Goal: Task Accomplishment & Management: Complete application form

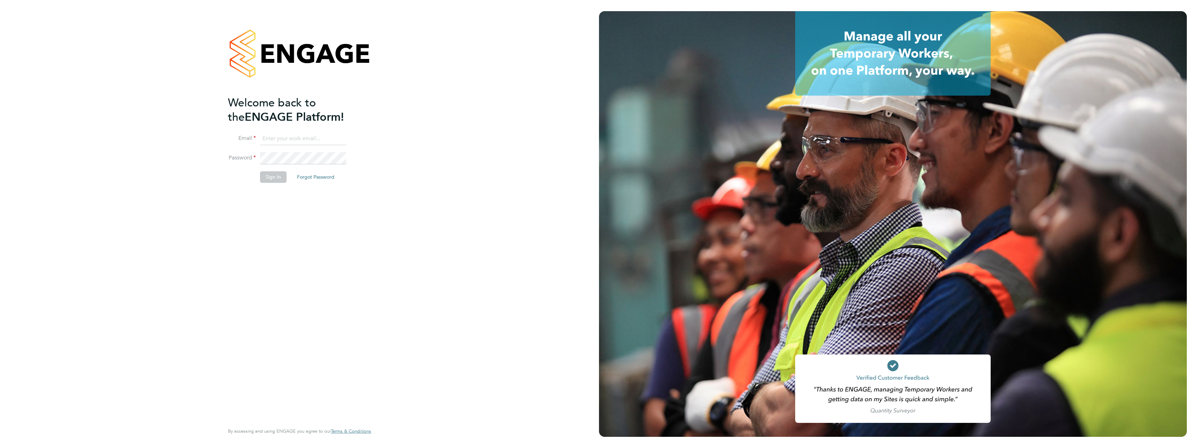
type input "neil.harris@cpplc.com"
click at [278, 178] on button "Sign In" at bounding box center [273, 176] width 27 height 11
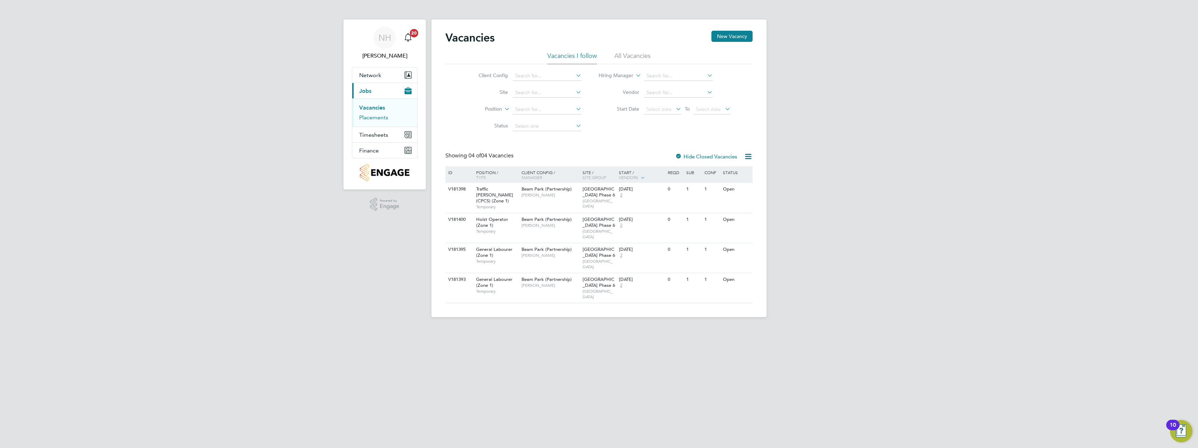
click at [376, 117] on link "Placements" at bounding box center [373, 117] width 29 height 7
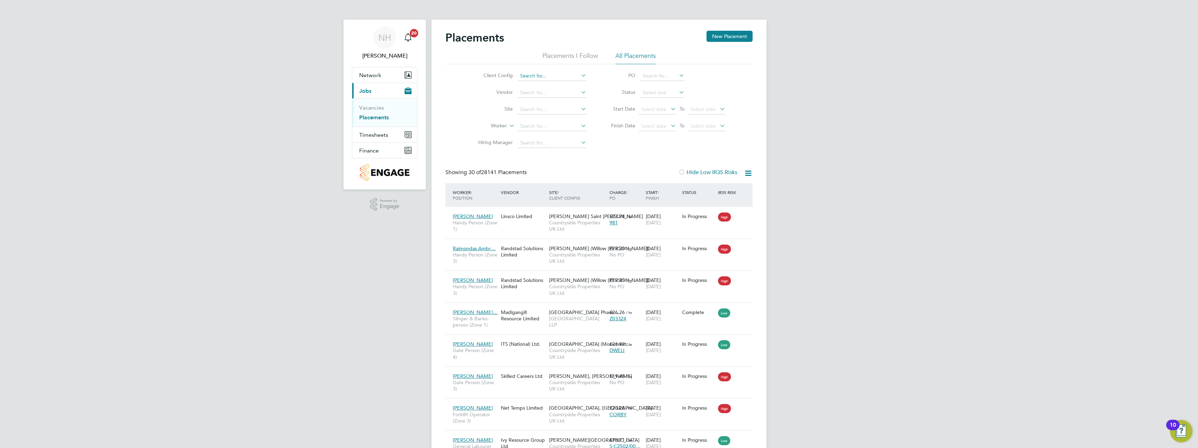
click at [532, 75] on input at bounding box center [552, 76] width 69 height 10
click at [535, 84] on li "Beam Park (Partnership)" at bounding box center [551, 85] width 69 height 9
type input "Beam Park (Partnership)"
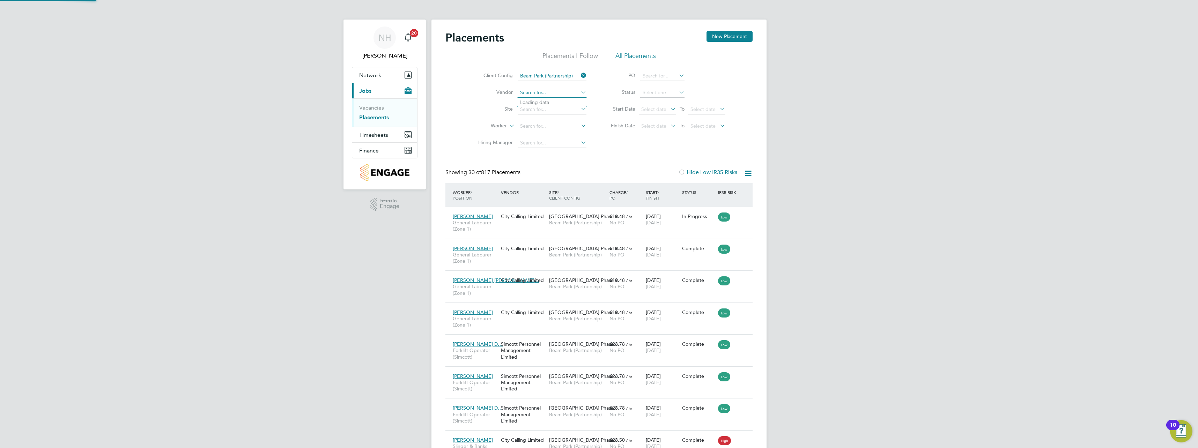
click at [533, 91] on input at bounding box center [552, 93] width 69 height 10
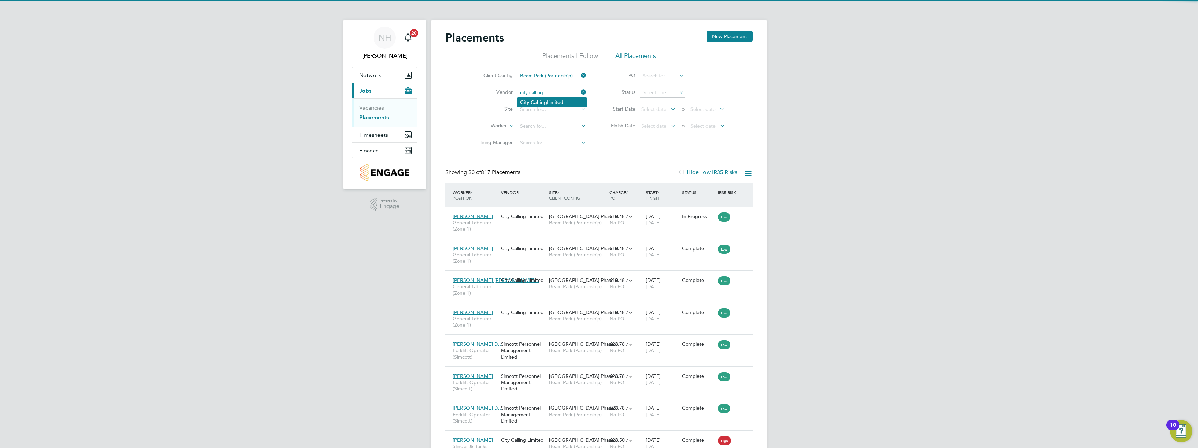
click at [534, 101] on b "Calling" at bounding box center [539, 102] width 16 height 6
type input "City Calling Limited"
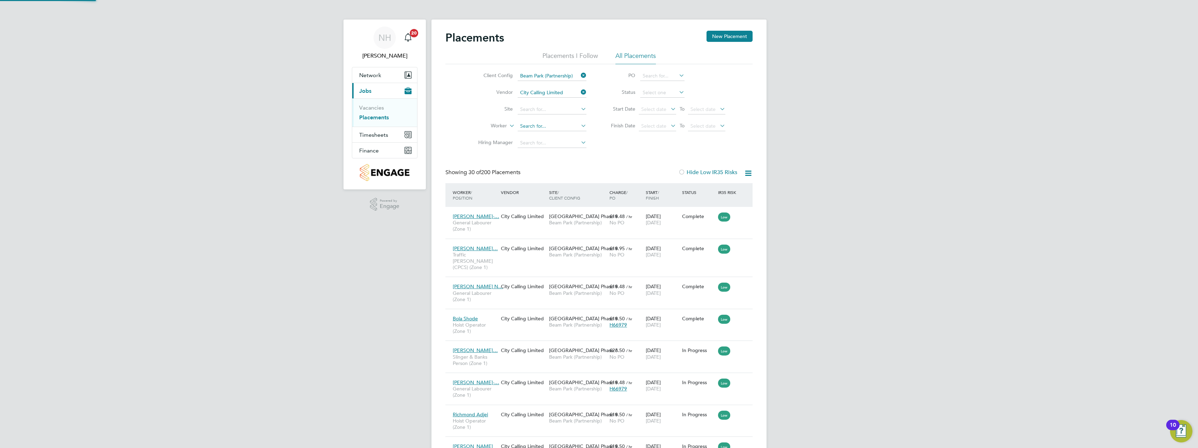
click at [543, 128] on input at bounding box center [552, 126] width 69 height 10
click at [549, 154] on li "Chibuzo Anselem Felix" at bounding box center [560, 154] width 87 height 9
type input "Chibuzo Anselem Felix"
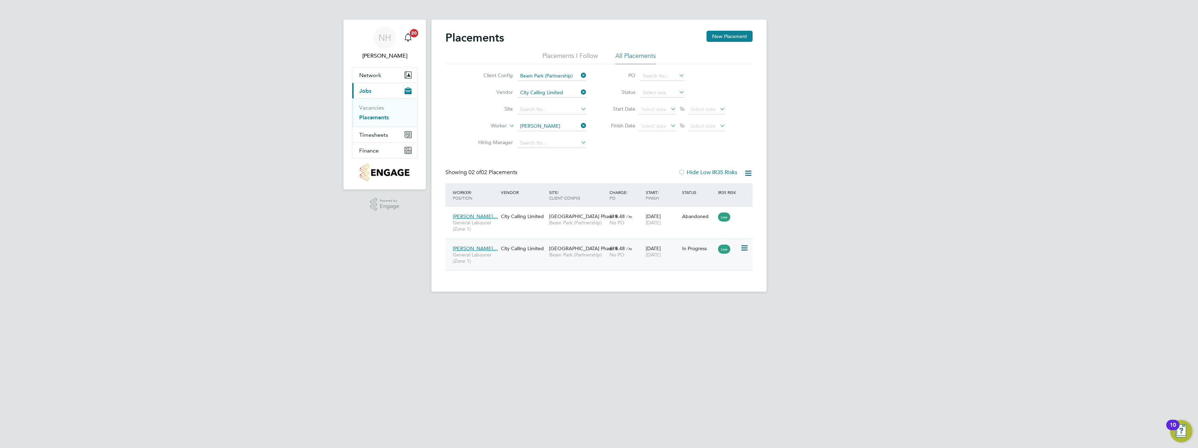
click at [570, 252] on span "Beam Park (Partnership)" at bounding box center [577, 255] width 57 height 6
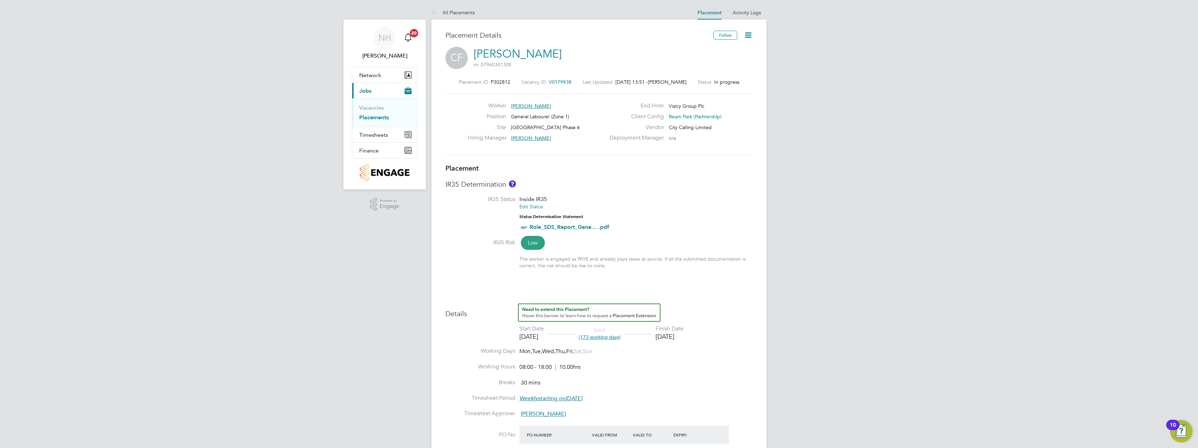
click at [751, 31] on icon at bounding box center [748, 35] width 9 height 9
click at [705, 61] on li "Initiate Worker Replacement" at bounding box center [715, 62] width 72 height 10
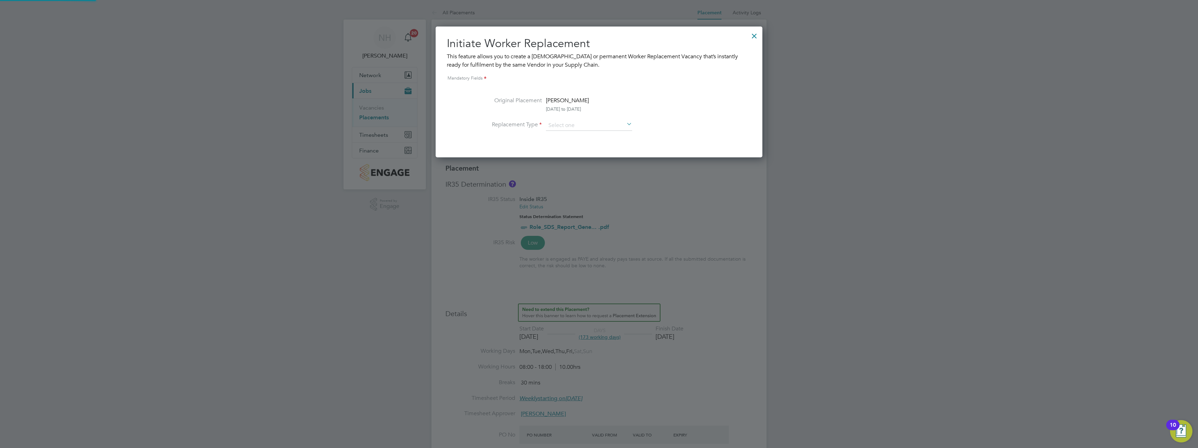
scroll to position [131, 327]
click at [561, 126] on input at bounding box center [589, 125] width 86 height 10
click at [559, 146] on li "Permanent" at bounding box center [589, 144] width 87 height 9
type input "Permanent"
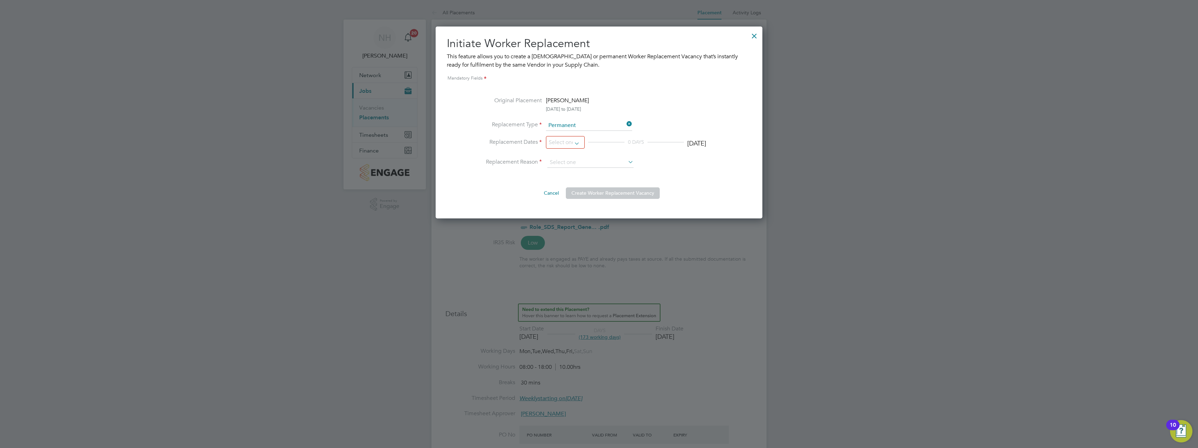
scroll to position [192, 327]
click at [579, 141] on input at bounding box center [565, 142] width 39 height 13
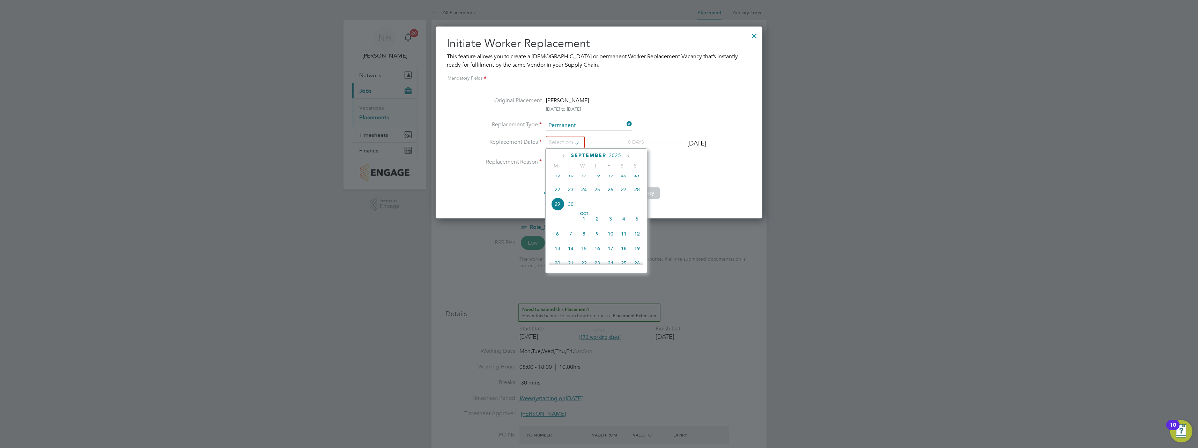
click at [569, 179] on span "16" at bounding box center [570, 174] width 13 height 13
type input "[DATE]"
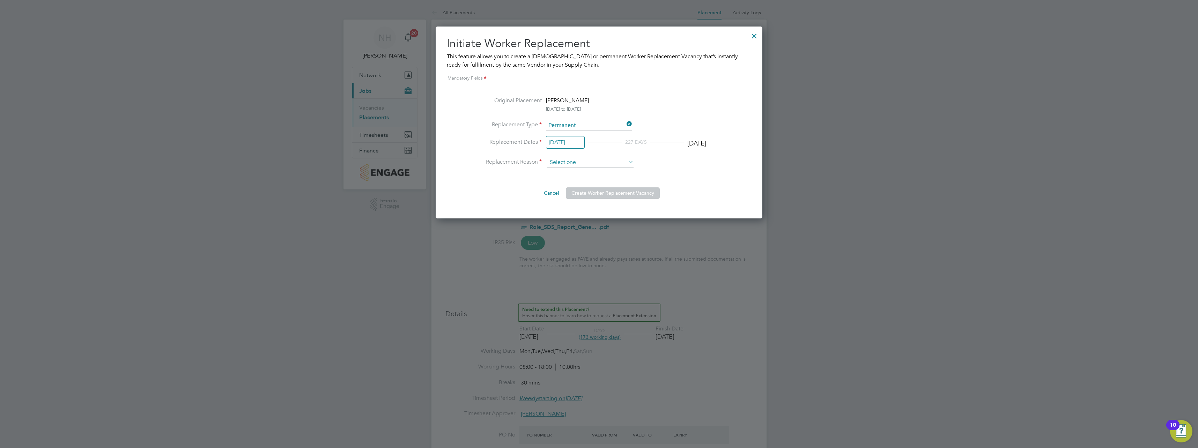
click at [598, 164] on input at bounding box center [590, 162] width 86 height 10
click at [564, 183] on li "Dislike" at bounding box center [590, 181] width 87 height 9
type input "Dislike"
click at [627, 162] on icon at bounding box center [627, 162] width 0 height 10
click at [583, 161] on input at bounding box center [590, 162] width 86 height 10
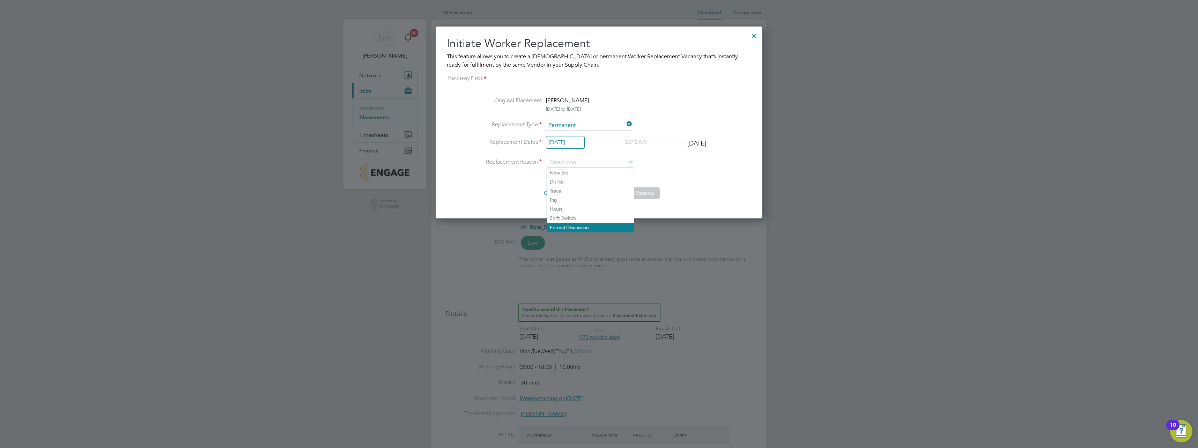
click at [578, 225] on li "Formal Discussion" at bounding box center [590, 227] width 87 height 9
type input "Formal Discussion"
click at [602, 194] on button "Create Worker Replacement Vacancy" at bounding box center [613, 192] width 94 height 11
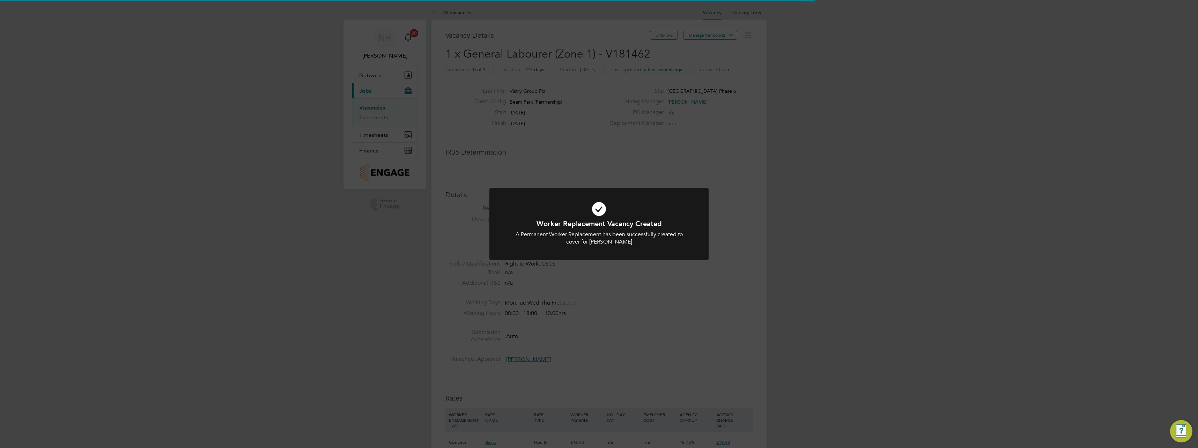
scroll to position [11, 150]
click at [665, 149] on div "Worker Replacement Vacancy Created A Permanent Worker Replacement has been succ…" at bounding box center [599, 224] width 1198 height 448
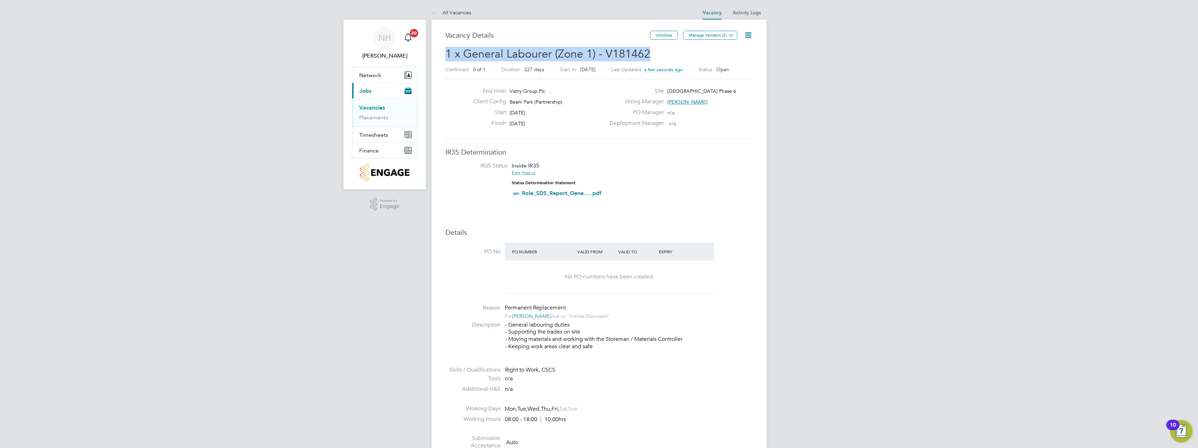
drag, startPoint x: 648, startPoint y: 54, endPoint x: 441, endPoint y: 51, distance: 207.0
copy span "1 x General Labourer (Zone 1) - V181462"
drag, startPoint x: 376, startPoint y: 116, endPoint x: 398, endPoint y: 126, distance: 24.4
click at [376, 116] on link "Placements" at bounding box center [373, 117] width 29 height 7
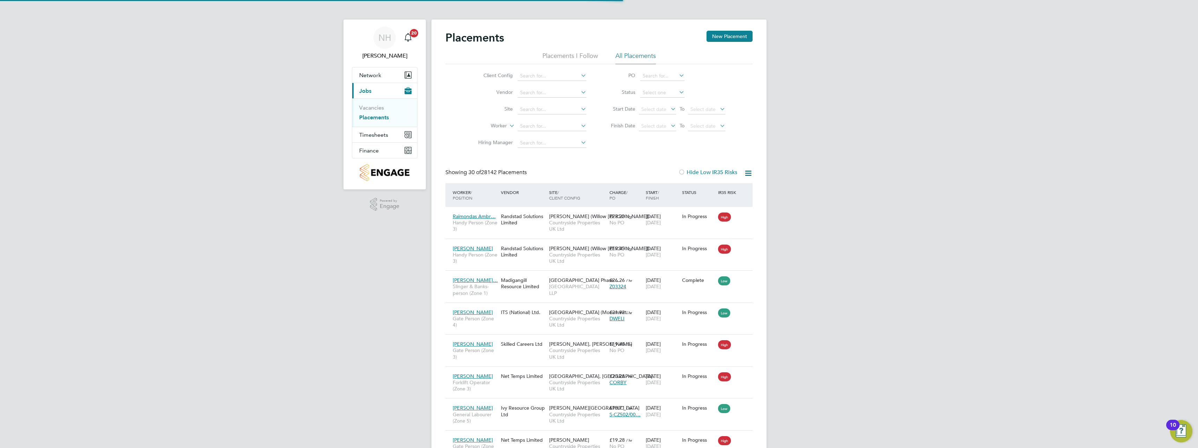
scroll to position [26, 49]
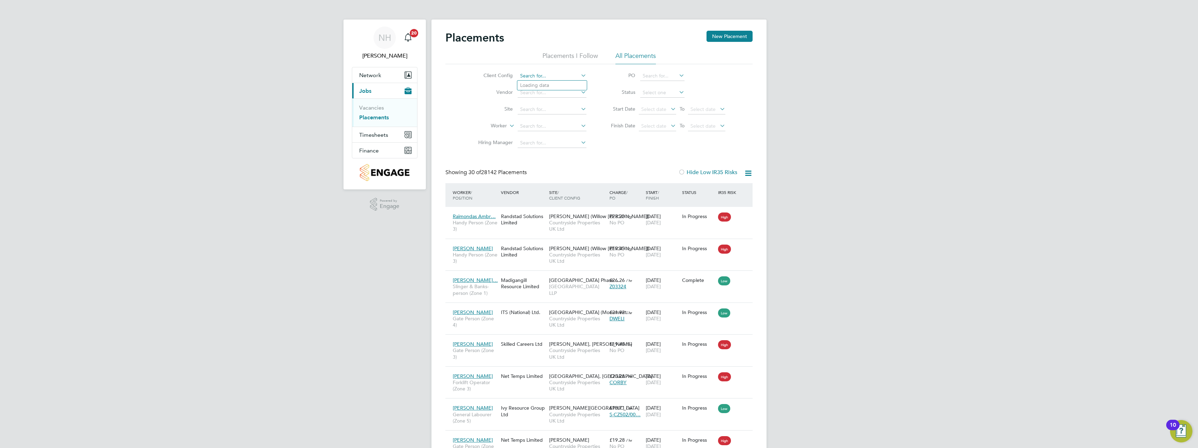
click at [536, 76] on input at bounding box center [552, 76] width 69 height 10
click at [535, 84] on li "Beam Park (Partnership)" at bounding box center [551, 85] width 69 height 9
type input "Beam Park (Partnership)"
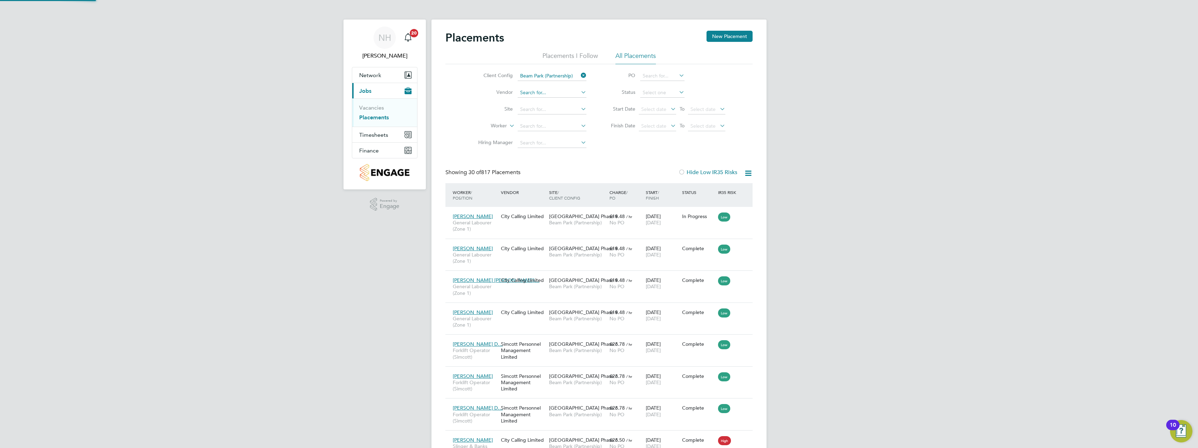
click at [531, 93] on input at bounding box center [552, 93] width 69 height 10
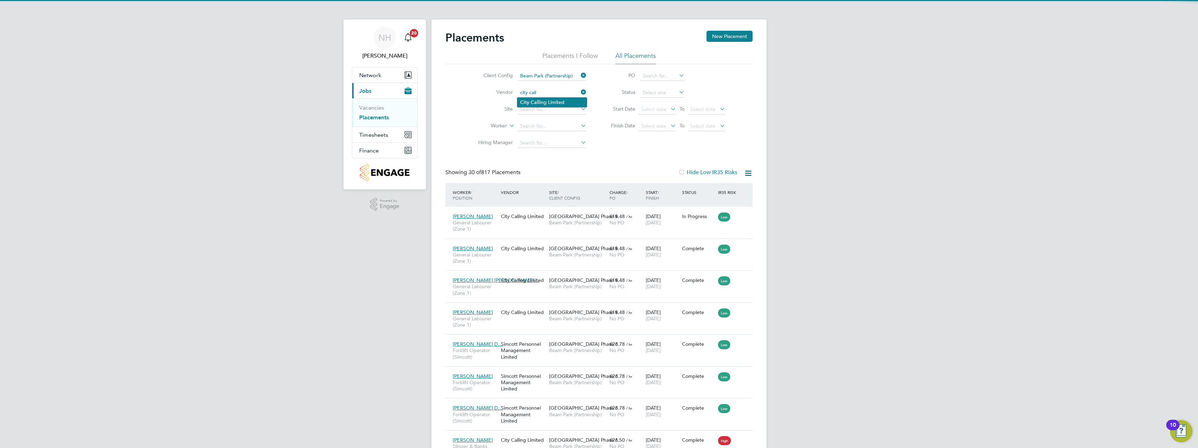
click at [535, 103] on b "Call" at bounding box center [535, 102] width 9 height 6
type input "City Calling Limited"
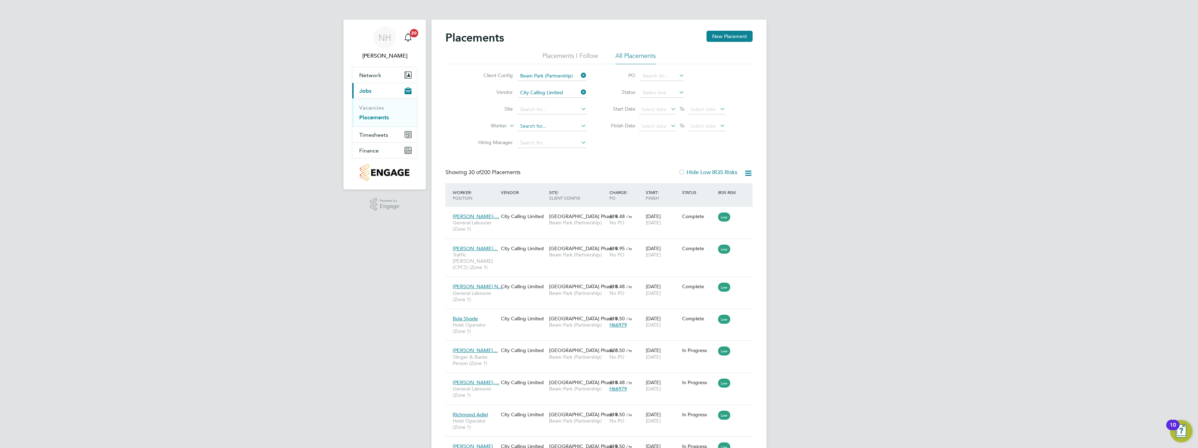
click at [545, 127] on input at bounding box center [552, 126] width 69 height 10
click at [547, 123] on input at bounding box center [552, 126] width 69 height 10
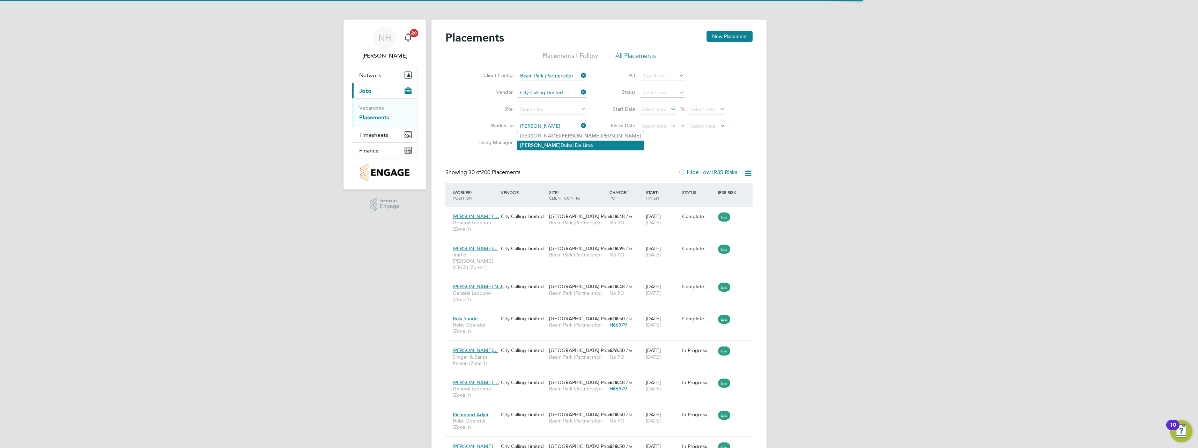
click at [543, 144] on li "Marcelo Dubai De Lima" at bounding box center [580, 145] width 126 height 9
type input "Marcelo Dubai De Lima"
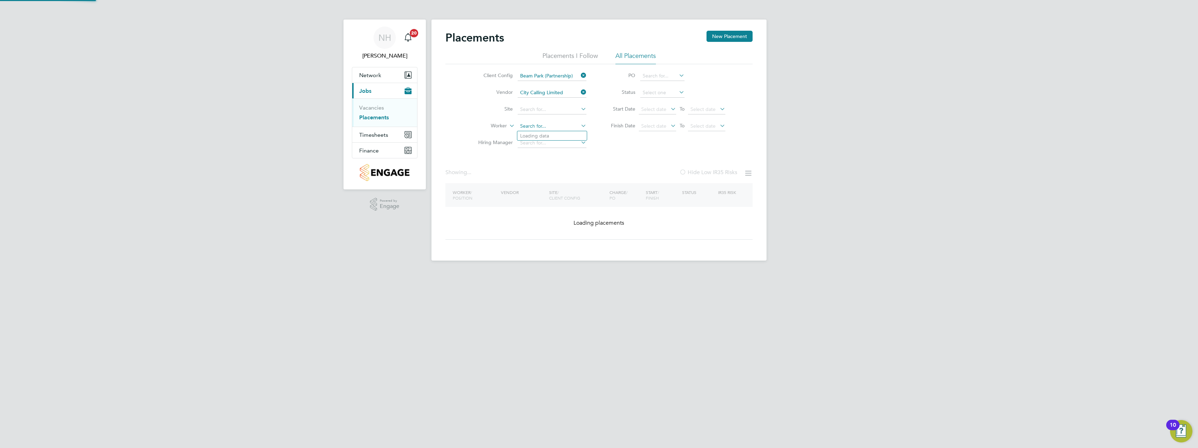
click at [539, 127] on input at bounding box center [552, 126] width 69 height 10
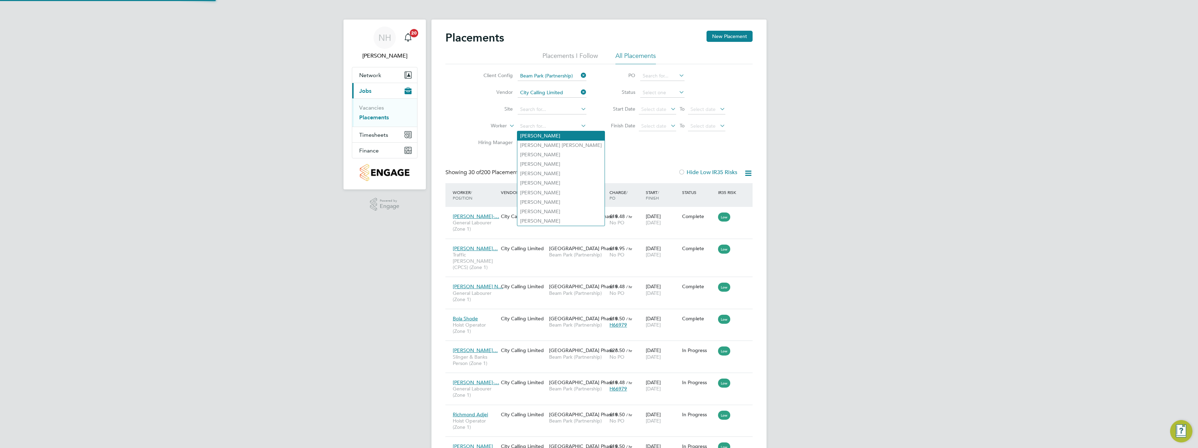
scroll to position [26, 49]
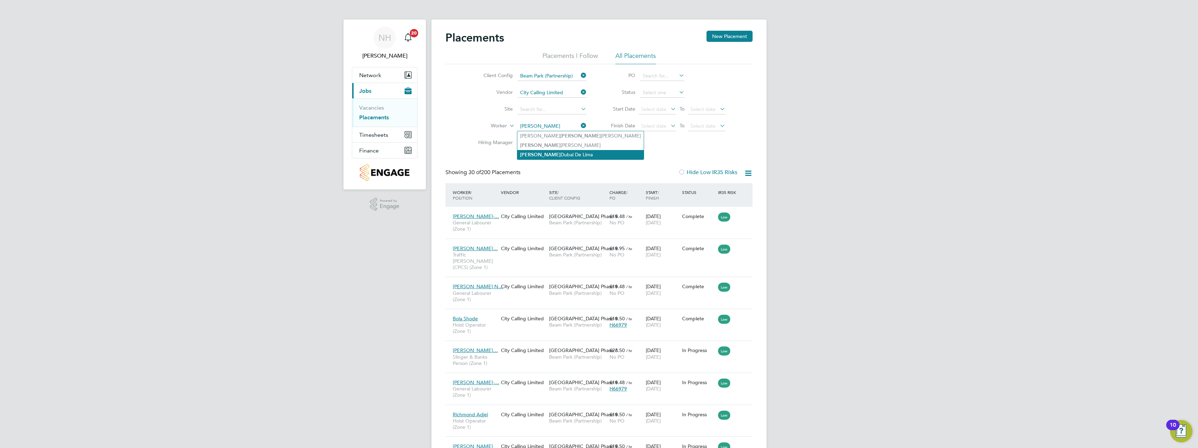
click at [550, 154] on li "Marcelo Dubai De Lima" at bounding box center [580, 154] width 126 height 9
type input "Marcelo Dubai De Lima"
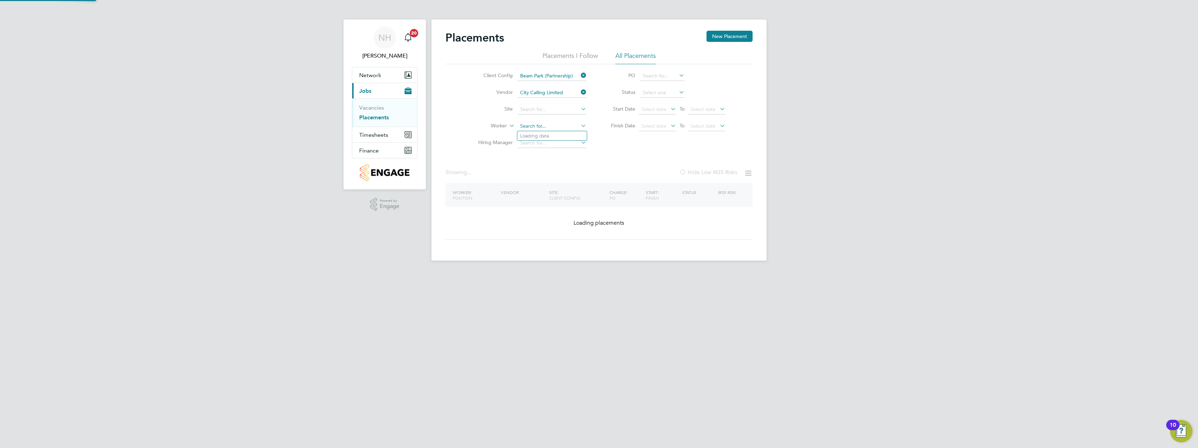
click at [554, 127] on input at bounding box center [552, 126] width 69 height 10
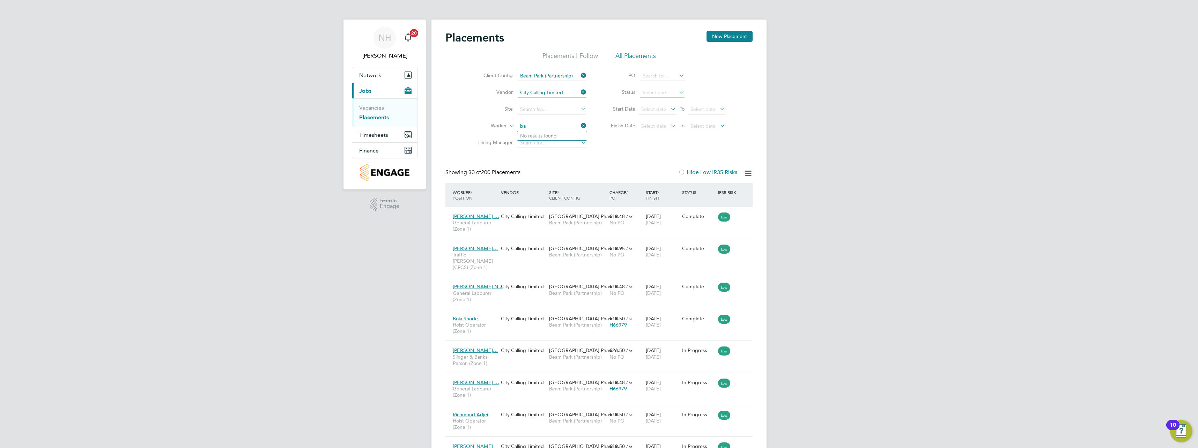
type input "b"
type input "bailey"
click at [579, 89] on icon at bounding box center [579, 92] width 0 height 10
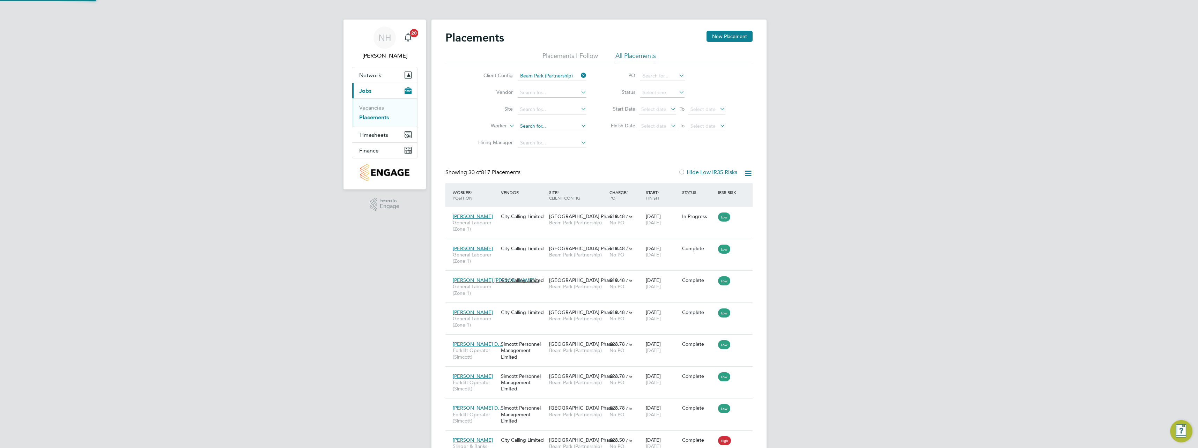
scroll to position [26, 49]
click at [547, 125] on input at bounding box center [552, 126] width 69 height 10
type input "b"
type input "d"
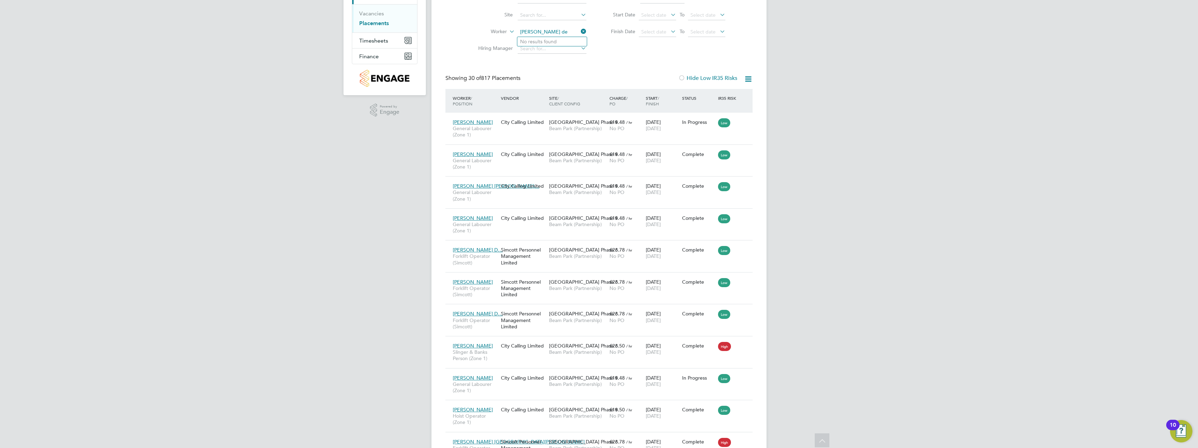
scroll to position [59, 0]
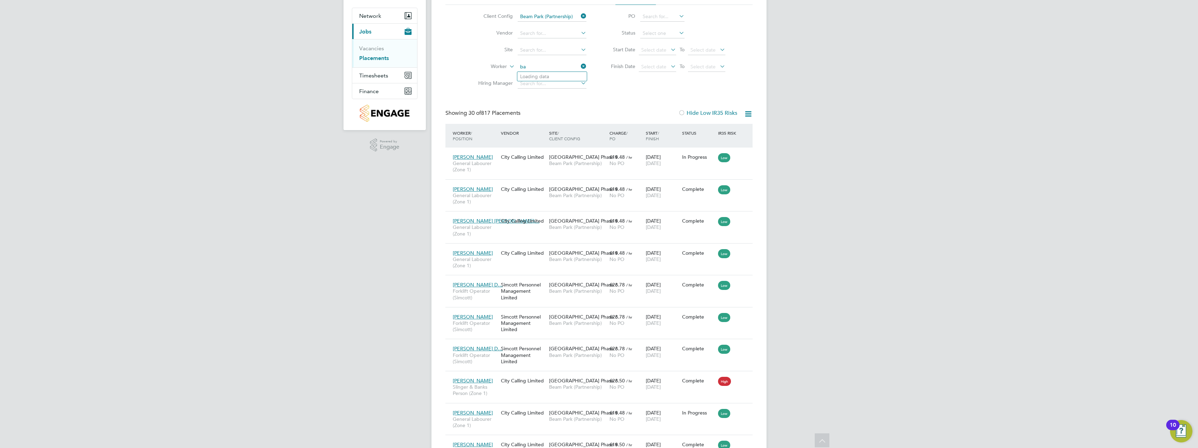
type input "b"
click at [533, 75] on li "Para s Kumar" at bounding box center [551, 76] width 69 height 9
type input "Paras Kumar"
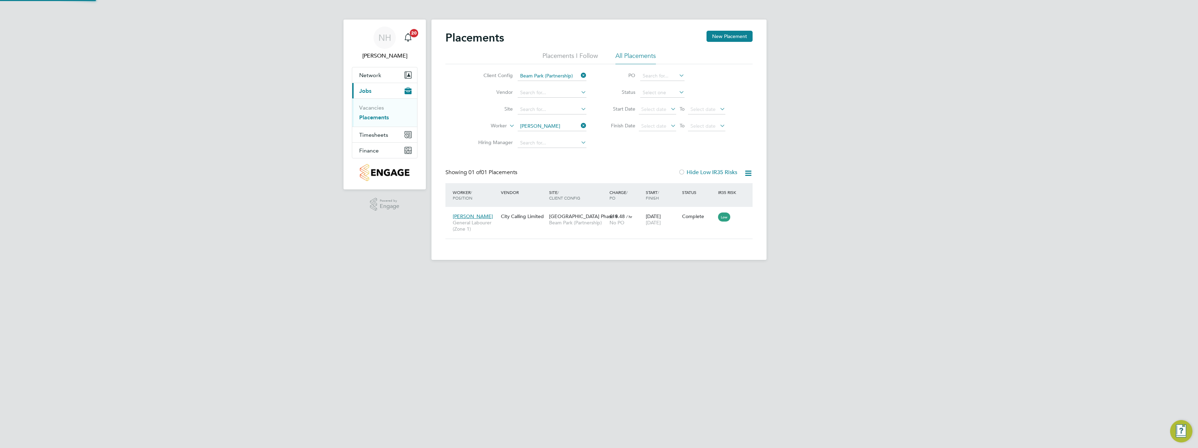
scroll to position [20, 61]
click at [579, 125] on icon at bounding box center [579, 126] width 0 height 10
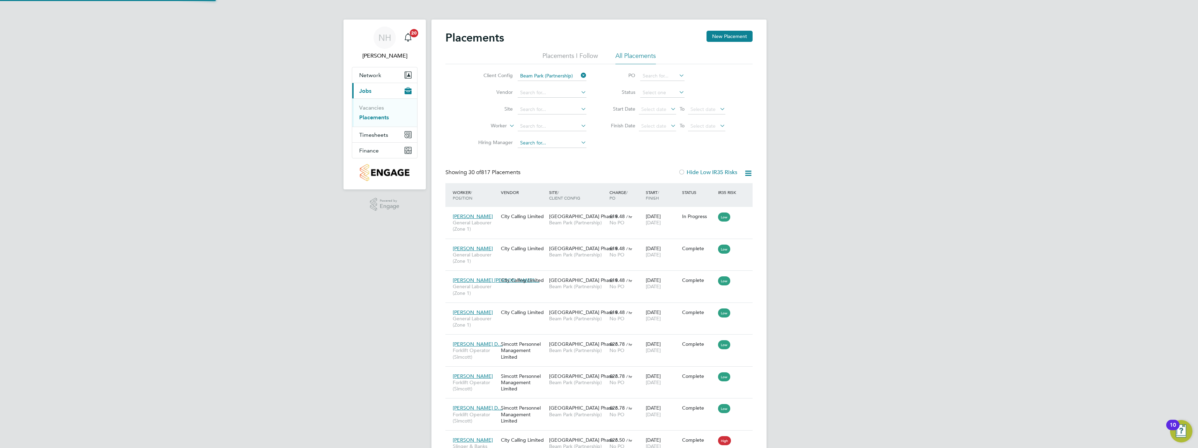
scroll to position [26, 49]
click at [546, 127] on input at bounding box center [552, 126] width 69 height 10
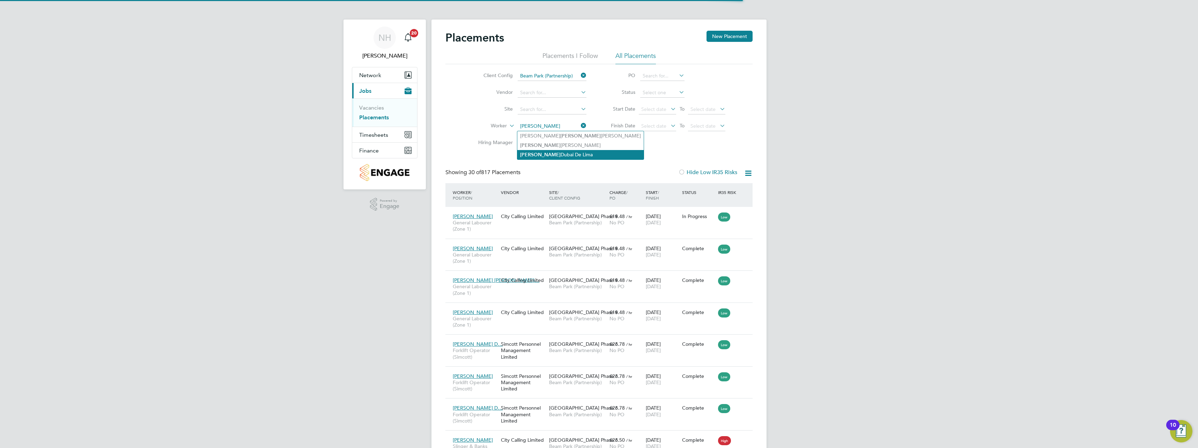
click at [564, 154] on li "Marcelo Dubai De Lima" at bounding box center [580, 154] width 126 height 9
type input "Marcelo Dubai De Lima"
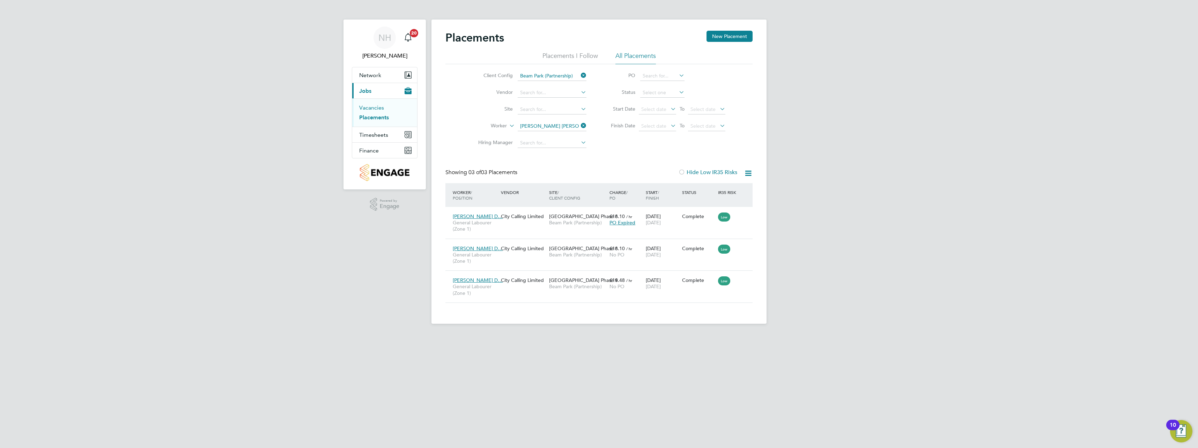
click at [373, 109] on link "Vacancies" at bounding box center [371, 107] width 25 height 7
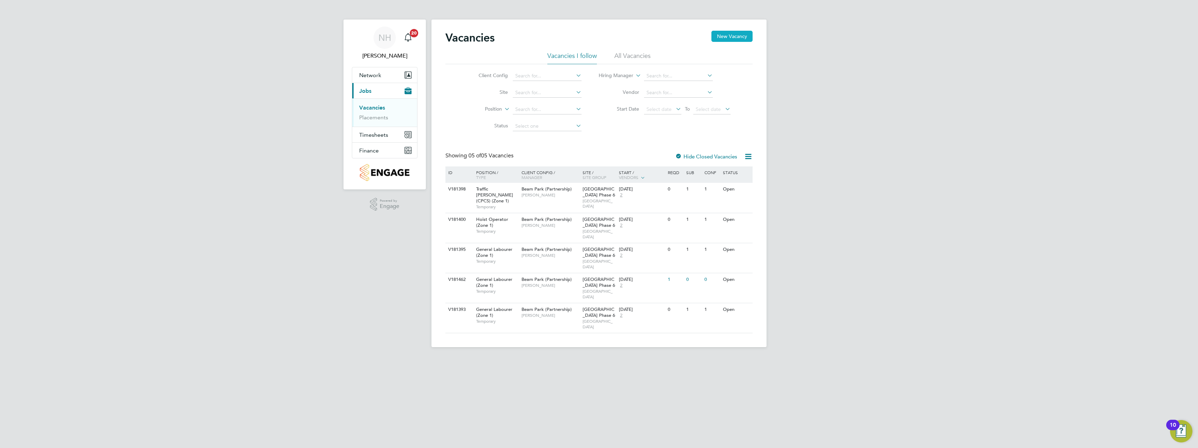
click at [740, 37] on button "New Vacancy" at bounding box center [731, 36] width 41 height 11
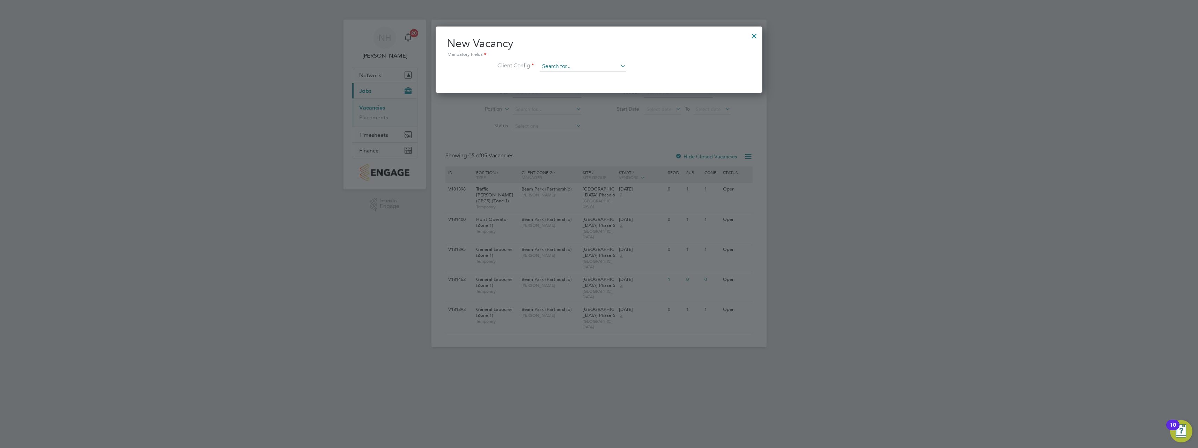
click at [548, 63] on input at bounding box center [583, 66] width 86 height 10
click at [567, 76] on li "Beam Park (Partnership)" at bounding box center [582, 76] width 87 height 9
type input "Beam Park (Partnership)"
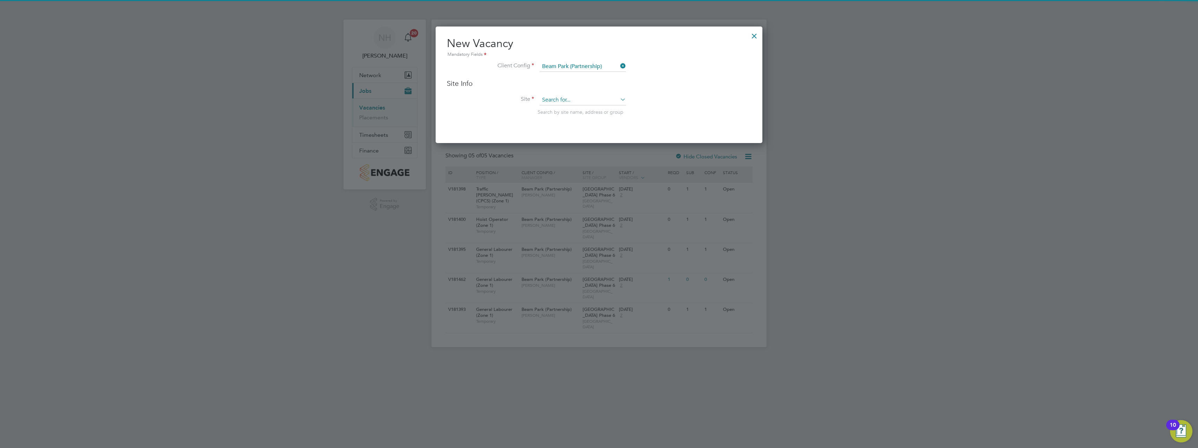
click at [564, 98] on input at bounding box center [583, 100] width 86 height 10
click at [563, 127] on li "Beam Park Phase 6" at bounding box center [582, 128] width 87 height 9
type input "[GEOGRAPHIC_DATA] Phase 6"
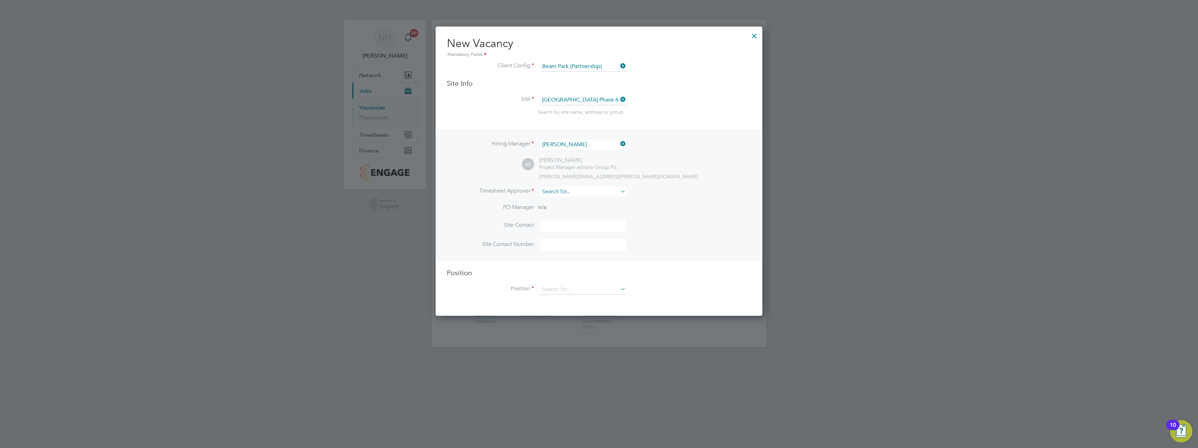
click at [571, 191] on input at bounding box center [583, 192] width 86 height 10
click at [565, 211] on li "Nikki Hobden" at bounding box center [582, 211] width 87 height 9
type input "[PERSON_NAME]"
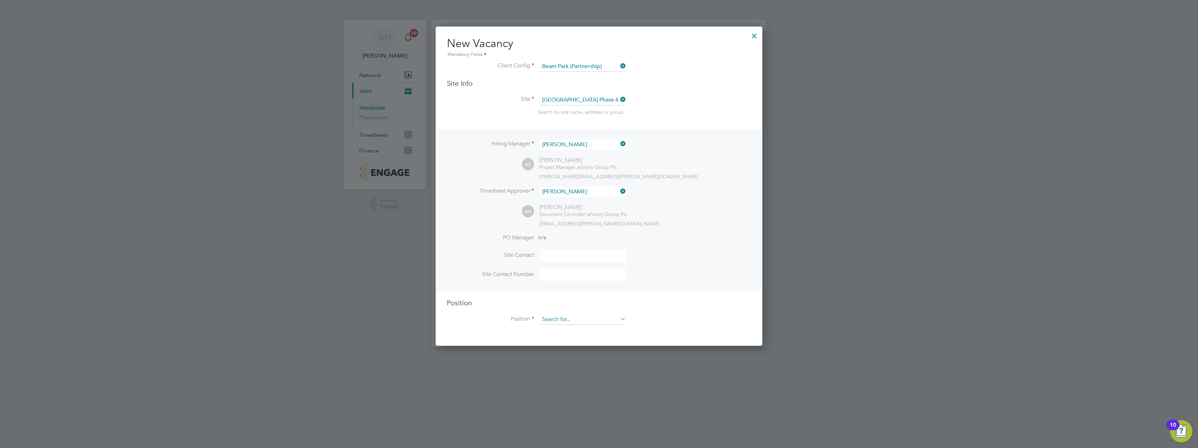
click at [566, 323] on input at bounding box center [583, 320] width 86 height 10
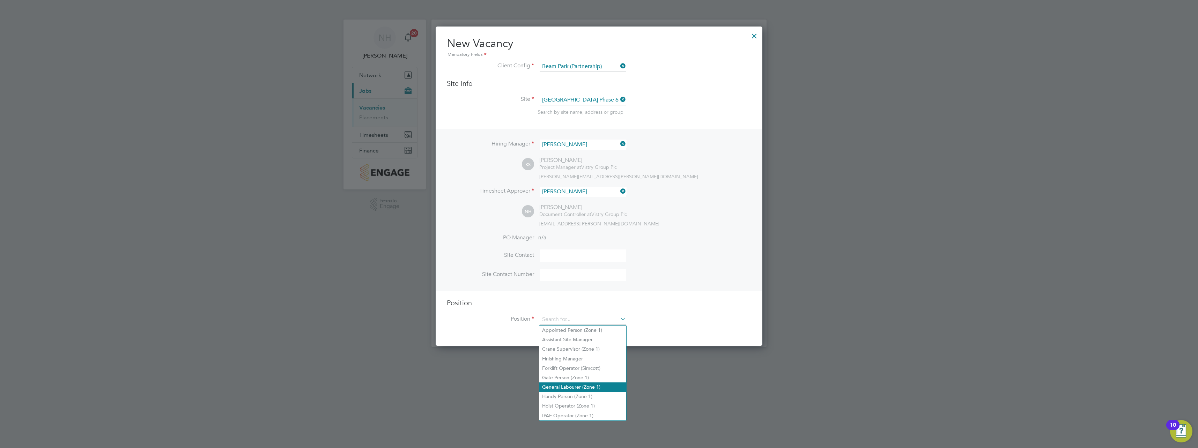
click at [570, 385] on li "General Labourer (Zone 1)" at bounding box center [582, 387] width 87 height 9
type input "General Labourer (Zone 1)"
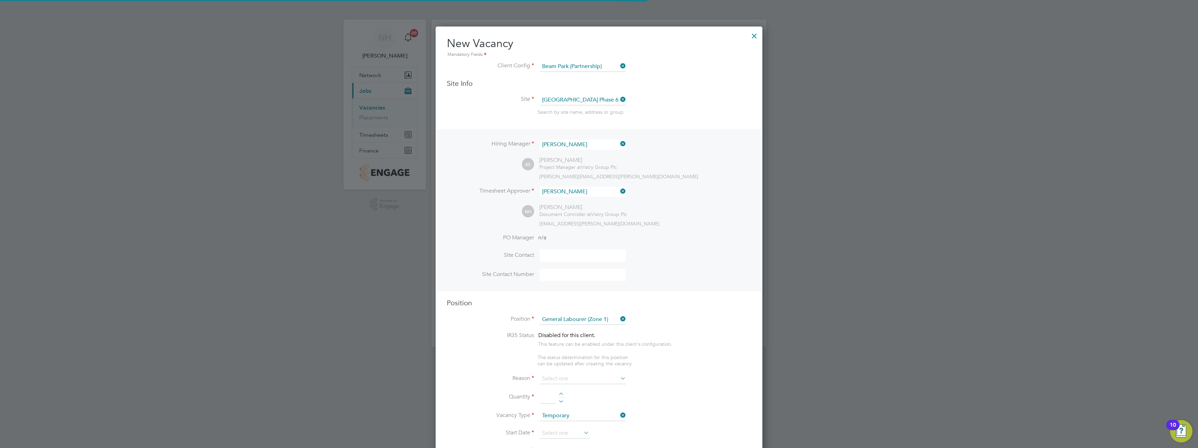
type textarea "- General labouring duties - Supporting the trades on site - Moving materials a…"
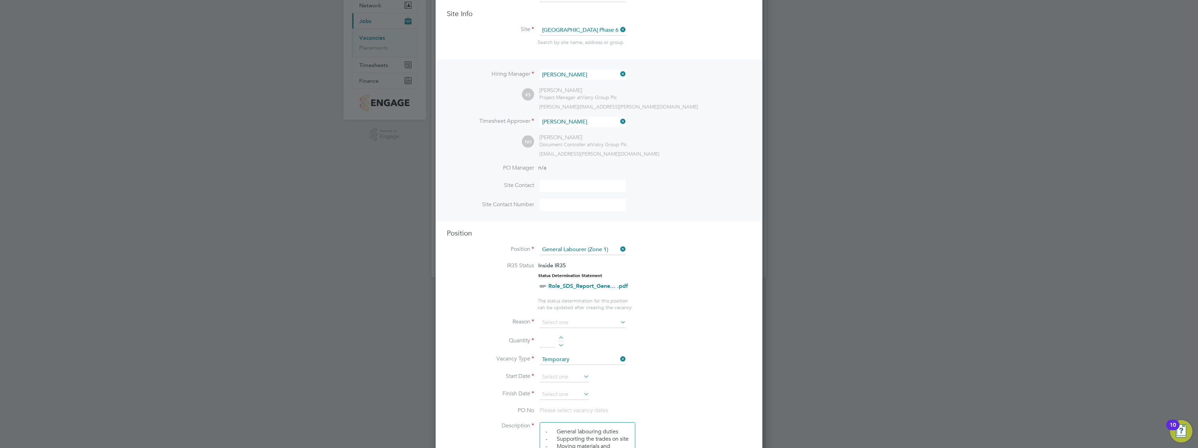
click at [619, 323] on icon at bounding box center [619, 322] width 0 height 10
click at [554, 396] on li "Replacement" at bounding box center [582, 396] width 87 height 9
type input "Replacement"
click at [690, 360] on li "Vacancy Type Temporary" at bounding box center [599, 363] width 304 height 17
click at [562, 338] on div at bounding box center [561, 338] width 6 height 5
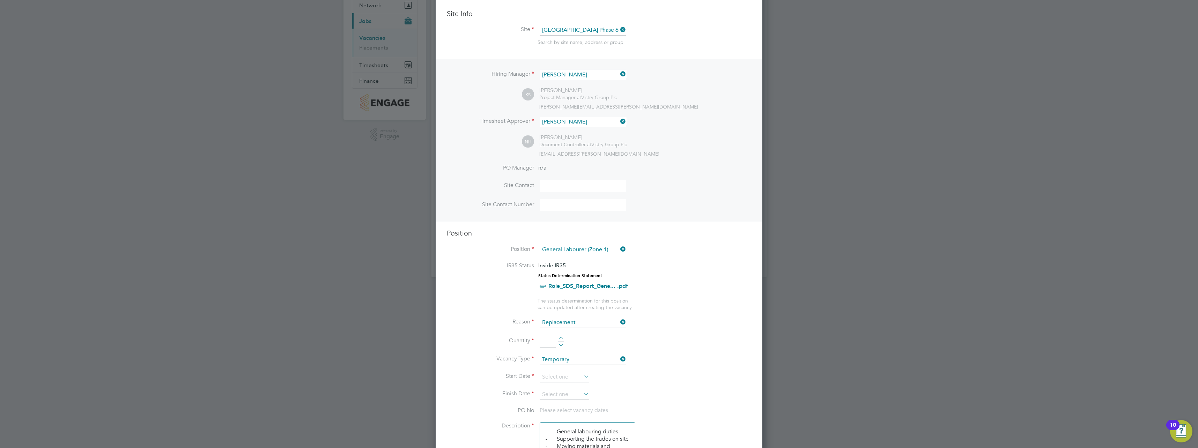
type input "1"
click at [582, 373] on icon at bounding box center [582, 377] width 0 height 10
click at [564, 280] on span "16" at bounding box center [564, 273] width 13 height 13
type input "16 Sep 2025"
click at [582, 396] on input at bounding box center [565, 395] width 50 height 10
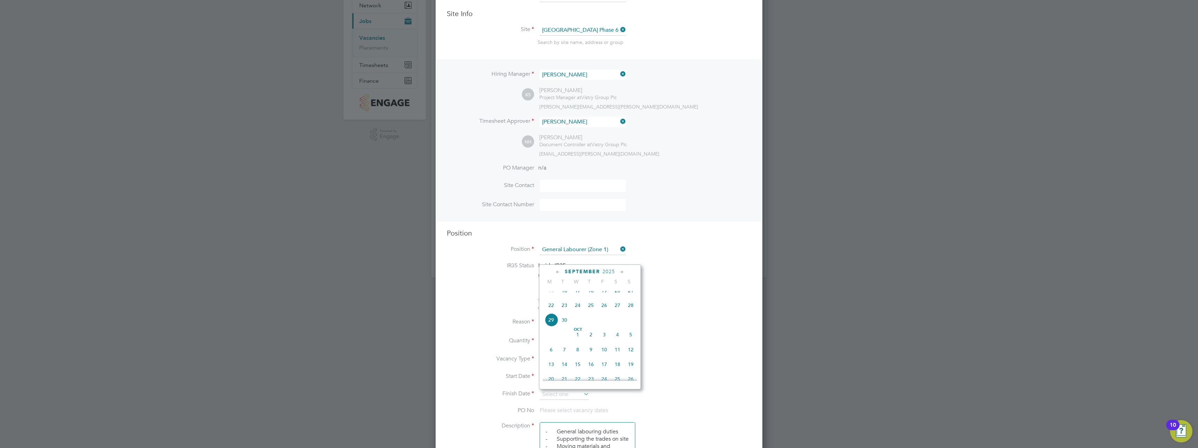
click at [577, 297] on span "17" at bounding box center [577, 290] width 13 height 13
type input "17 Sep 2025"
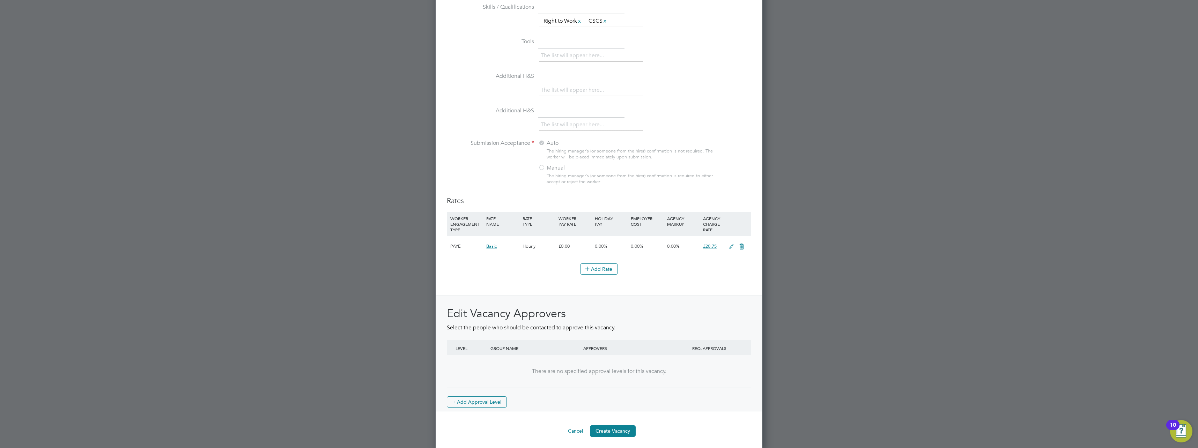
scroll to position [642, 0]
click at [606, 429] on button "Create Vacancy" at bounding box center [613, 428] width 46 height 11
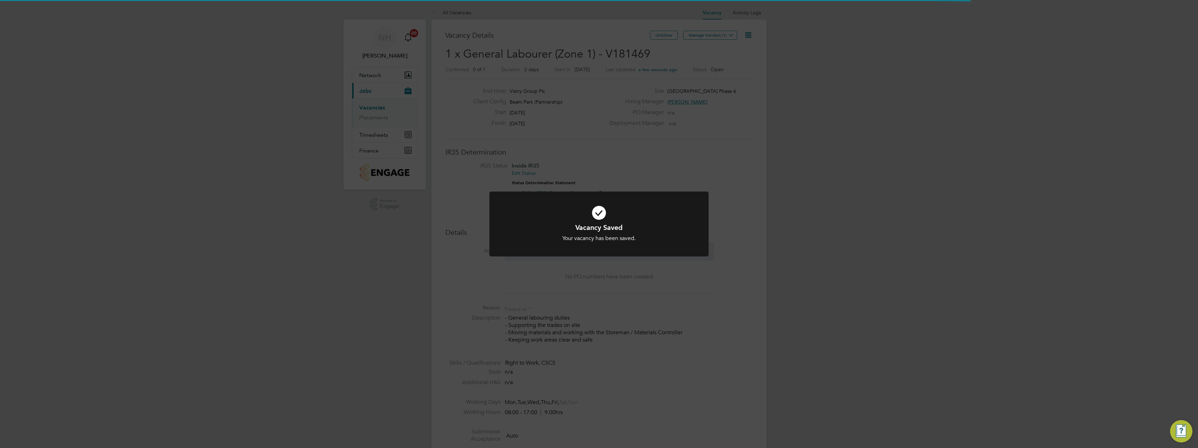
scroll to position [3, 3]
drag, startPoint x: 725, startPoint y: 36, endPoint x: 712, endPoint y: 35, distance: 13.3
click at [725, 35] on div "Vacancy Saved Your vacancy has been saved. Cancel Okay" at bounding box center [599, 224] width 1198 height 448
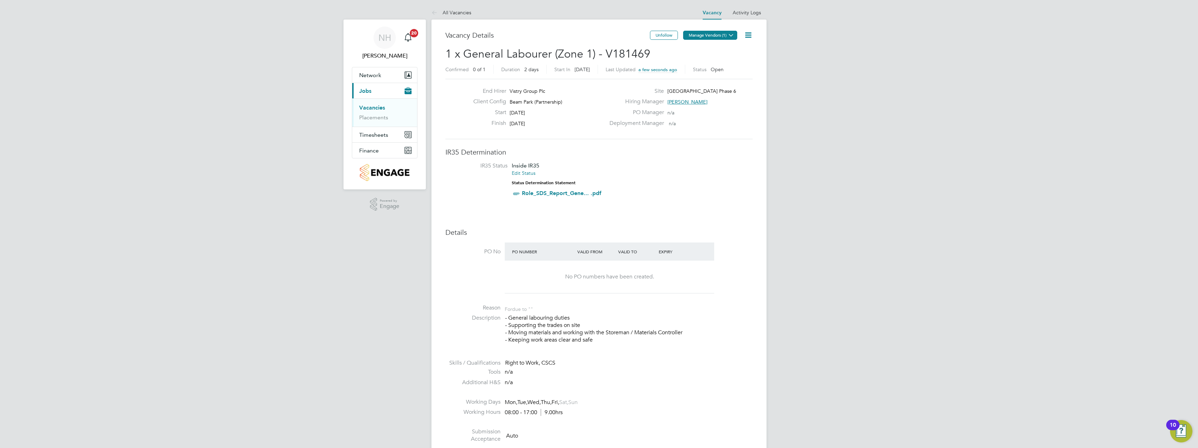
click at [711, 35] on button "Manage Vendors (1)" at bounding box center [710, 35] width 54 height 9
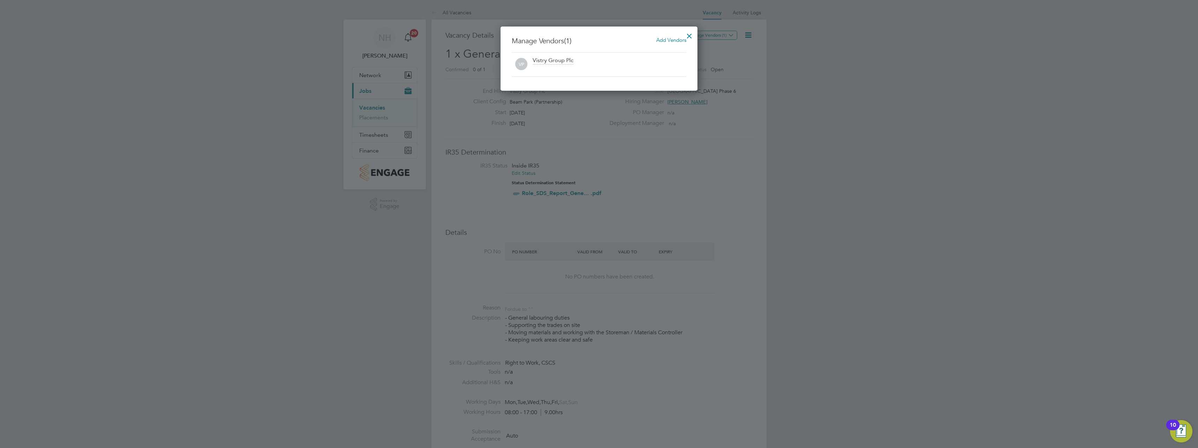
click at [669, 41] on span "Add Vendors" at bounding box center [671, 40] width 30 height 7
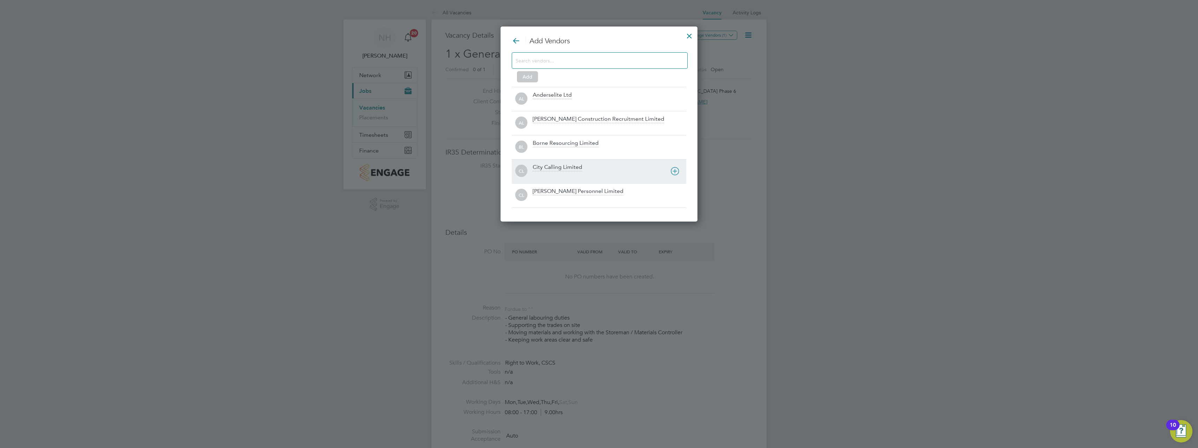
click at [550, 170] on div "City Calling Limited" at bounding box center [558, 168] width 50 height 8
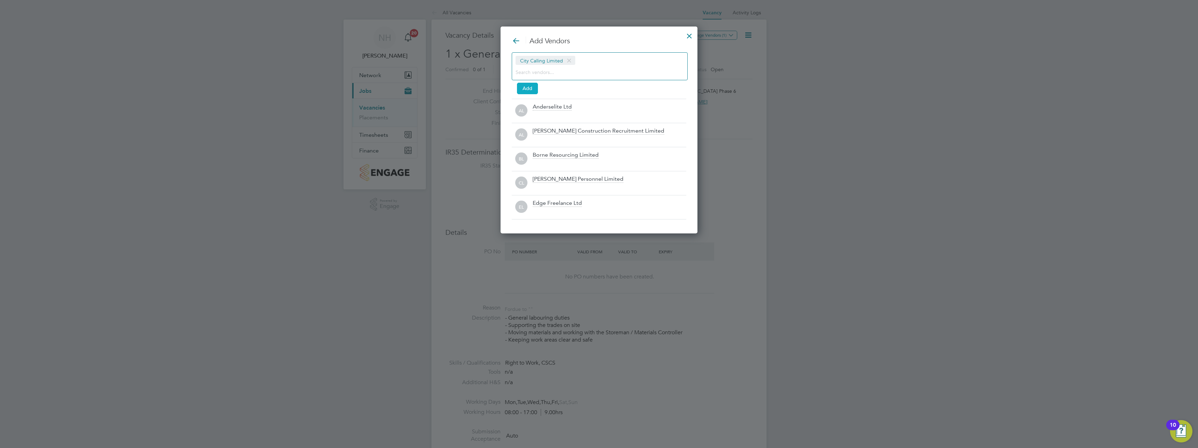
click at [529, 86] on button "Add" at bounding box center [527, 88] width 21 height 11
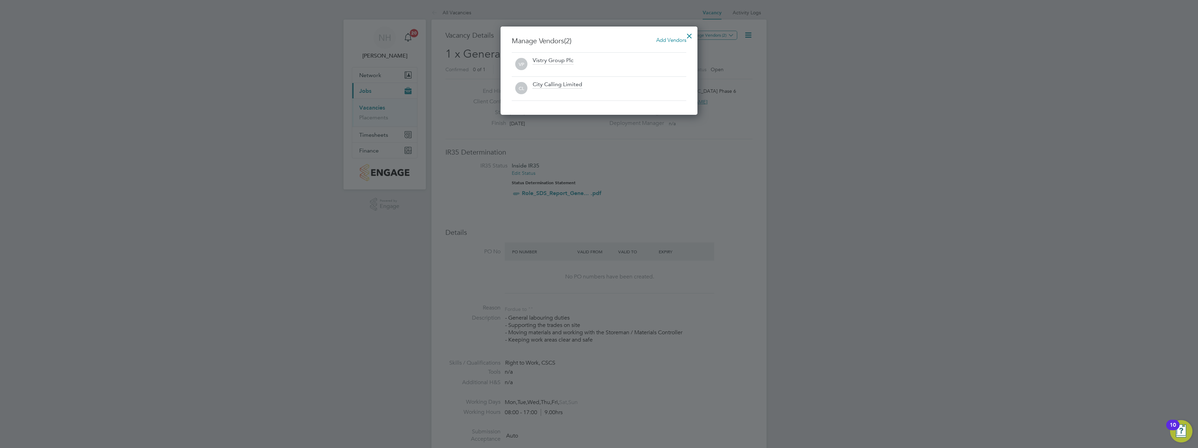
click at [688, 34] on div at bounding box center [689, 34] width 13 height 13
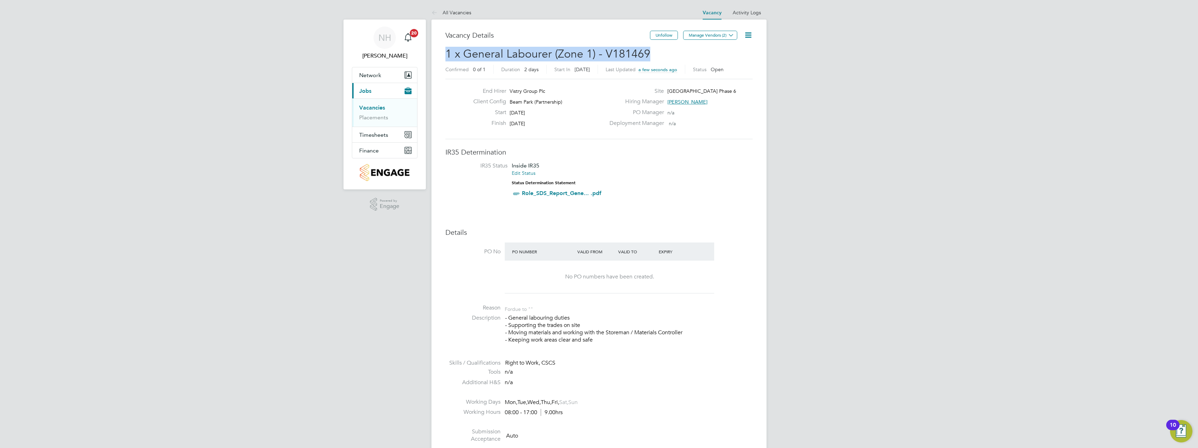
drag, startPoint x: 650, startPoint y: 52, endPoint x: 437, endPoint y: 58, distance: 213.0
copy span "1 x General Labourer (Zone 1) - V181469"
click at [371, 107] on link "Vacancies" at bounding box center [372, 107] width 26 height 7
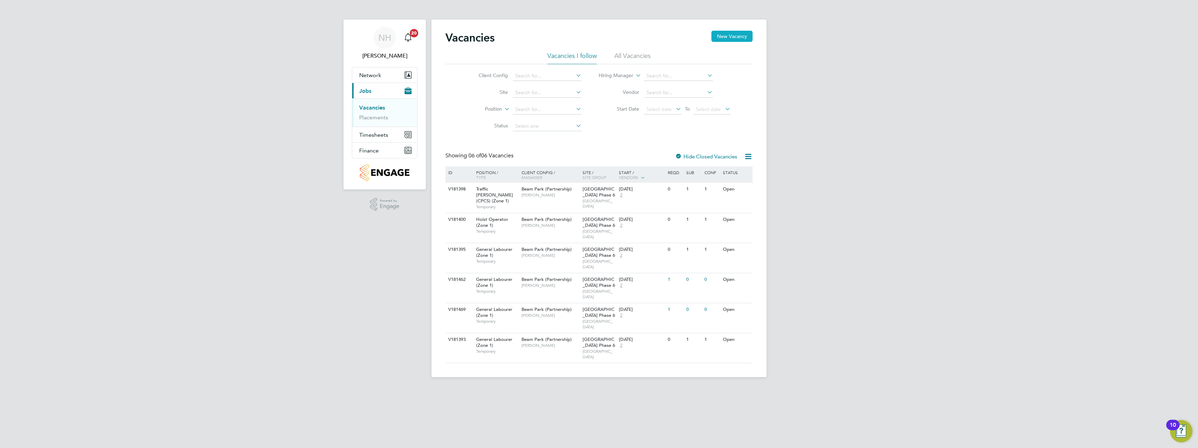
click at [727, 36] on button "New Vacancy" at bounding box center [731, 36] width 41 height 11
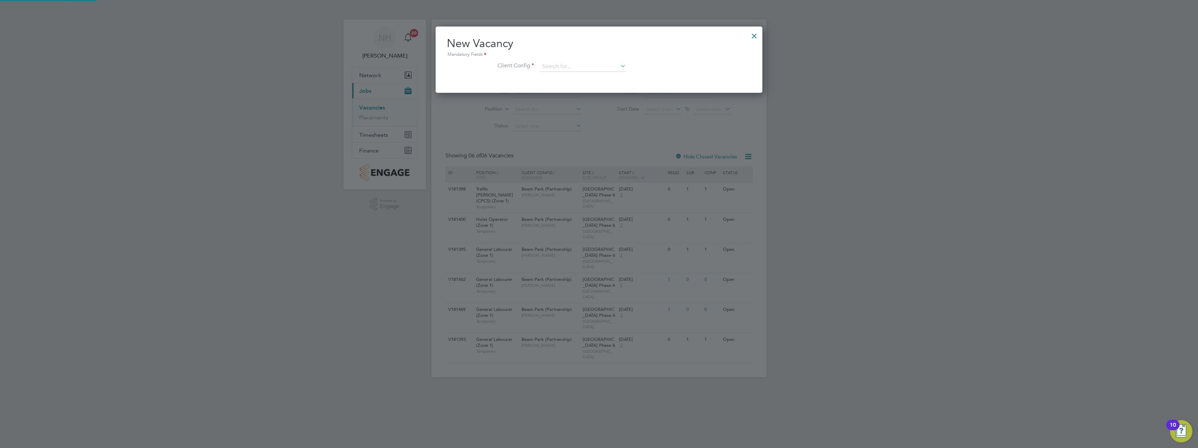
scroll to position [66, 327]
click at [556, 68] on input at bounding box center [583, 66] width 86 height 10
click at [562, 75] on li "Beam Park (Partnership)" at bounding box center [582, 76] width 87 height 9
type input "Beam Park (Partnership)"
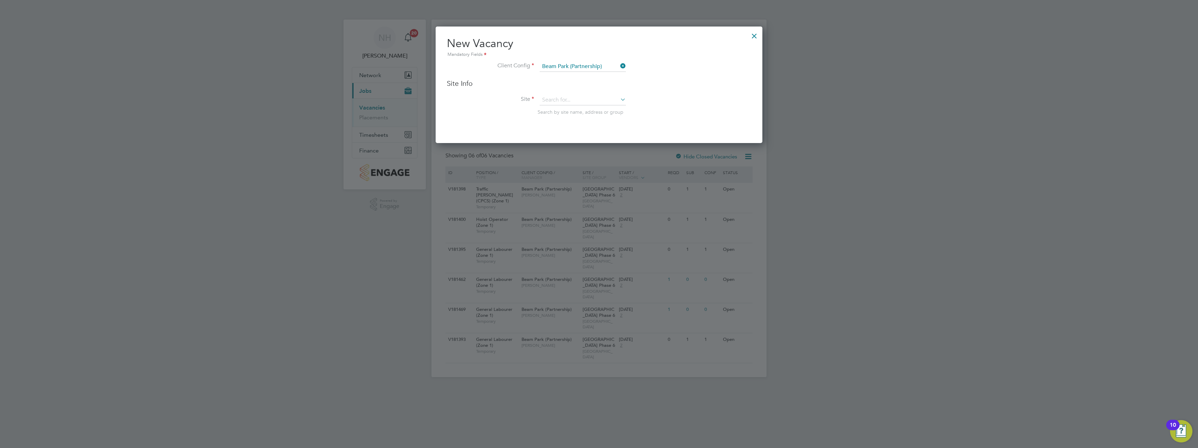
scroll to position [117, 327]
click at [561, 98] on input at bounding box center [583, 100] width 86 height 10
click at [564, 126] on li "[GEOGRAPHIC_DATA] Phase 6" at bounding box center [582, 128] width 87 height 9
type input "[GEOGRAPHIC_DATA] Phase 6"
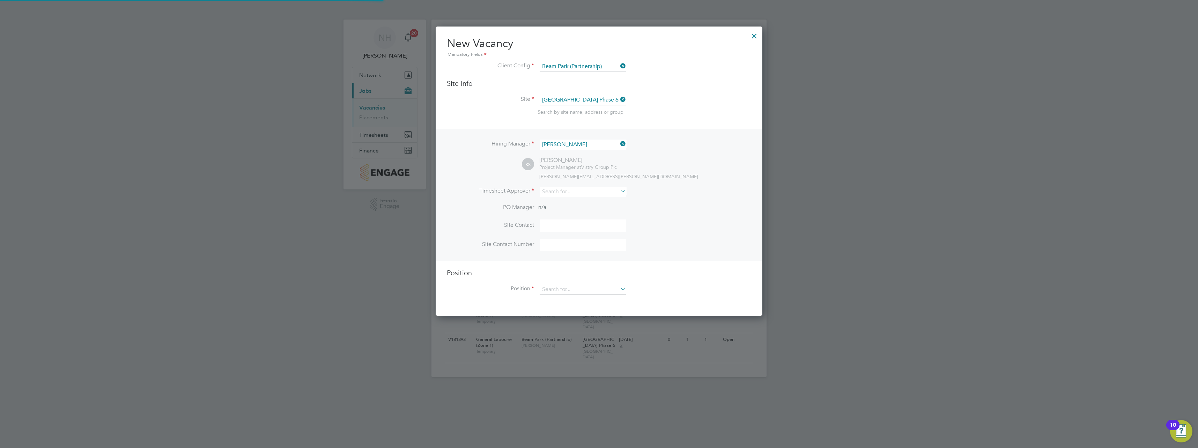
scroll to position [290, 327]
click at [566, 192] on input at bounding box center [583, 192] width 86 height 10
click at [567, 208] on li "Nikki Hobden" at bounding box center [582, 211] width 87 height 9
type input "[PERSON_NAME]"
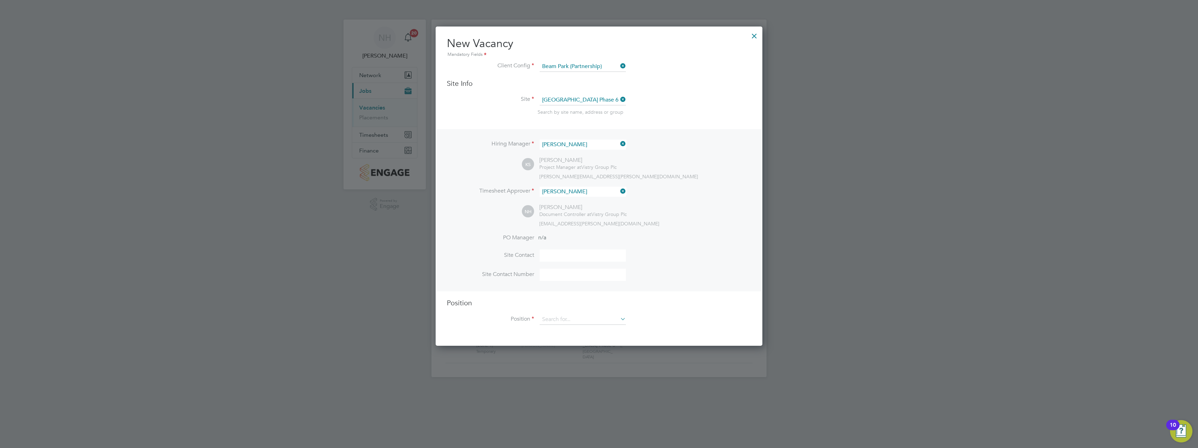
scroll to position [320, 327]
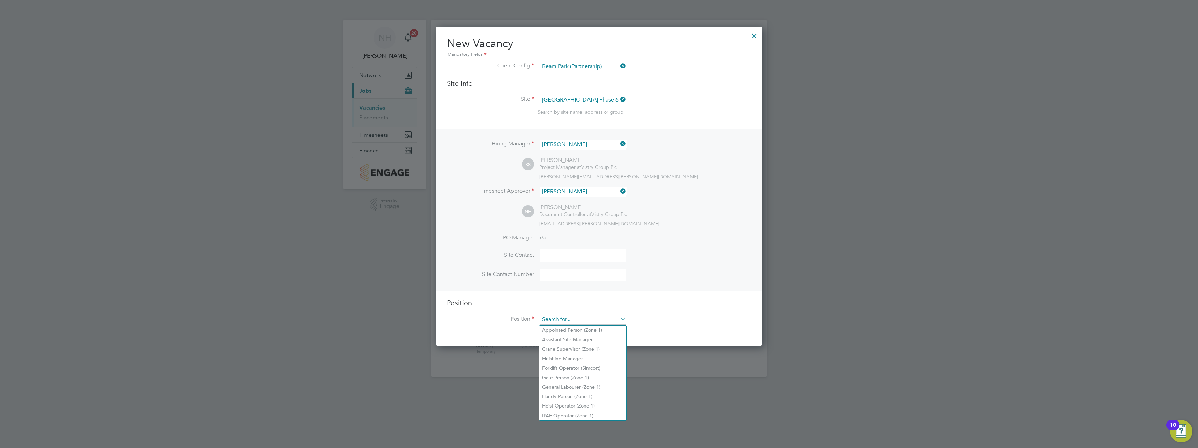
click at [572, 320] on input at bounding box center [583, 320] width 86 height 10
click at [565, 386] on li "General Labourer (Zone 1)" at bounding box center [582, 387] width 87 height 9
type input "General Labourer (Zone 1)"
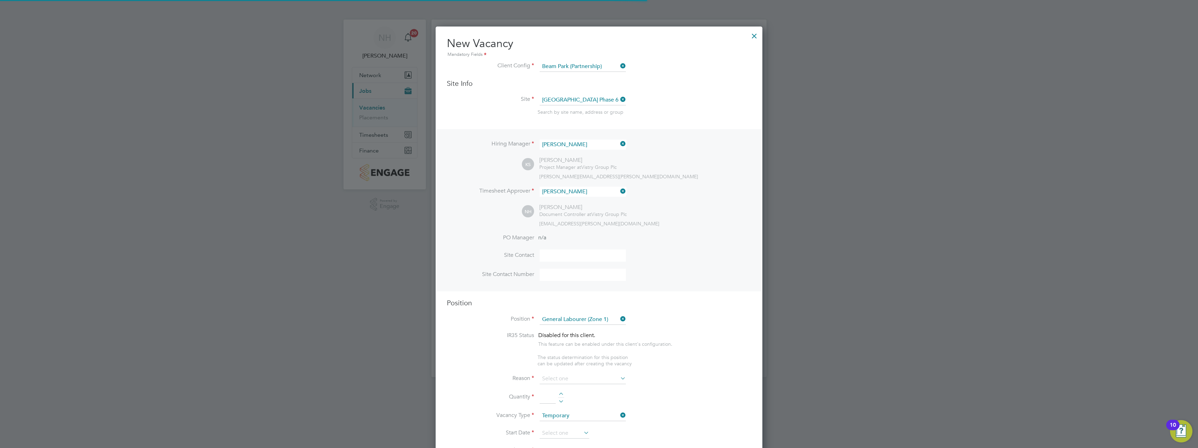
type textarea "- General labouring duties - Supporting the trades on site - Moving materials a…"
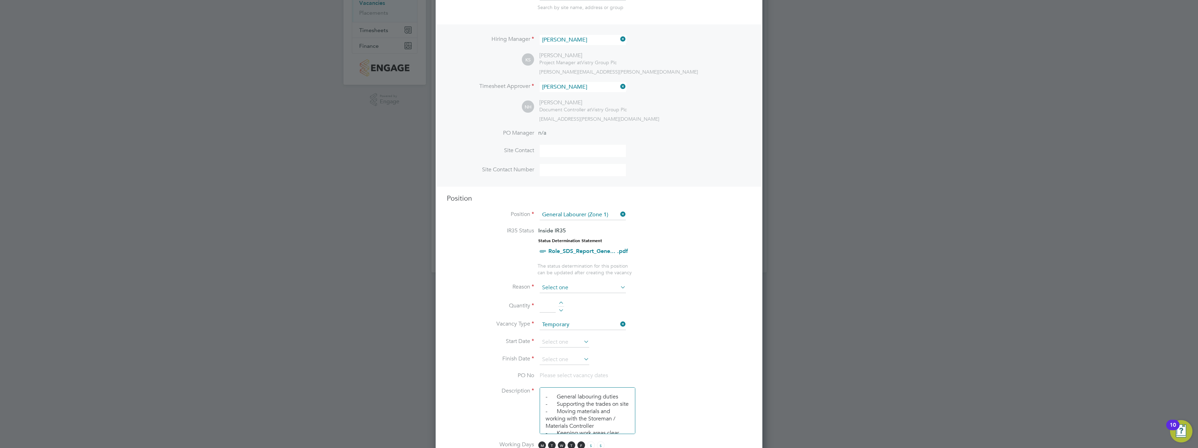
click at [567, 289] on input at bounding box center [583, 288] width 86 height 10
click at [556, 363] on li "Replacement" at bounding box center [582, 361] width 87 height 9
type input "Replacement"
click at [560, 303] on div at bounding box center [561, 304] width 6 height 5
type input "1"
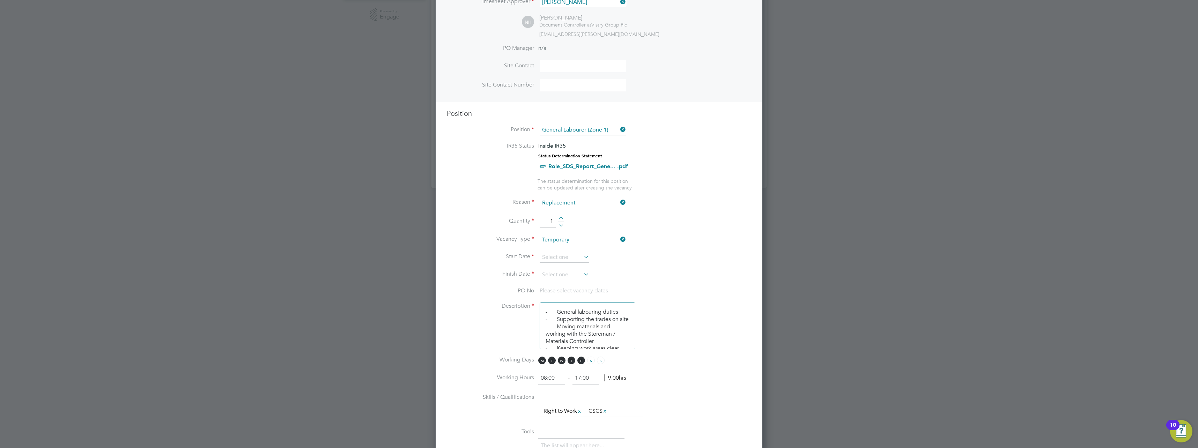
scroll to position [209, 0]
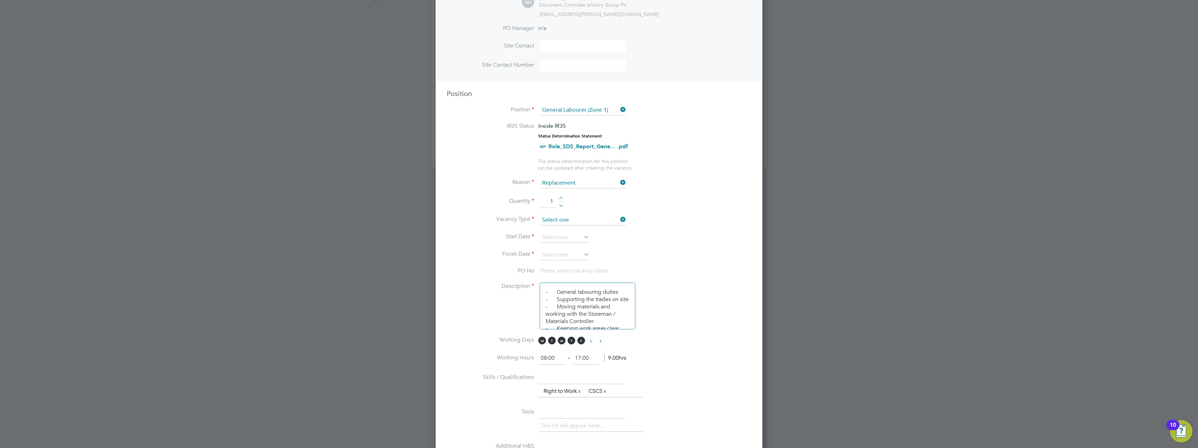
click at [576, 222] on input at bounding box center [583, 220] width 86 height 10
click at [565, 238] on li "Permanent" at bounding box center [582, 239] width 87 height 9
type input "Permanent"
click at [582, 238] on icon at bounding box center [582, 237] width 0 height 10
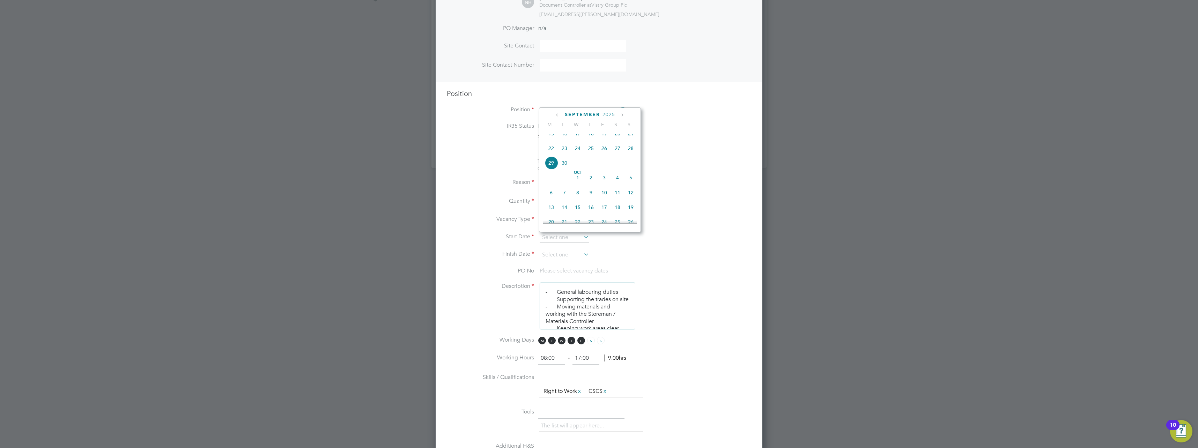
click at [591, 140] on span "18" at bounding box center [590, 133] width 13 height 13
type input "18 Sep 2025"
click at [582, 254] on icon at bounding box center [582, 255] width 0 height 10
click at [621, 132] on icon at bounding box center [622, 133] width 7 height 8
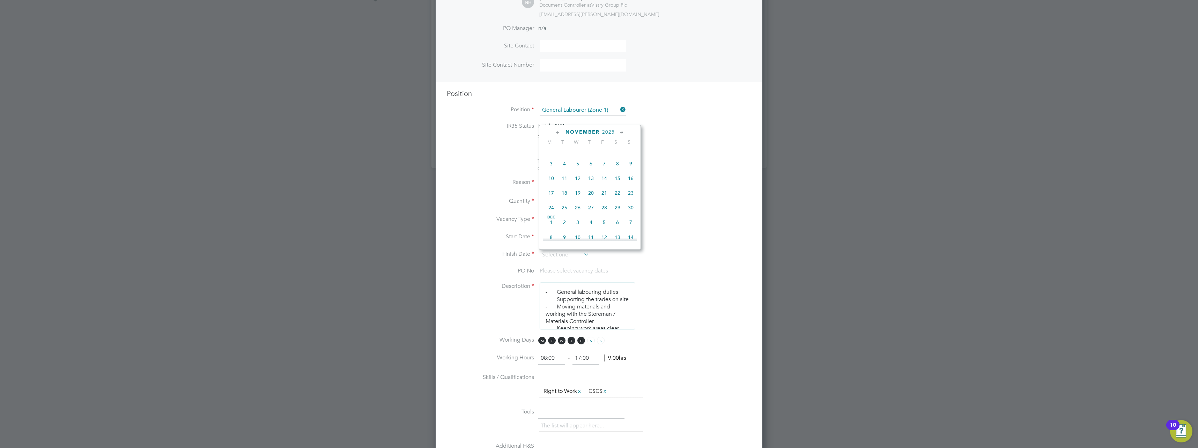
click at [621, 132] on icon at bounding box center [622, 133] width 7 height 8
click at [576, 213] on span "31" at bounding box center [577, 205] width 13 height 13
type input "31 Dec 2025"
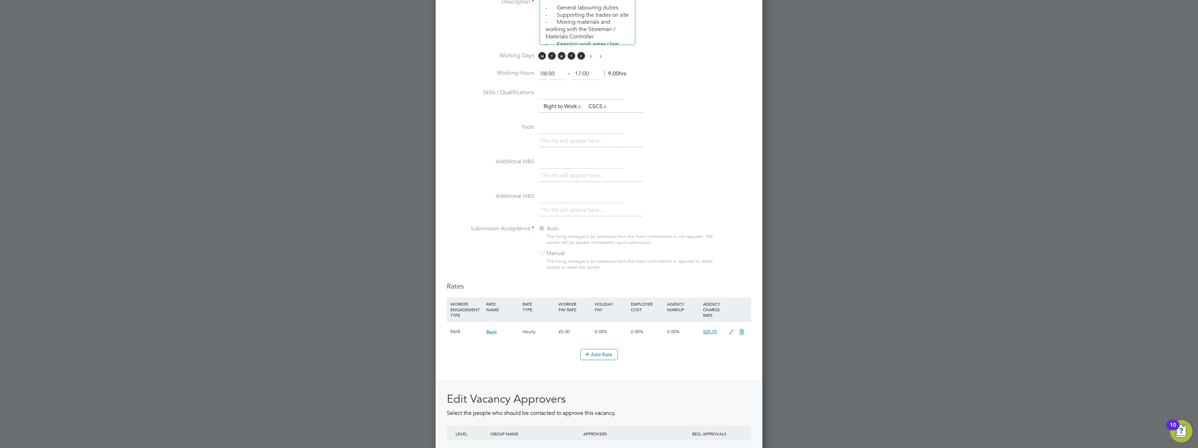
scroll to position [642, 0]
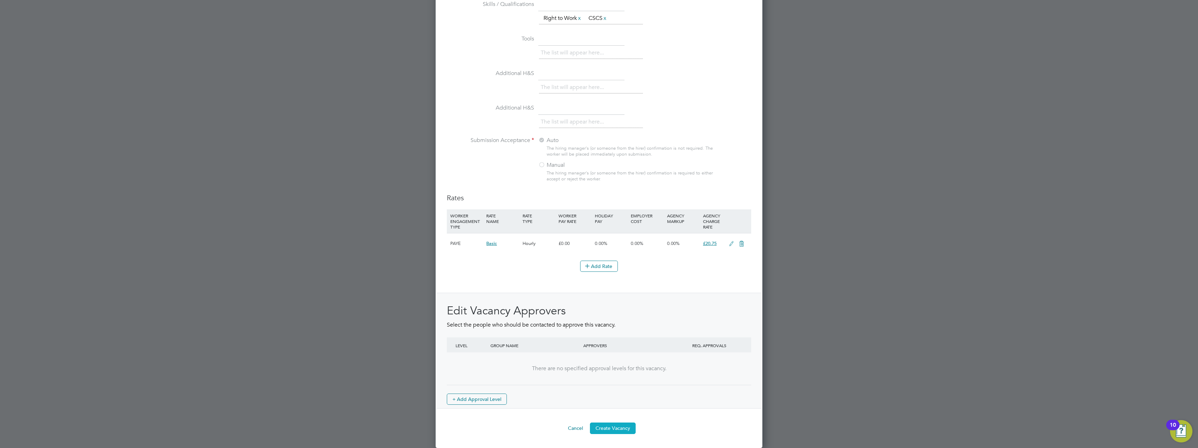
click at [617, 430] on button "Create Vacancy" at bounding box center [613, 428] width 46 height 11
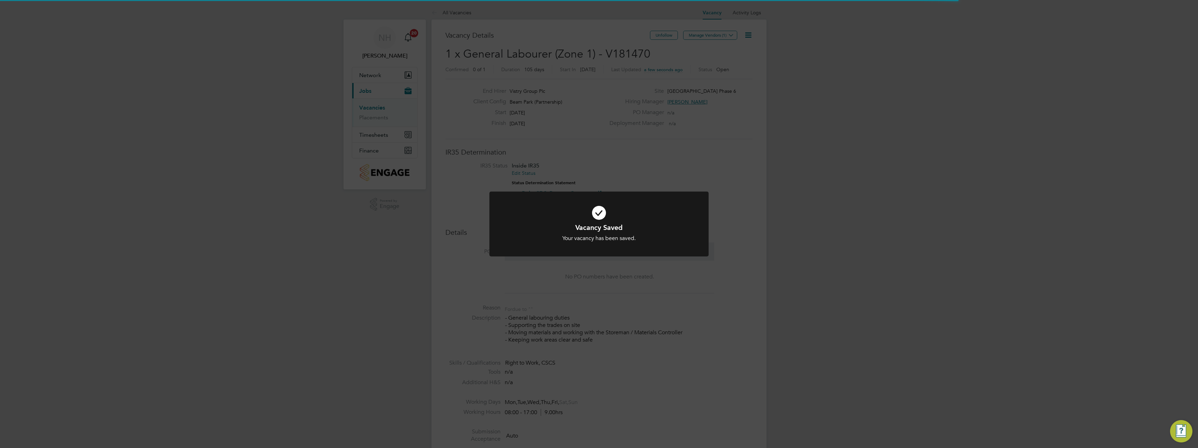
scroll to position [11, 150]
click at [654, 347] on div "Vacancy Saved Your vacancy has been saved. Cancel Okay" at bounding box center [599, 224] width 1198 height 448
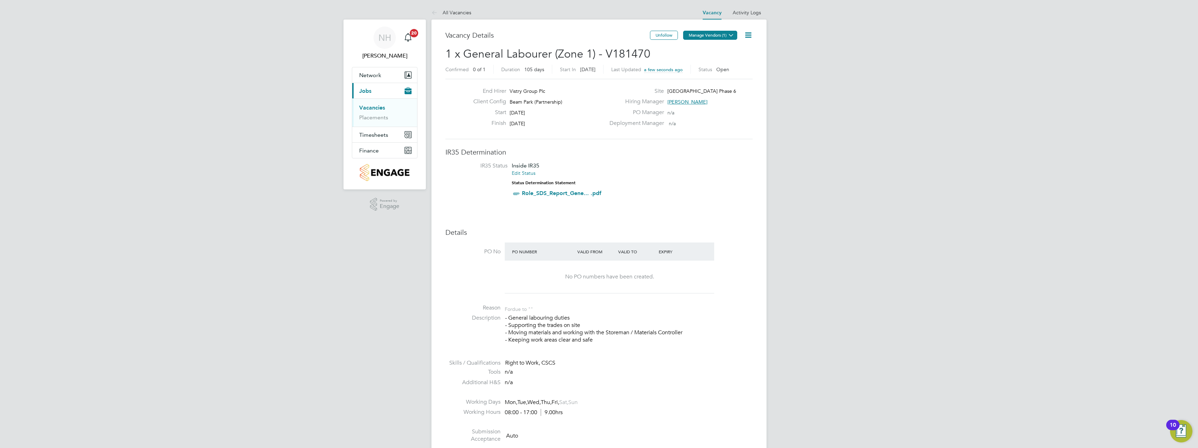
click at [694, 35] on button "Manage Vendors (1)" at bounding box center [710, 35] width 54 height 9
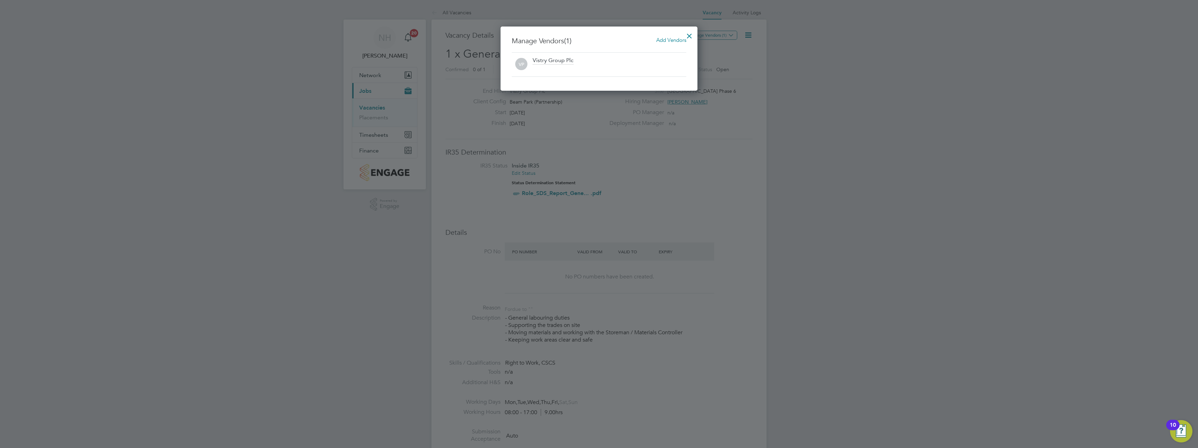
click at [661, 40] on span "Add Vendors" at bounding box center [671, 40] width 30 height 7
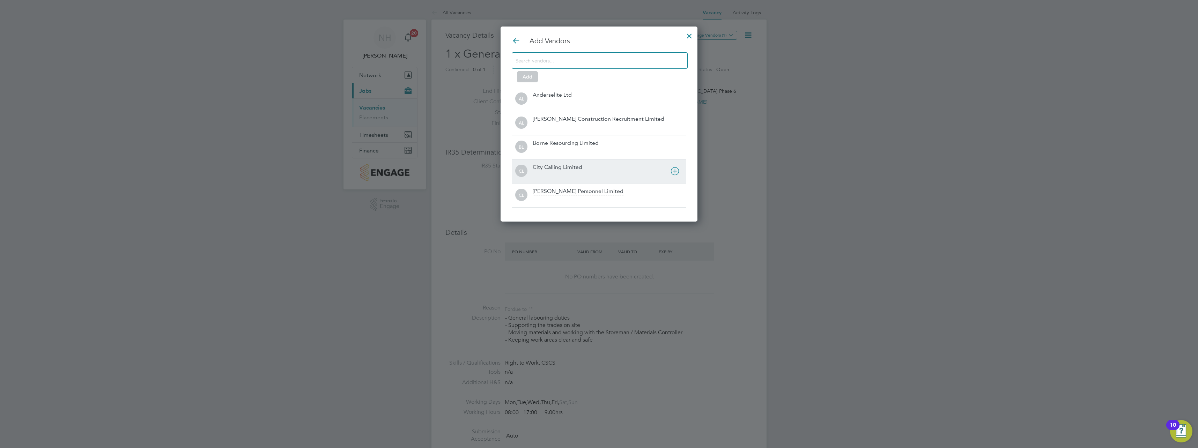
click at [556, 165] on div "City Calling Limited" at bounding box center [558, 168] width 50 height 8
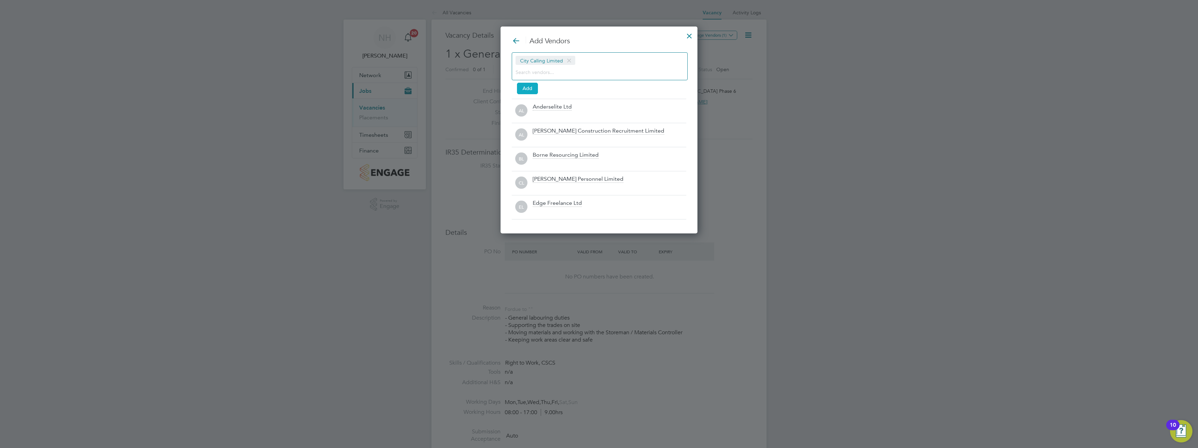
click at [532, 89] on button "Add" at bounding box center [527, 88] width 21 height 11
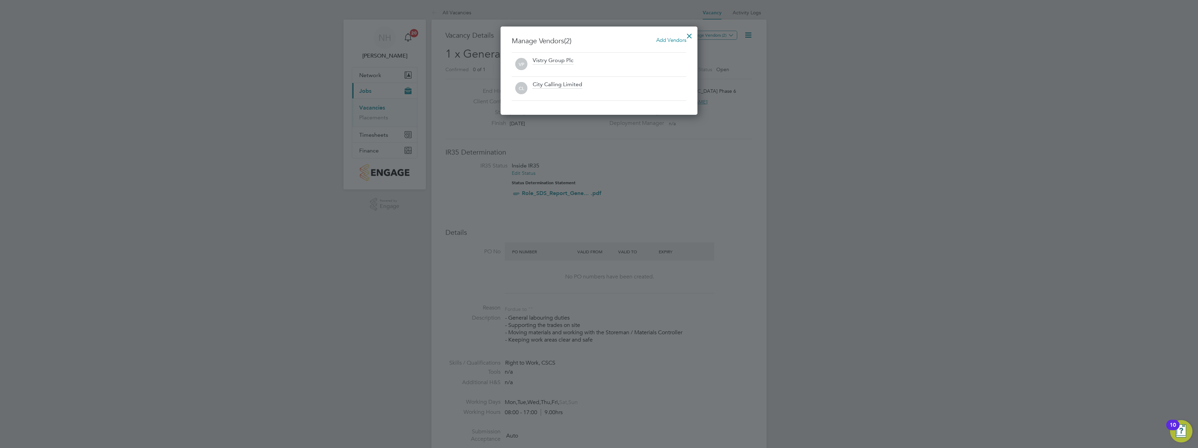
click at [691, 33] on div at bounding box center [689, 34] width 13 height 13
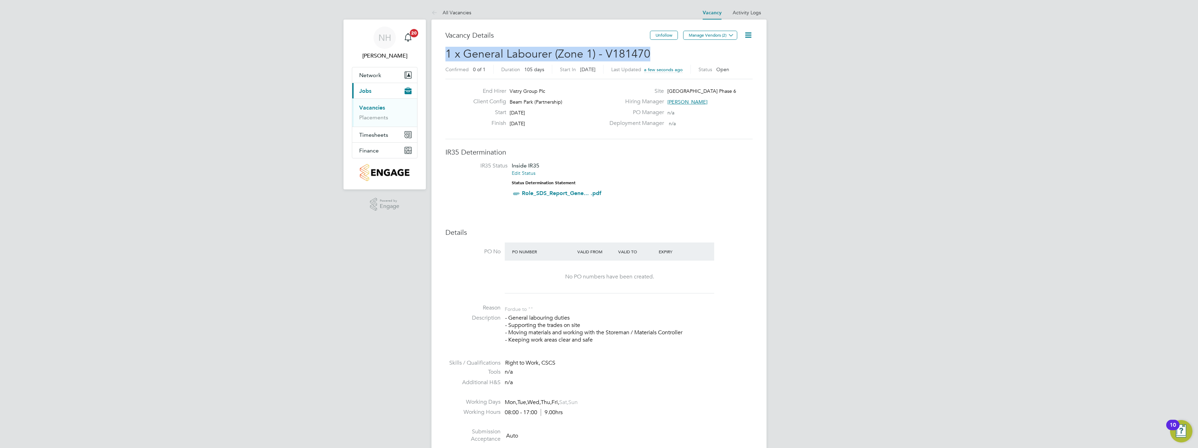
drag, startPoint x: 645, startPoint y: 52, endPoint x: 443, endPoint y: 56, distance: 202.1
copy span "1 x General Labourer (Zone 1) - V181470"
click at [375, 118] on link "Placements" at bounding box center [373, 117] width 29 height 7
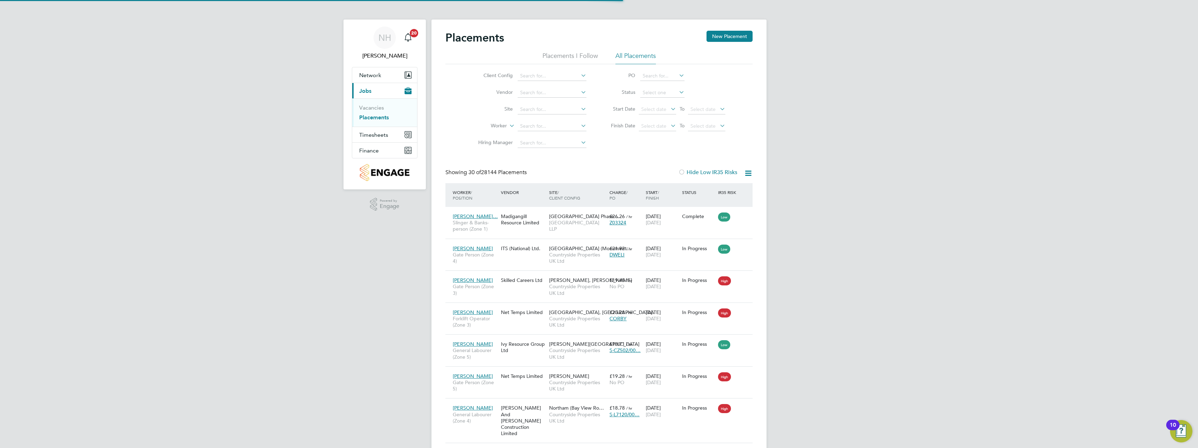
scroll to position [3, 3]
click at [538, 110] on input at bounding box center [552, 110] width 69 height 10
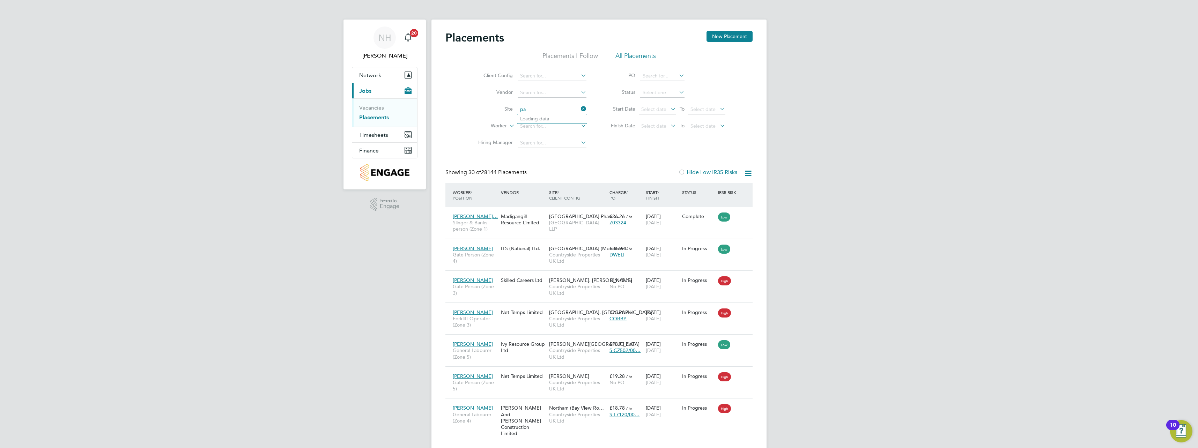
type input "p"
click at [548, 71] on li "Client Config" at bounding box center [529, 76] width 131 height 17
click at [545, 79] on input at bounding box center [552, 76] width 69 height 10
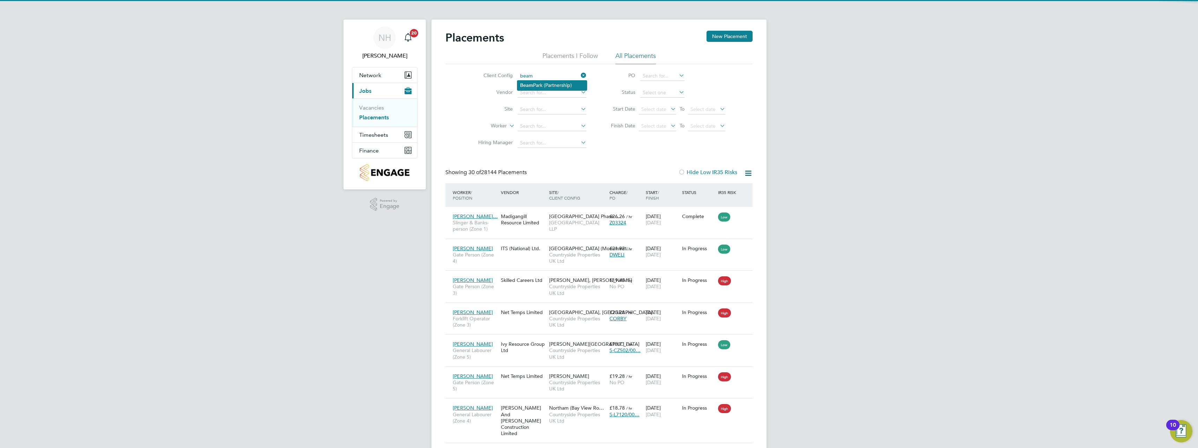
click at [545, 84] on li "Beam Park (Partnership)" at bounding box center [551, 85] width 69 height 9
type input "Beam Park (Partnership)"
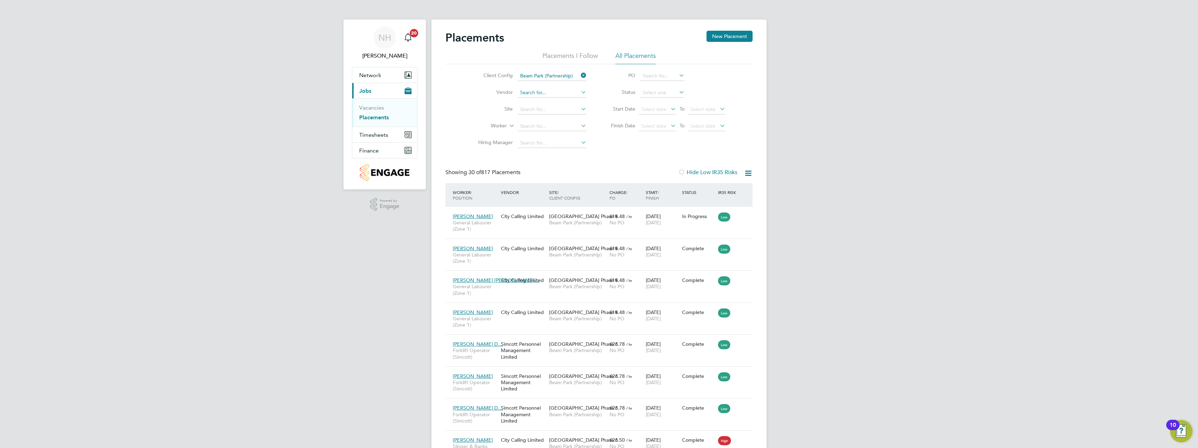
click at [538, 93] on input at bounding box center [552, 93] width 69 height 10
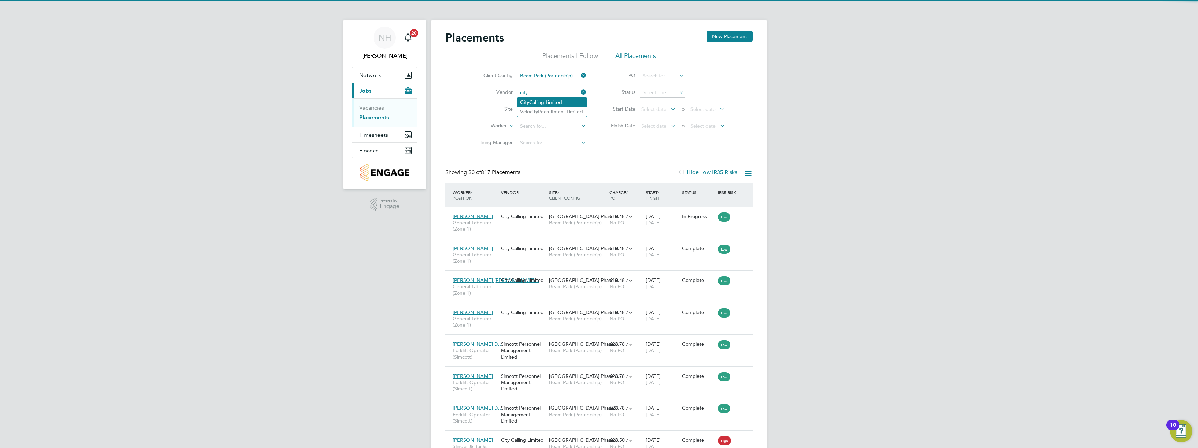
click at [541, 100] on li "City Calling Limited" at bounding box center [551, 102] width 69 height 9
type input "City Calling Limited"
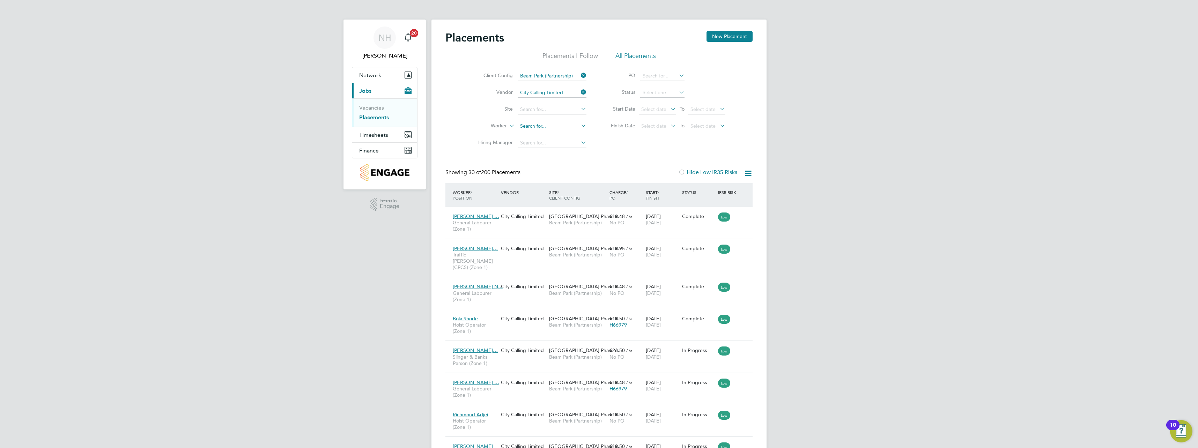
click at [537, 126] on input at bounding box center [552, 126] width 69 height 10
click at [540, 134] on li "Paras Kumar" at bounding box center [551, 135] width 69 height 9
type input "Paras Kumar"
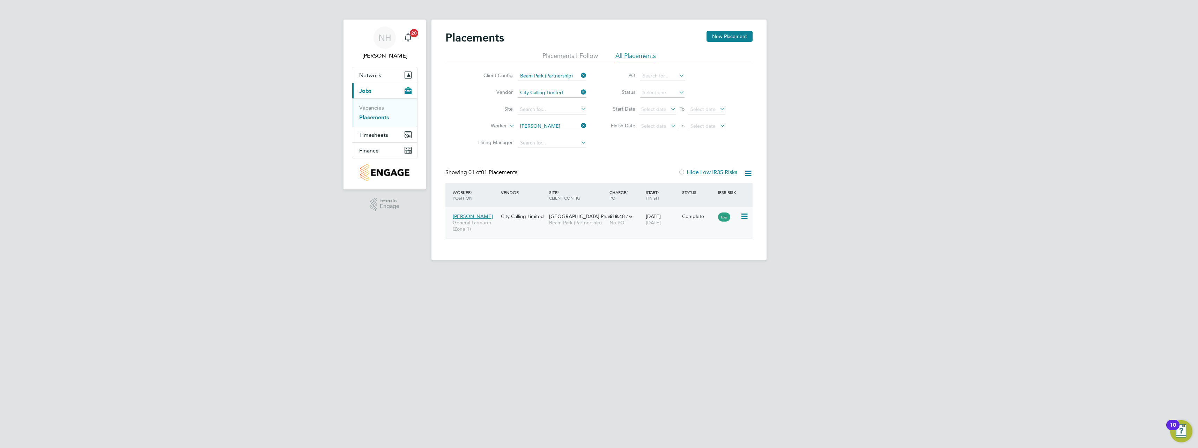
click at [494, 219] on div "Paras Kumar General Labourer (Zone 1)" at bounding box center [475, 223] width 48 height 26
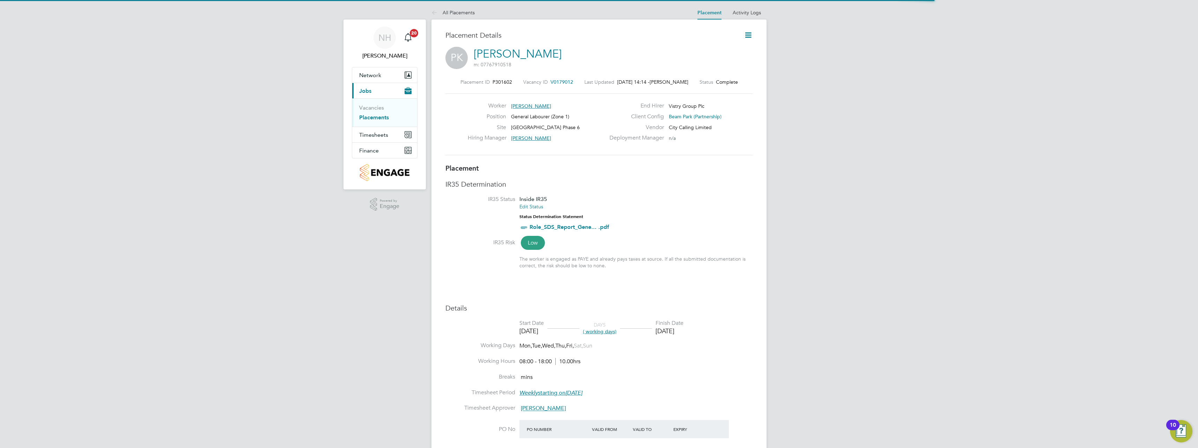
scroll to position [7, 51]
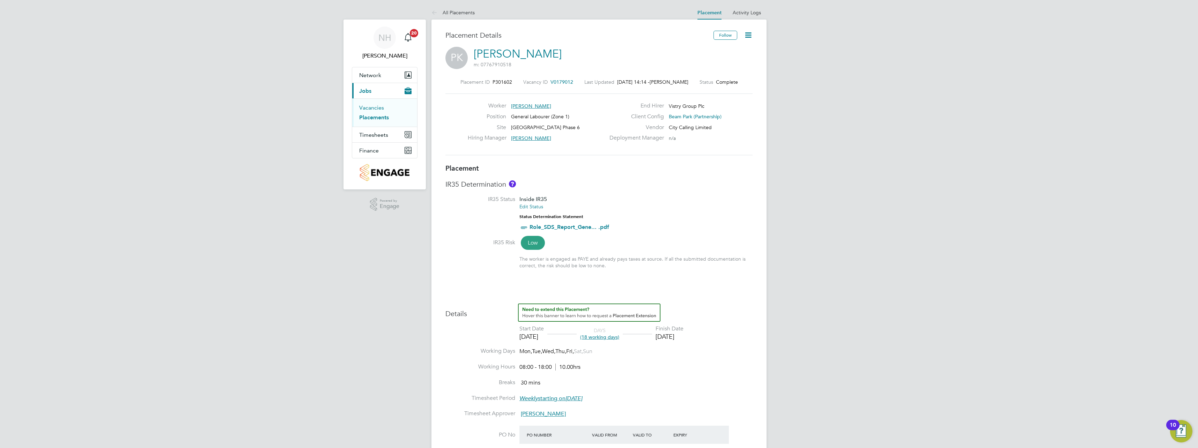
click at [373, 107] on link "Vacancies" at bounding box center [371, 107] width 25 height 7
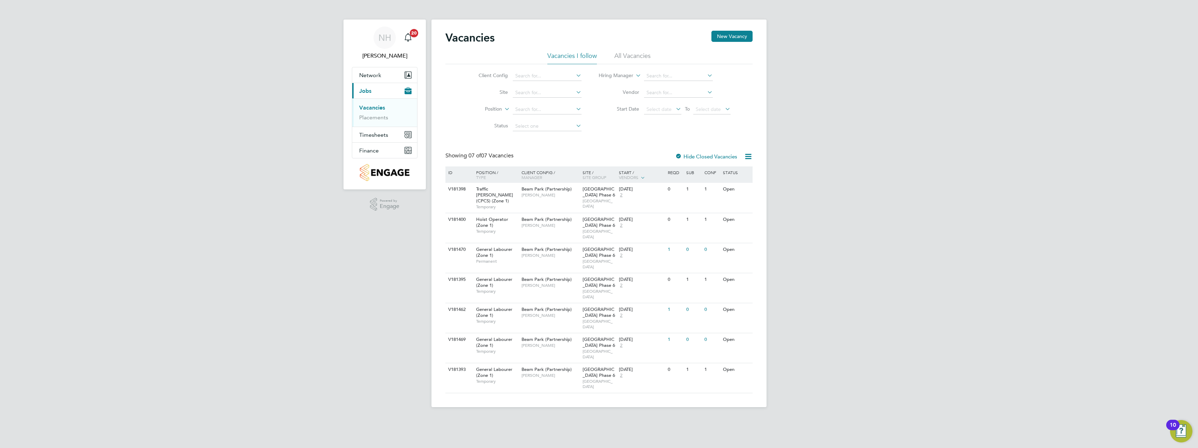
click at [373, 107] on link "Vacancies" at bounding box center [372, 107] width 26 height 7
click at [728, 35] on button "New Vacancy" at bounding box center [731, 36] width 41 height 11
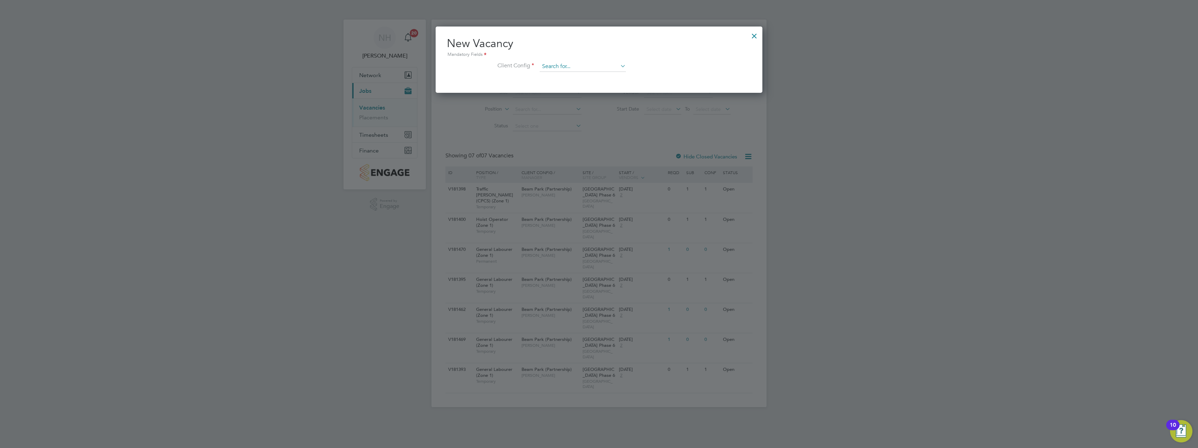
click at [560, 65] on input at bounding box center [583, 66] width 86 height 10
click at [564, 75] on li "Beam Park (Partnership)" at bounding box center [582, 76] width 87 height 9
type input "Beam Park (Partnership)"
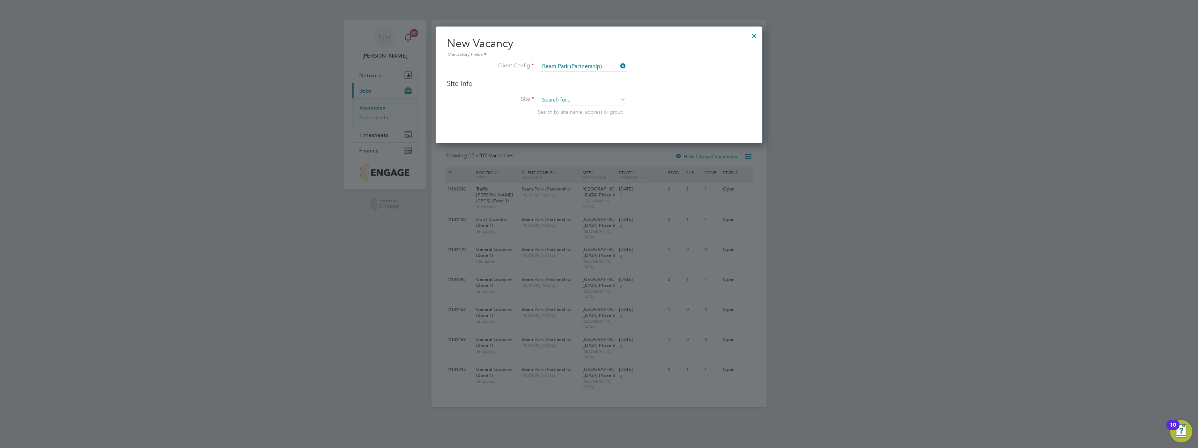
click at [558, 101] on input at bounding box center [583, 100] width 86 height 10
click at [555, 127] on b "Beam" at bounding box center [548, 129] width 13 height 6
type input "[GEOGRAPHIC_DATA] Phase 6"
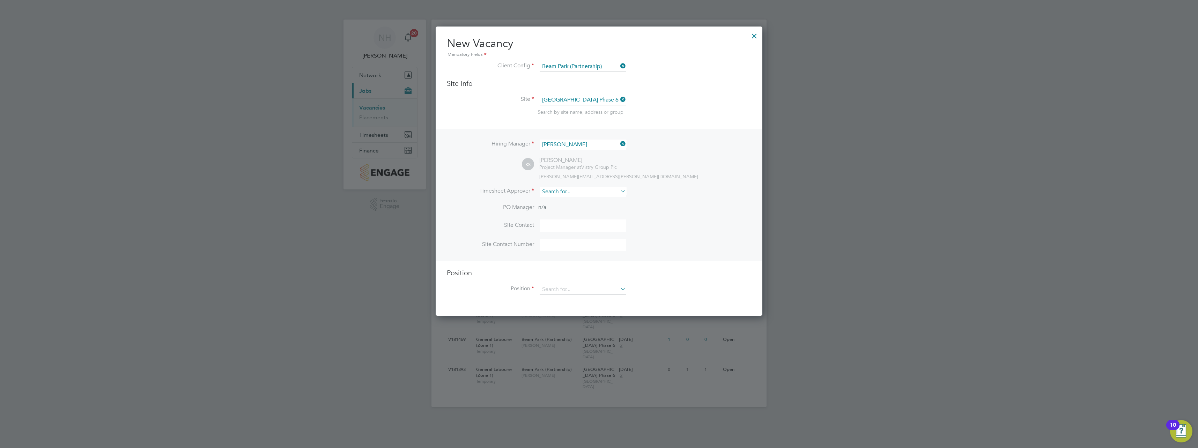
click at [578, 192] on input at bounding box center [583, 192] width 86 height 10
click at [575, 209] on li "Nikk i Hobden" at bounding box center [582, 211] width 87 height 9
type input "[PERSON_NAME]"
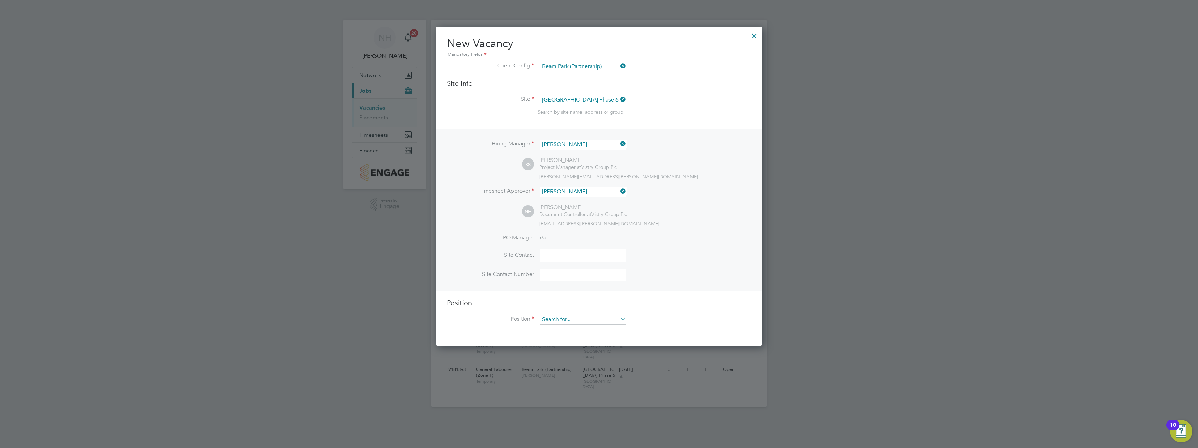
click at [592, 321] on input at bounding box center [583, 320] width 86 height 10
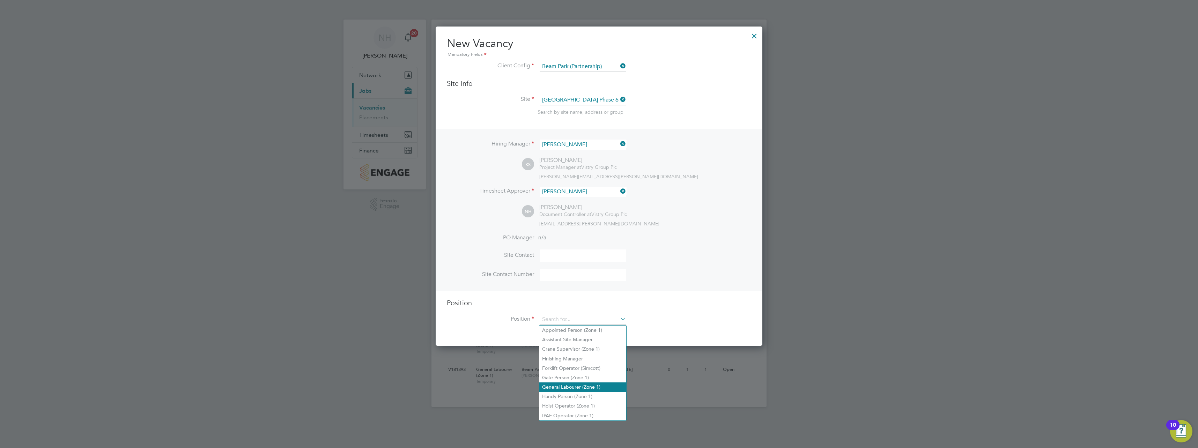
click at [571, 384] on li "General Labourer (Zone 1)" at bounding box center [582, 387] width 87 height 9
type input "General Labourer (Zone 1)"
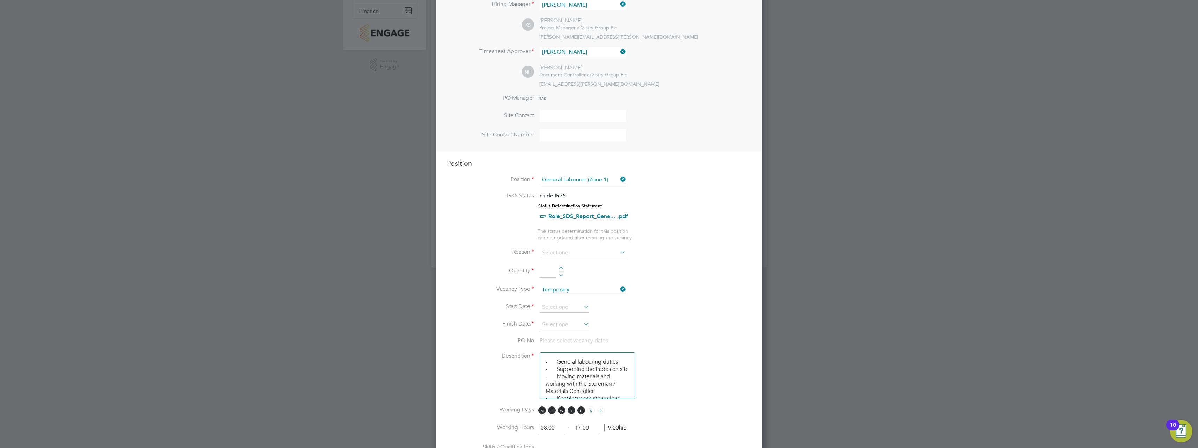
click at [619, 252] on icon at bounding box center [619, 252] width 0 height 10
click at [568, 327] on li "Replacement" at bounding box center [582, 327] width 87 height 9
type input "Replacement"
click at [564, 327] on li "Replacement" at bounding box center [582, 327] width 87 height 9
click at [689, 325] on li "Finish Date" at bounding box center [599, 328] width 304 height 17
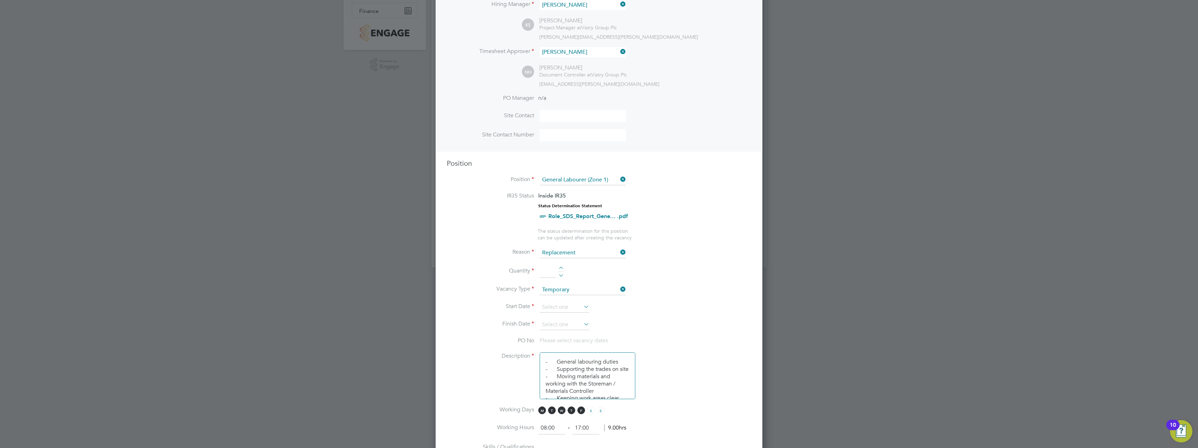
click at [562, 269] on div at bounding box center [561, 269] width 6 height 5
type input "1"
click at [605, 291] on input at bounding box center [583, 290] width 86 height 10
click at [568, 306] on li "Permanent" at bounding box center [582, 309] width 87 height 9
type input "Permanent"
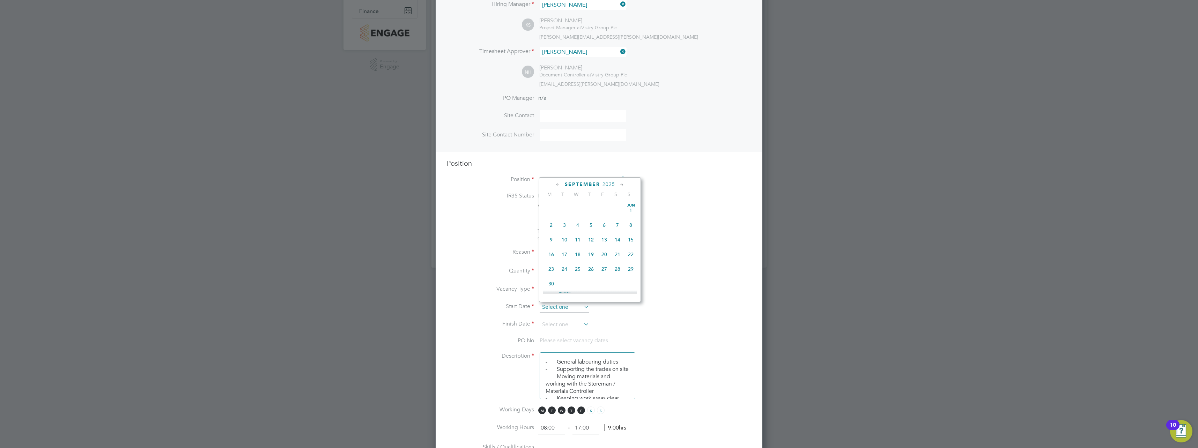
click at [566, 312] on input at bounding box center [565, 307] width 50 height 10
click at [603, 209] on span "19" at bounding box center [604, 203] width 13 height 13
type input "[DATE]"
click at [582, 323] on icon at bounding box center [582, 324] width 0 height 10
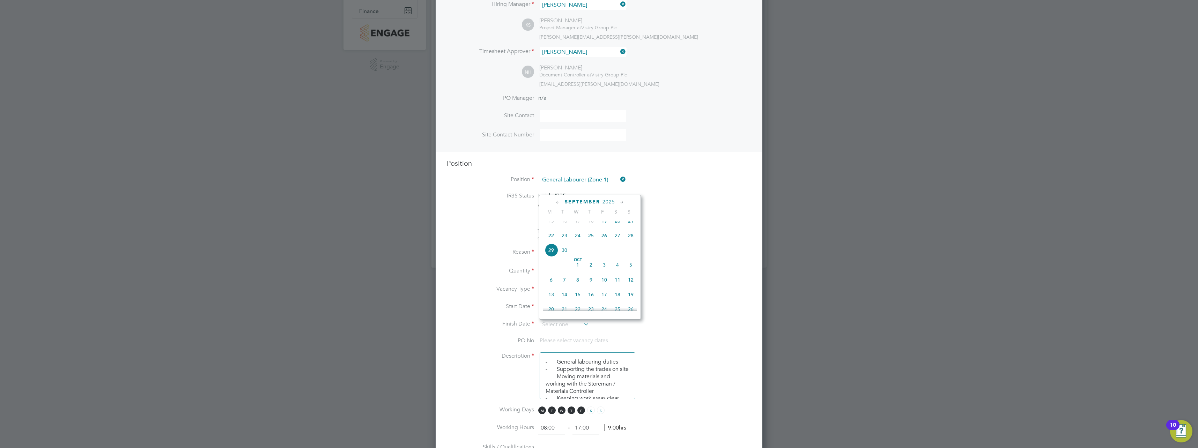
click at [622, 202] on icon at bounding box center [622, 203] width 7 height 8
click at [577, 282] on span "31" at bounding box center [577, 275] width 13 height 13
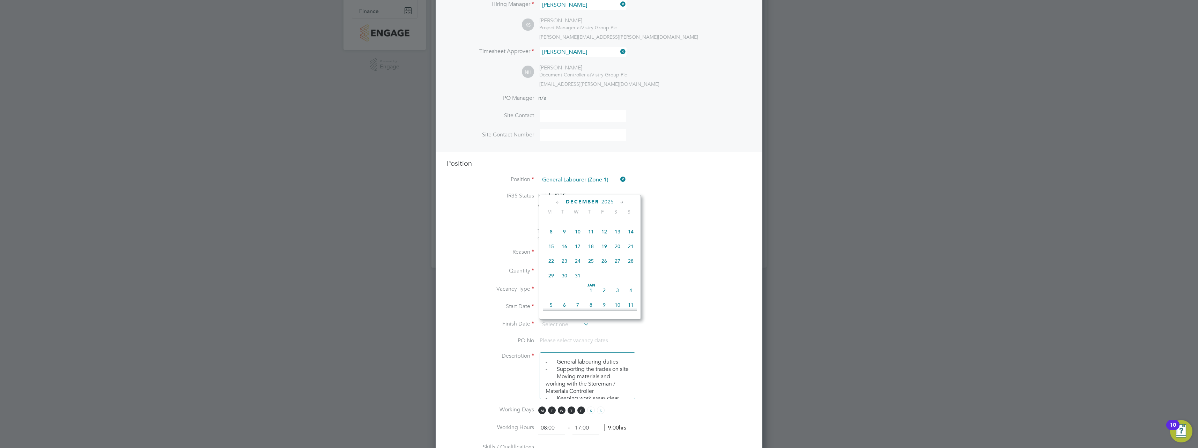
type input "31 Dec 2025"
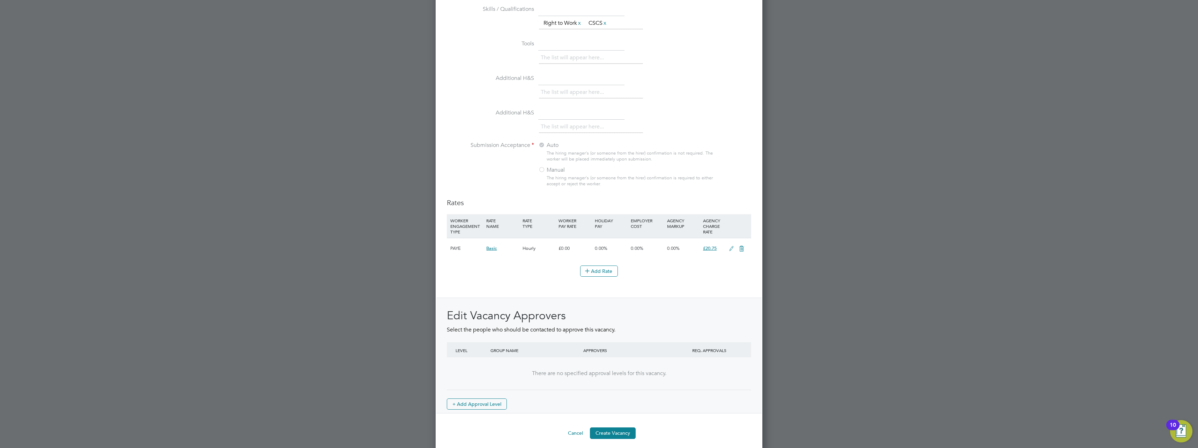
scroll to position [642, 0]
click at [609, 428] on button "Create Vacancy" at bounding box center [613, 428] width 46 height 11
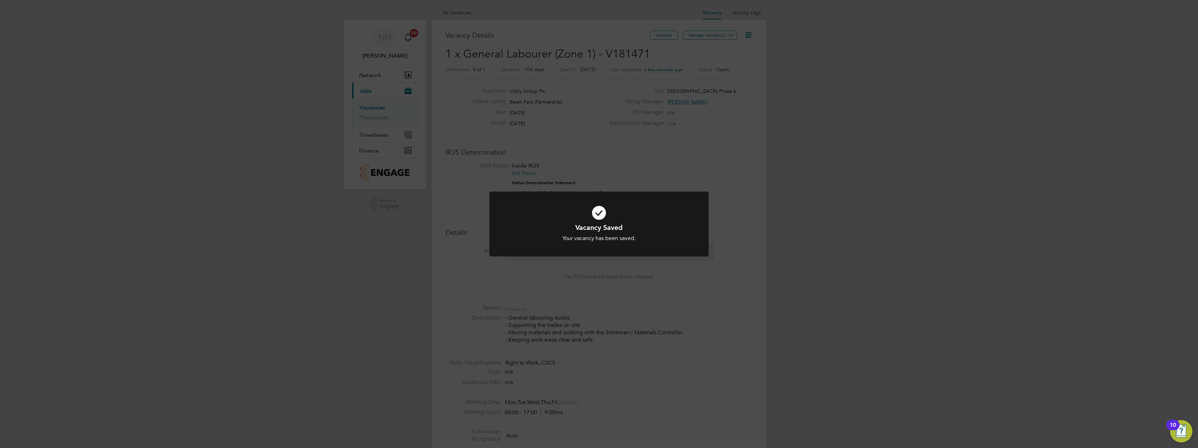
scroll to position [21, 49]
click at [641, 168] on div "Vacancy Saved Your vacancy has been saved. Cancel Okay" at bounding box center [599, 224] width 1198 height 448
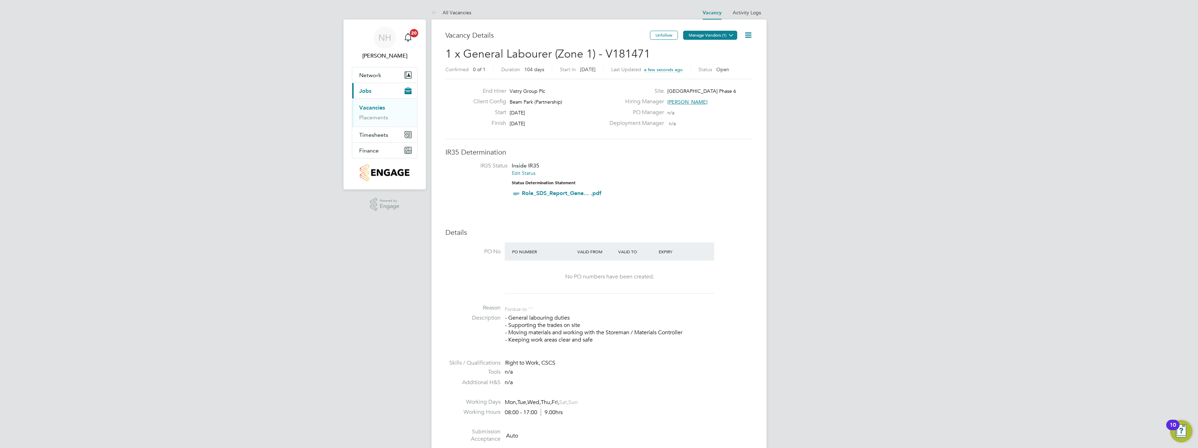
click at [700, 37] on button "Manage Vendors (1)" at bounding box center [710, 35] width 54 height 9
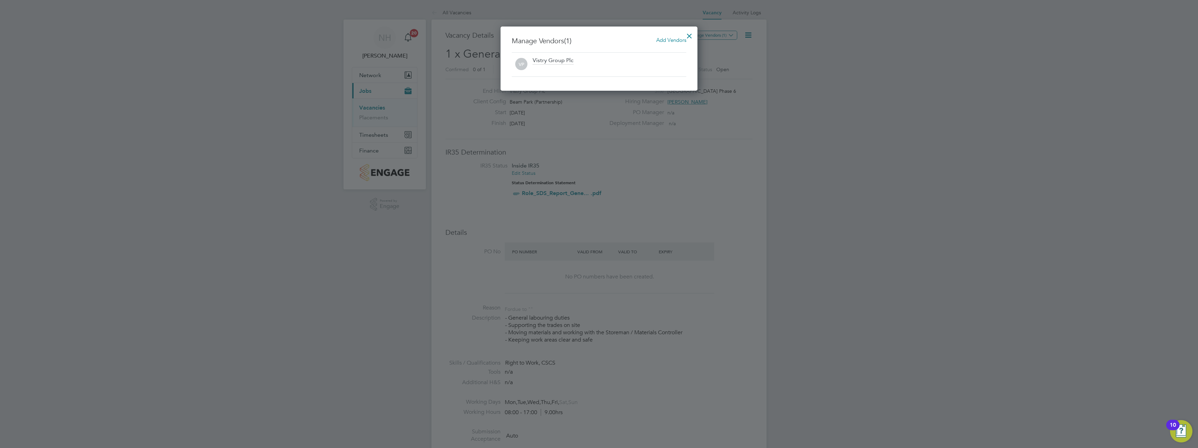
click at [667, 39] on span "Add Vendors" at bounding box center [671, 40] width 30 height 7
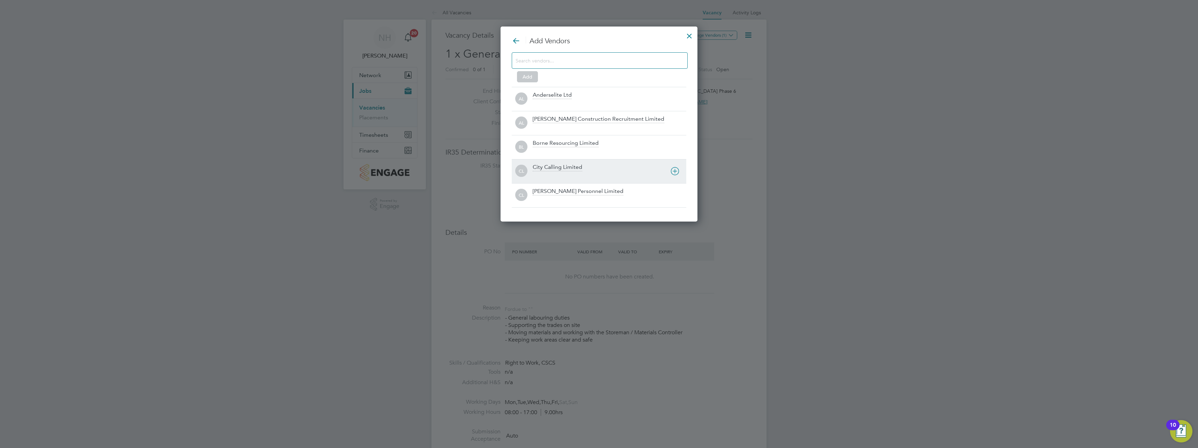
click at [562, 167] on div "City Calling Limited" at bounding box center [558, 168] width 50 height 8
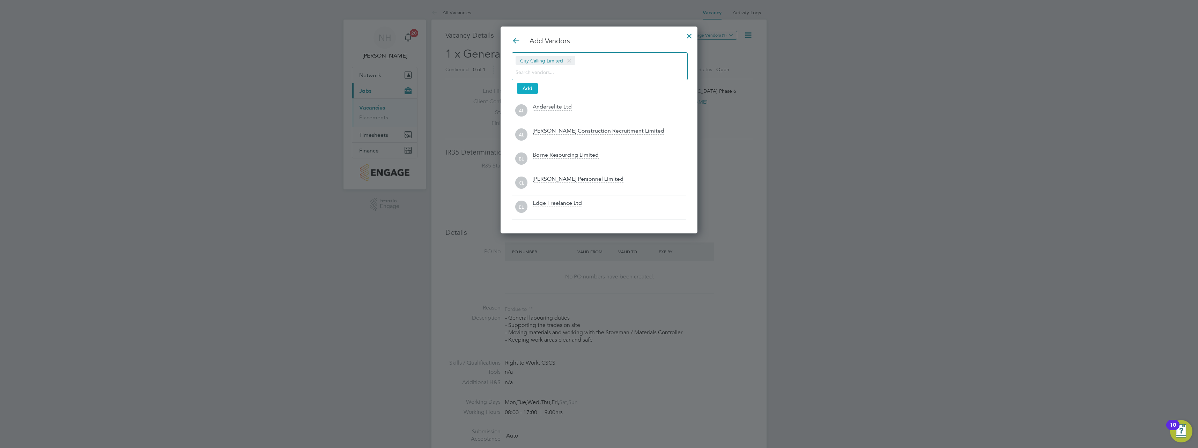
click at [531, 83] on button "Add" at bounding box center [527, 88] width 21 height 11
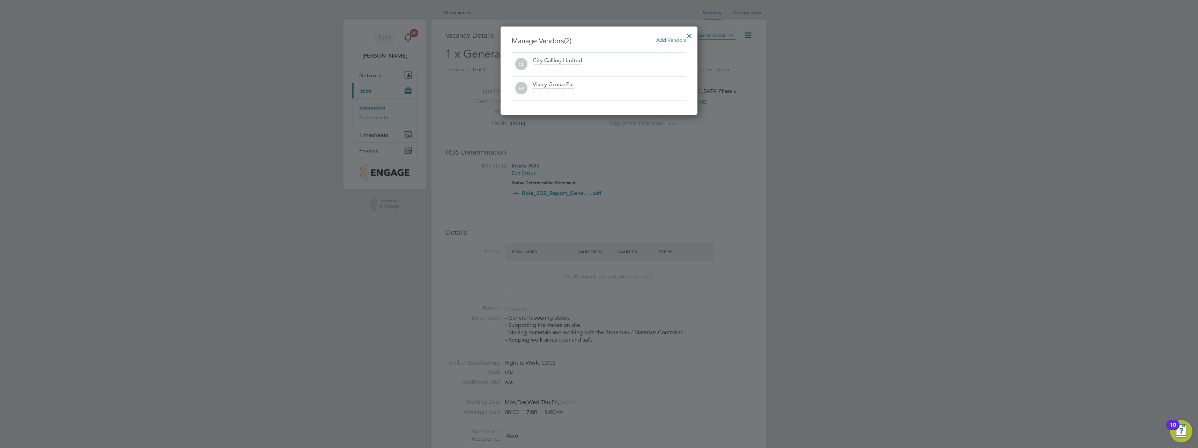
click at [688, 33] on div at bounding box center [689, 34] width 13 height 13
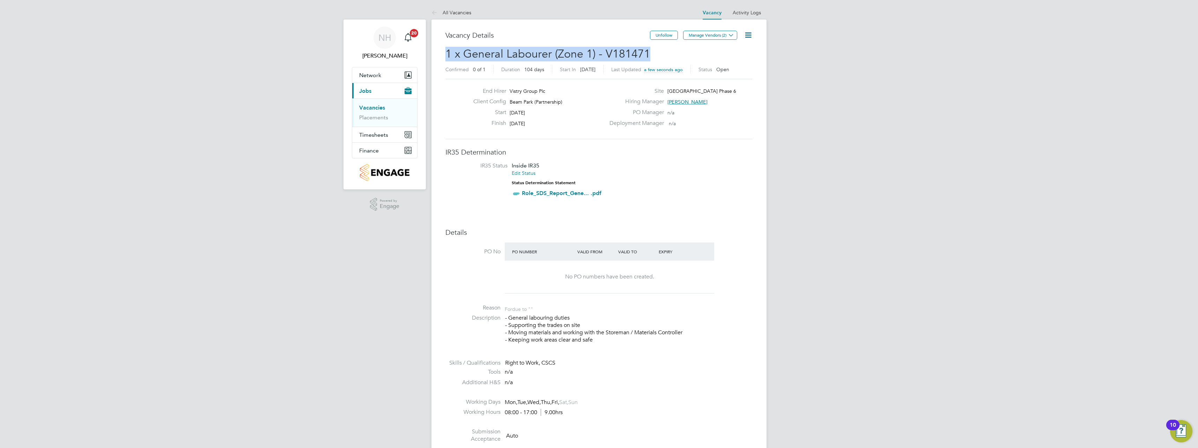
drag, startPoint x: 646, startPoint y: 52, endPoint x: 443, endPoint y: 52, distance: 203.8
copy span "1 x General Labourer (Zone 1) - V181471"
click at [377, 118] on link "Placements" at bounding box center [373, 117] width 29 height 7
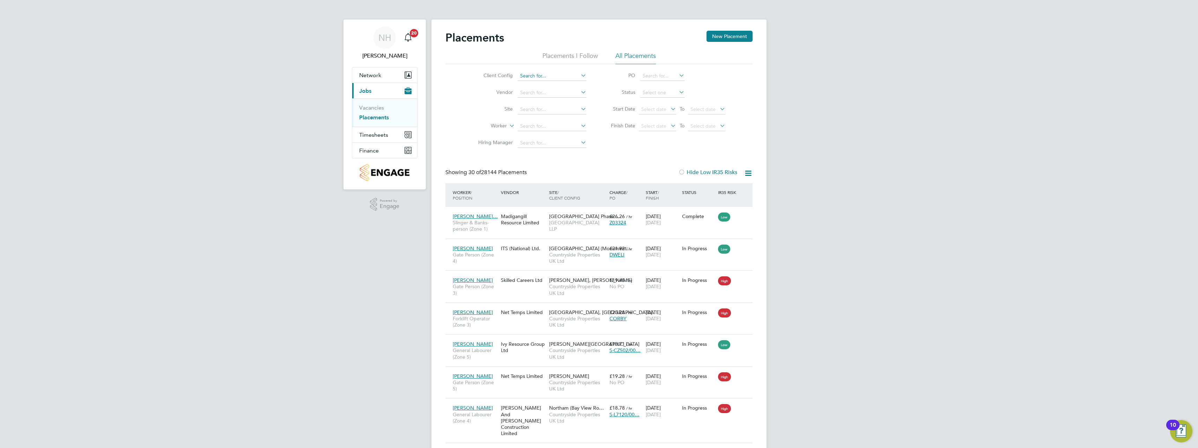
click at [539, 76] on input at bounding box center [552, 76] width 69 height 10
drag, startPoint x: 540, startPoint y: 83, endPoint x: 537, endPoint y: 90, distance: 7.5
click at [540, 83] on li "Beam Park (Partnership)" at bounding box center [551, 85] width 69 height 9
type input "Beam Park (Partnership)"
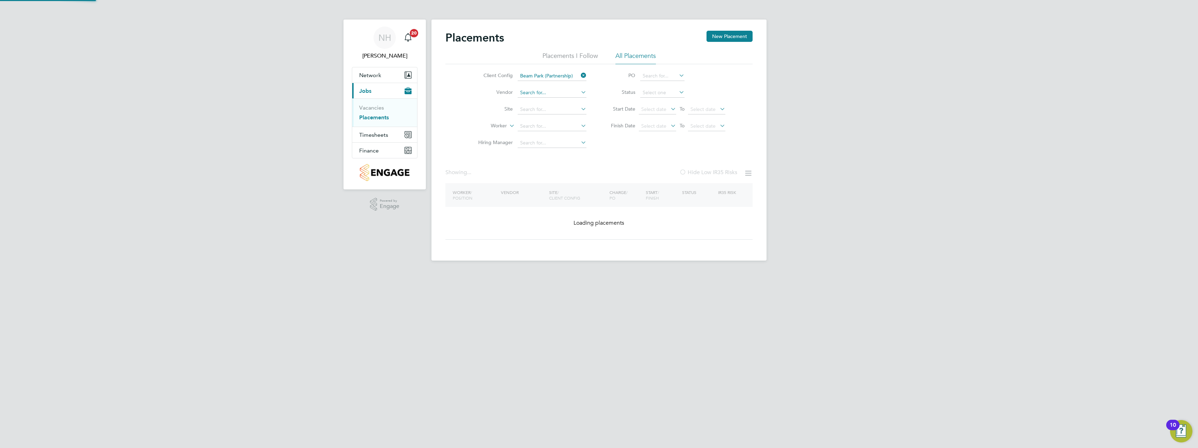
click at [536, 92] on input at bounding box center [552, 93] width 69 height 10
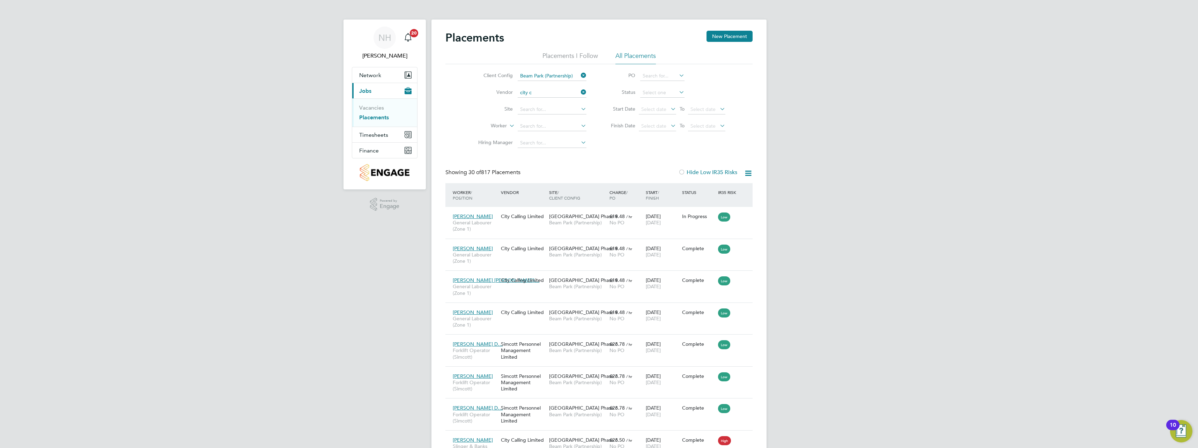
click at [536, 101] on li "C ity Calling Limited" at bounding box center [551, 102] width 69 height 9
type input "City Calling Limited"
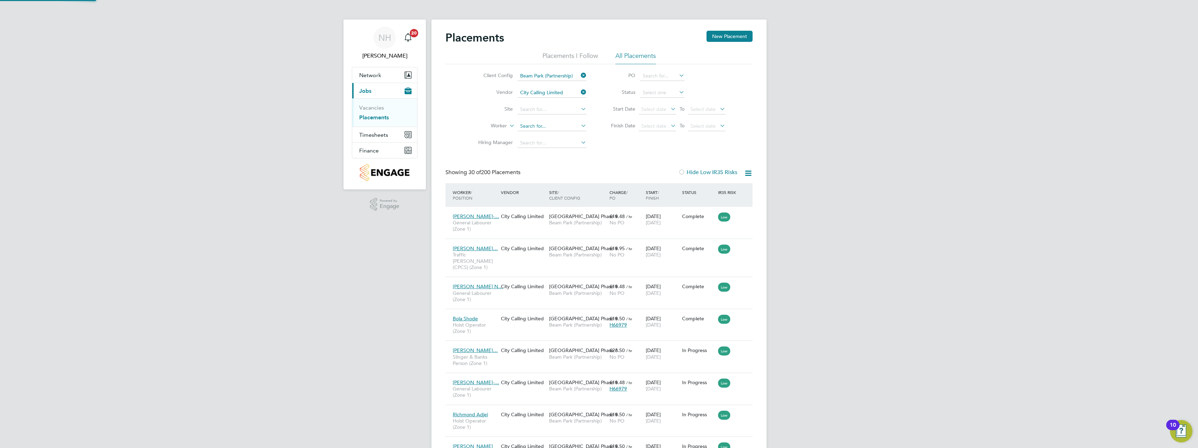
click at [539, 128] on input at bounding box center [552, 126] width 69 height 10
click at [554, 134] on li "Maria Buk atchuk" at bounding box center [552, 135] width 71 height 9
type input "[PERSON_NAME]"
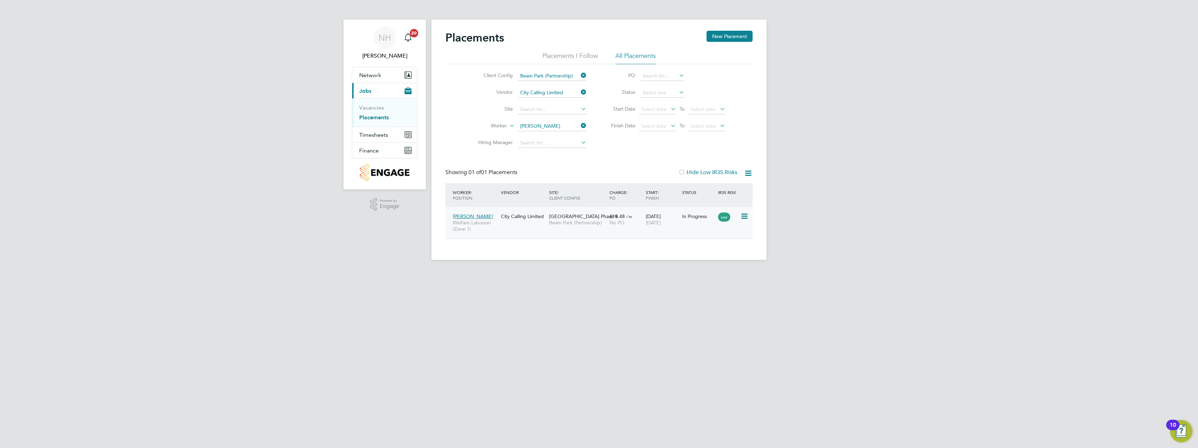
click at [622, 217] on span "£19.48" at bounding box center [616, 216] width 15 height 6
click at [503, 217] on div "City Calling Limited" at bounding box center [523, 216] width 48 height 13
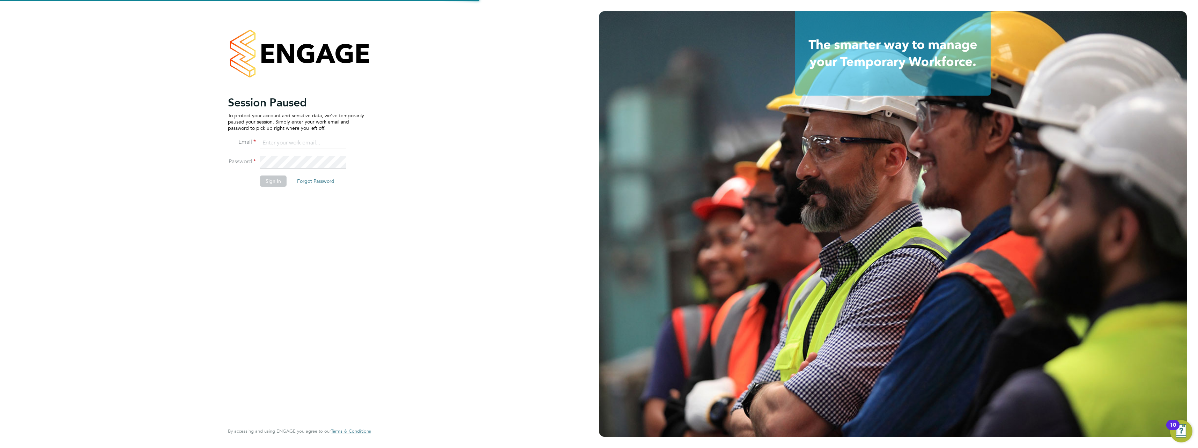
type input "[PERSON_NAME][EMAIL_ADDRESS][PERSON_NAME][DOMAIN_NAME]"
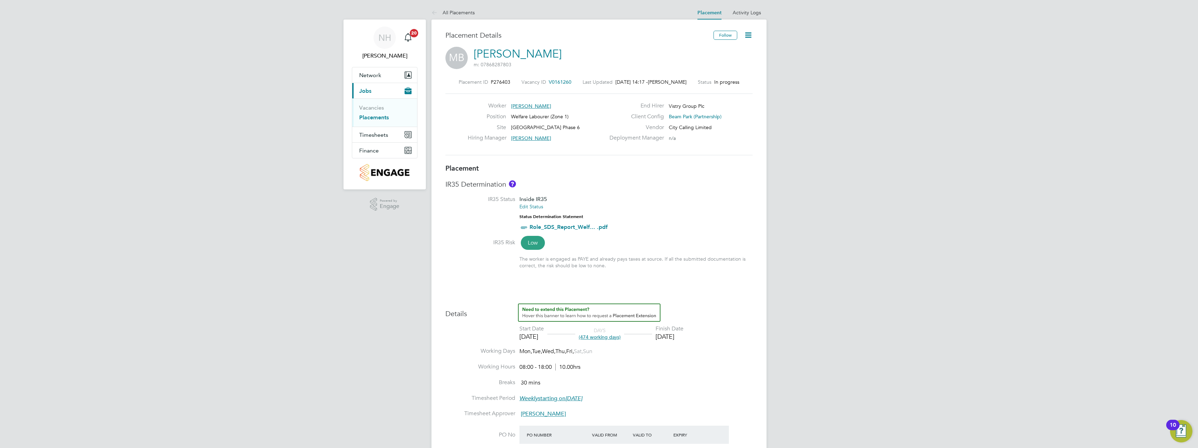
click at [744, 36] on icon at bounding box center [748, 35] width 9 height 9
click at [701, 61] on li "Initiate Worker Replacement" at bounding box center [715, 62] width 72 height 10
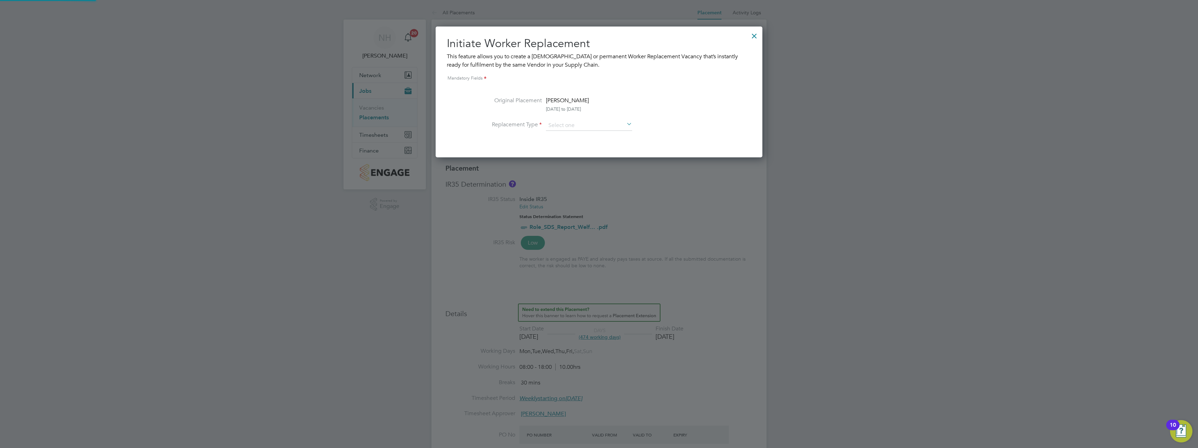
scroll to position [3, 3]
click at [574, 128] on input at bounding box center [589, 125] width 86 height 10
click at [572, 136] on li "Temporary" at bounding box center [589, 135] width 87 height 9
type input "Temporary"
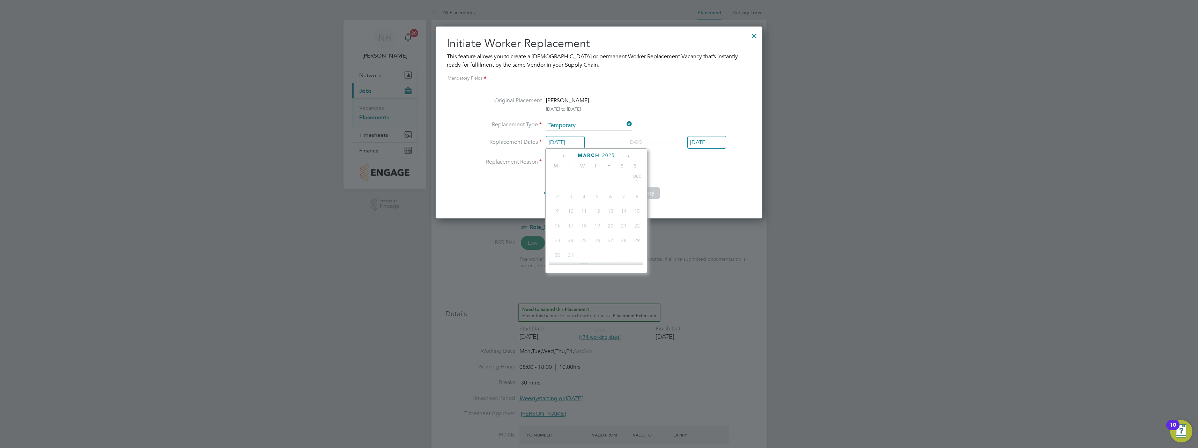
click at [567, 143] on input "[DATE]" at bounding box center [565, 142] width 39 height 13
click at [629, 156] on icon at bounding box center [628, 156] width 7 height 8
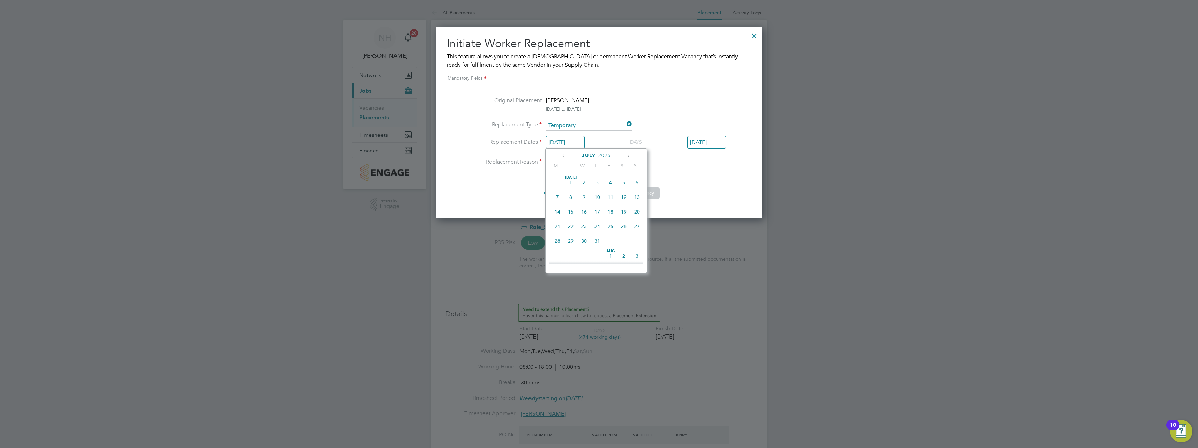
click at [629, 156] on icon at bounding box center [628, 156] width 7 height 8
click at [571, 215] on span "16" at bounding box center [570, 208] width 13 height 13
type input "16 Sep 2025"
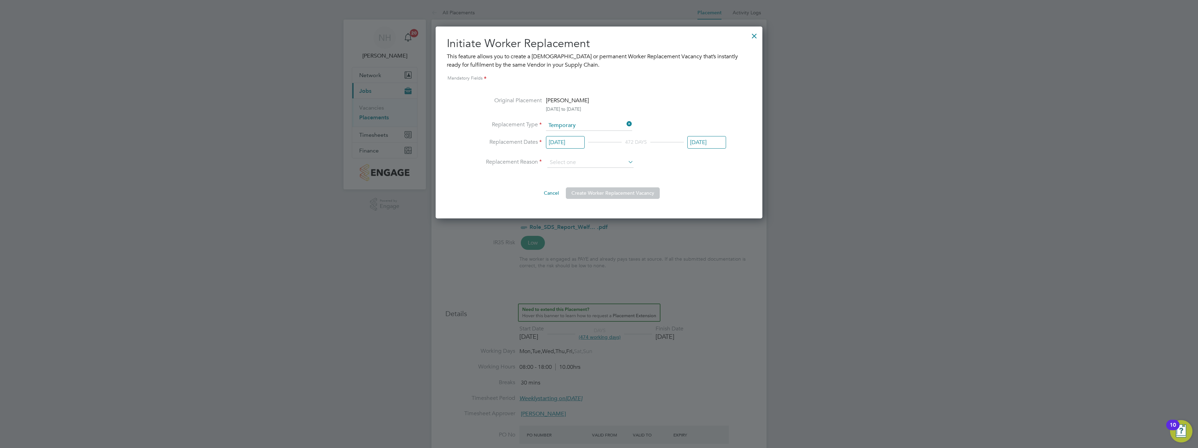
click at [716, 140] on input "[DATE]" at bounding box center [706, 142] width 39 height 13
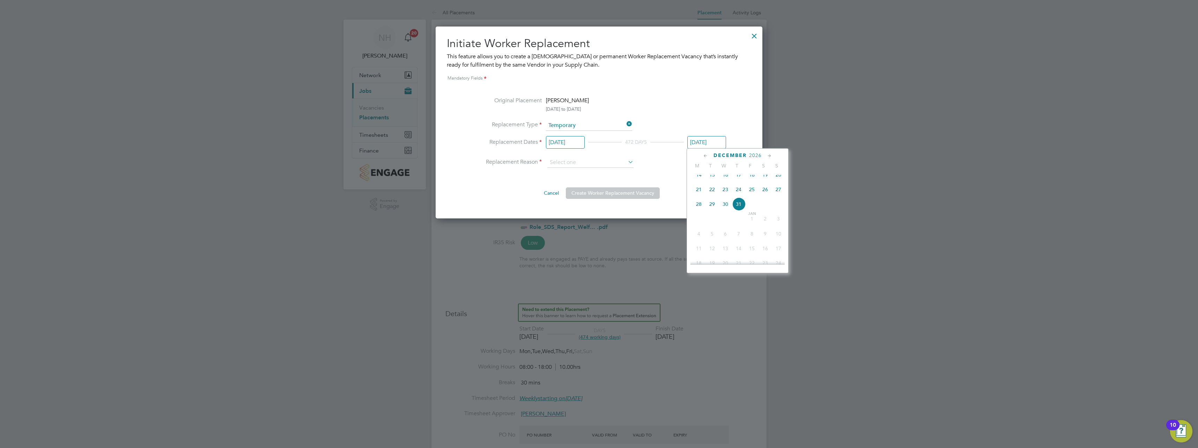
click at [705, 156] on icon at bounding box center [705, 156] width 7 height 8
click at [768, 154] on icon at bounding box center [769, 156] width 7 height 8
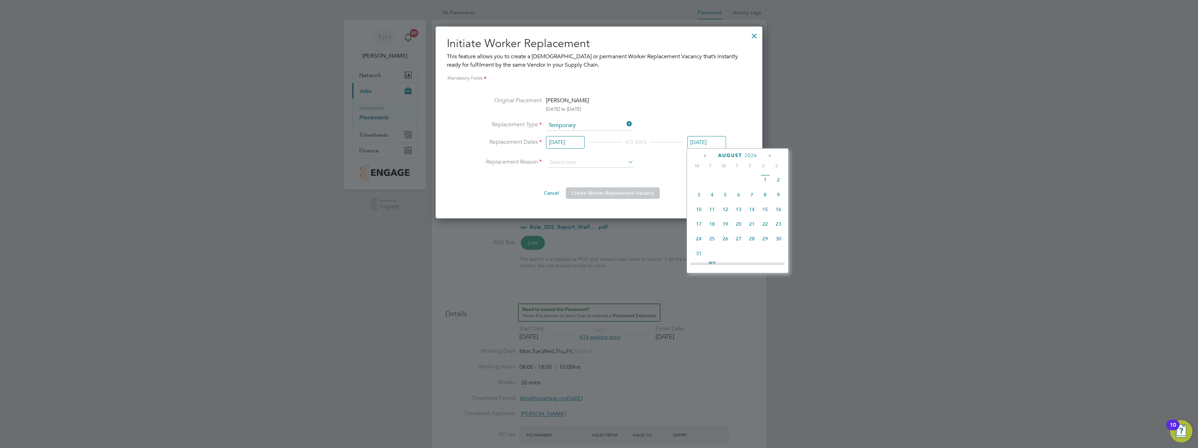
click at [706, 154] on icon at bounding box center [705, 156] width 7 height 8
click at [708, 155] on icon at bounding box center [705, 156] width 7 height 8
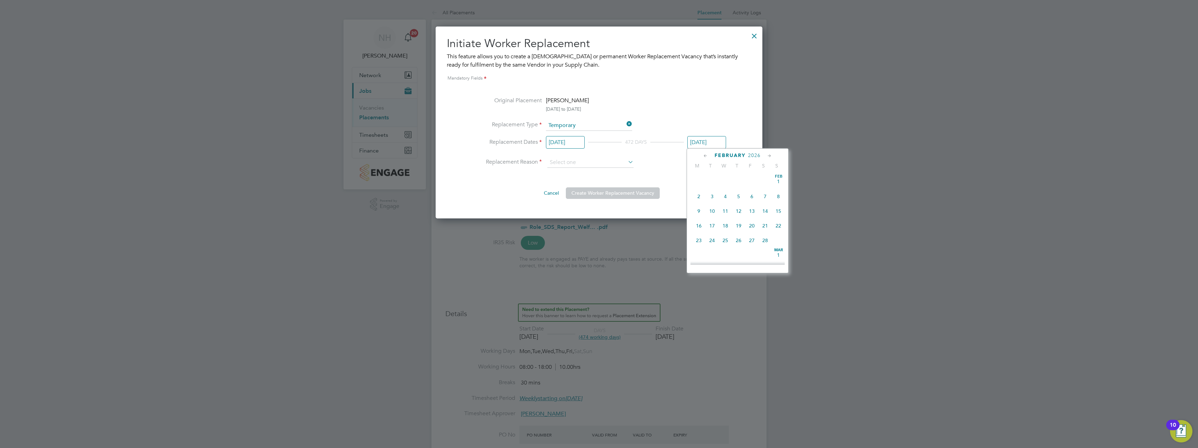
click at [707, 155] on icon at bounding box center [705, 156] width 7 height 8
click at [705, 155] on icon at bounding box center [705, 156] width 7 height 8
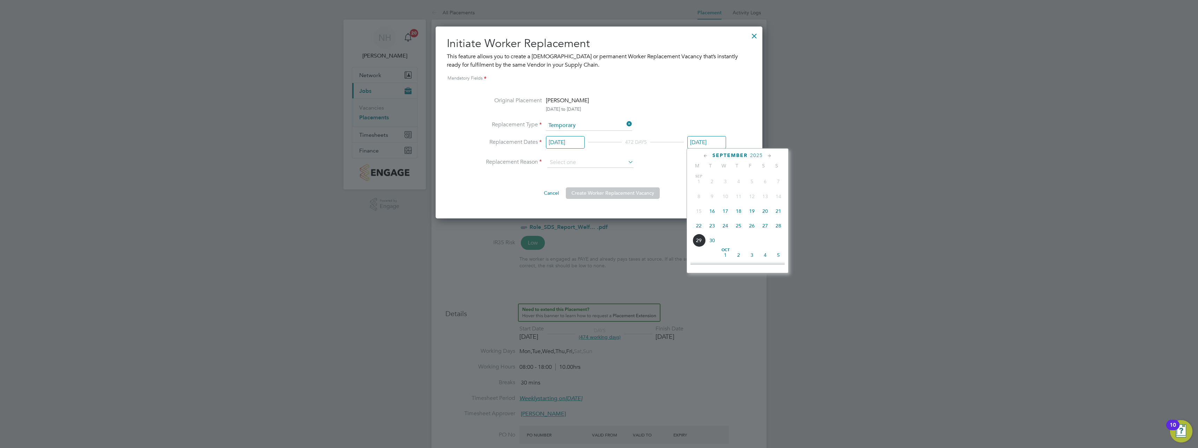
click at [739, 212] on span "18" at bounding box center [738, 211] width 13 height 13
type input "18 Sep 2025"
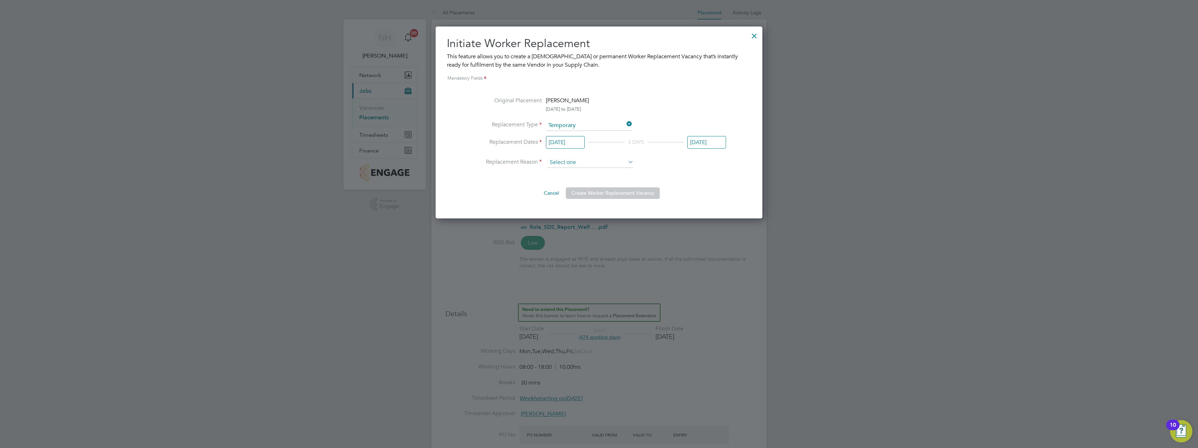
click at [604, 165] on input at bounding box center [590, 162] width 86 height 10
click at [567, 180] on li "Holiday" at bounding box center [590, 181] width 87 height 9
type input "Holiday"
click at [605, 193] on button "Create Worker Replacement Vacancy" at bounding box center [613, 192] width 94 height 11
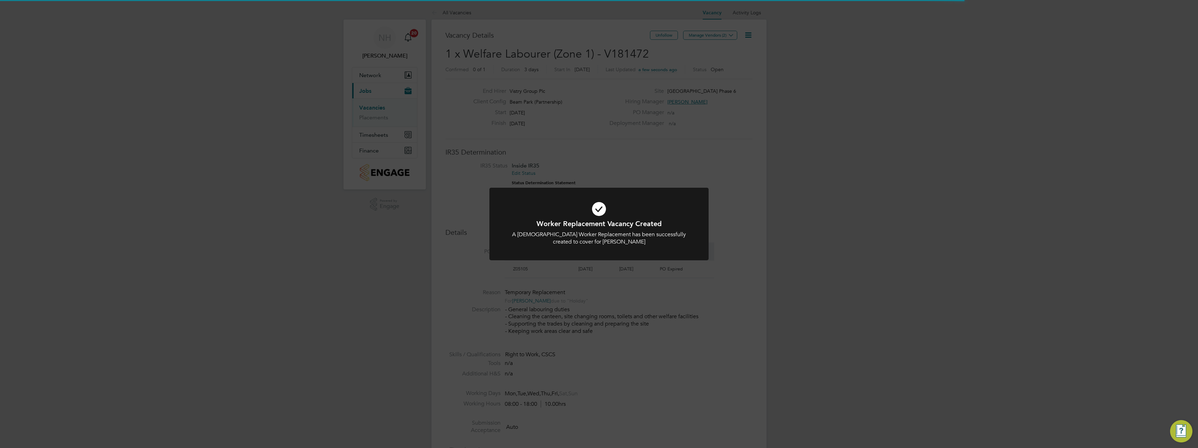
click at [693, 177] on div "Worker Replacement Vacancy Created A [DEMOGRAPHIC_DATA] Worker Replacement has …" at bounding box center [599, 224] width 1198 height 448
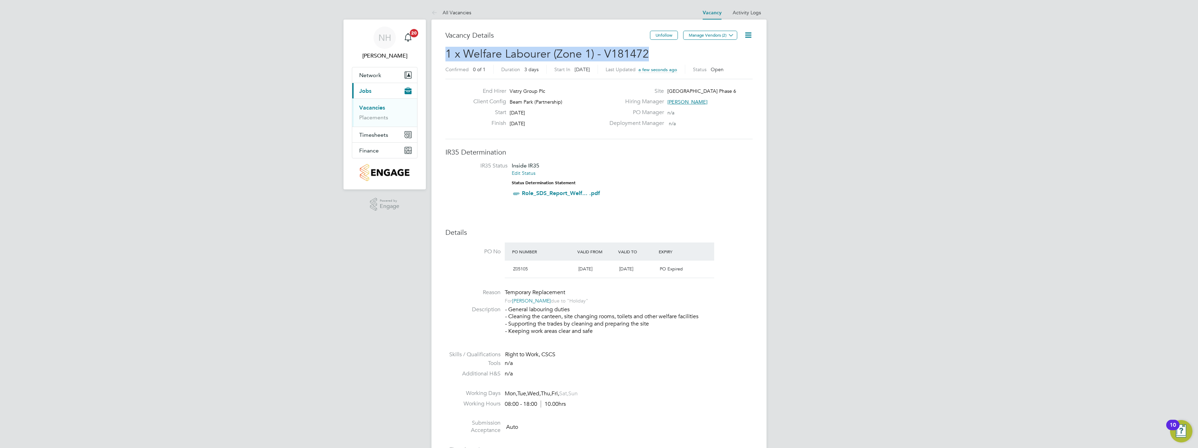
drag, startPoint x: 651, startPoint y: 51, endPoint x: 435, endPoint y: 54, distance: 216.1
copy span "1 x Welfare Labourer (Zone 1) - V181472"
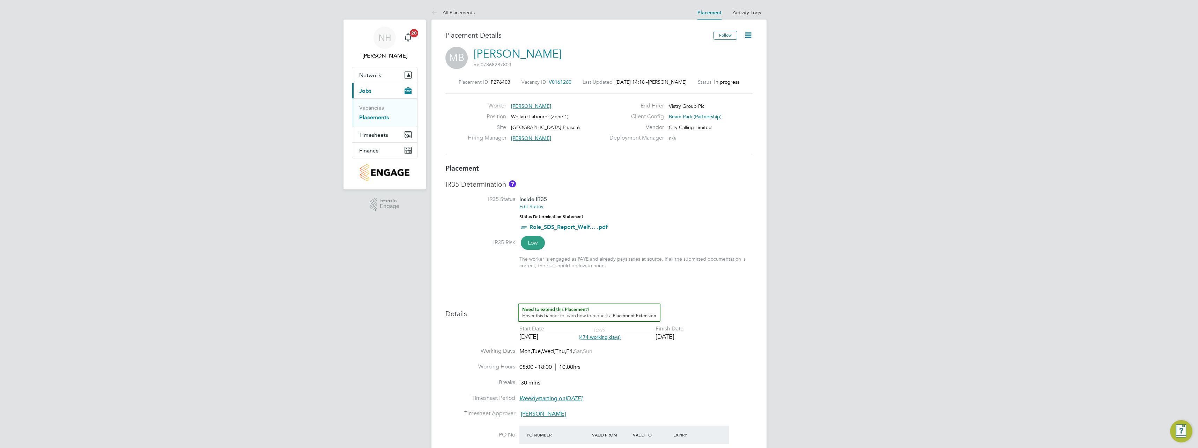
click at [747, 34] on icon at bounding box center [748, 35] width 9 height 9
click at [707, 60] on li "Initiate Worker Replacement" at bounding box center [715, 62] width 72 height 10
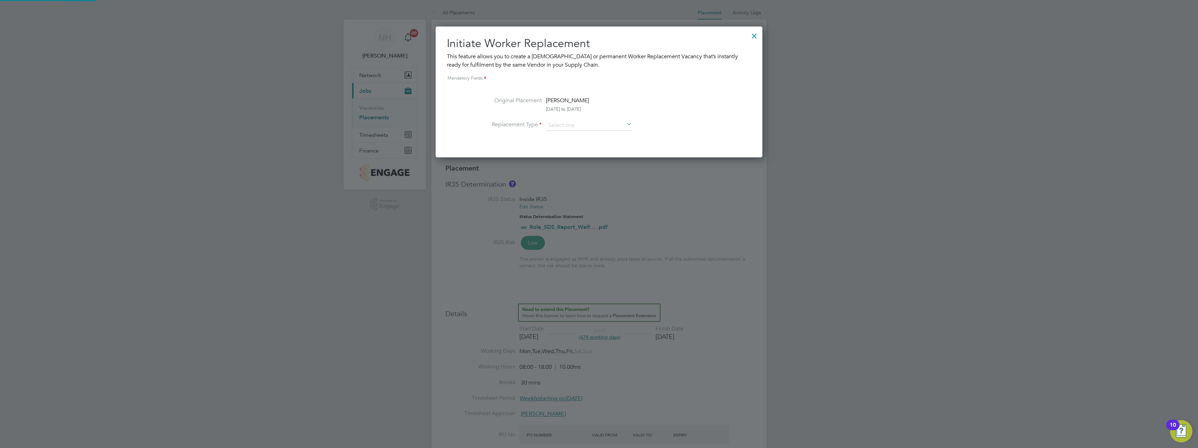
scroll to position [131, 327]
click at [616, 125] on input at bounding box center [589, 125] width 86 height 10
click at [570, 136] on li "Temporary" at bounding box center [589, 135] width 87 height 9
type input "Temporary"
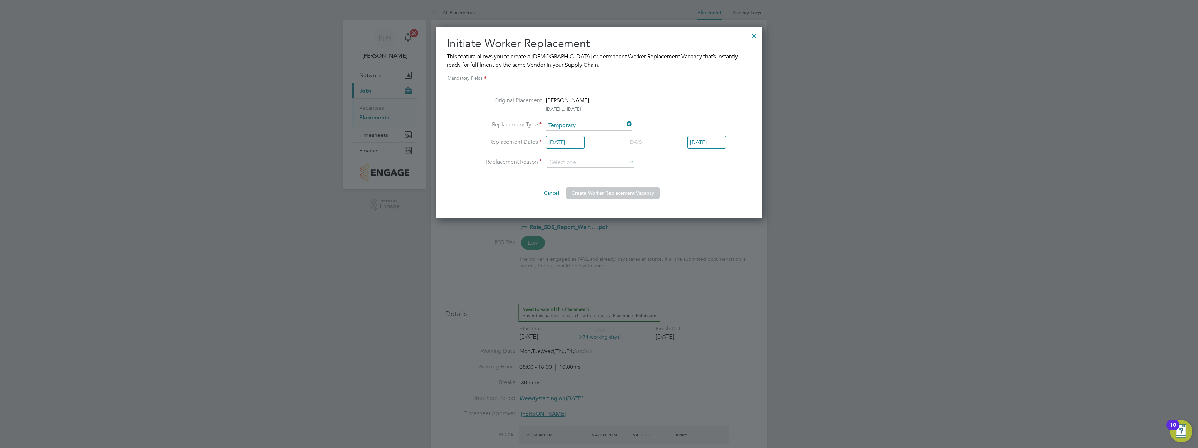
scroll to position [3, 3]
click at [561, 139] on input "[DATE]" at bounding box center [565, 142] width 39 height 13
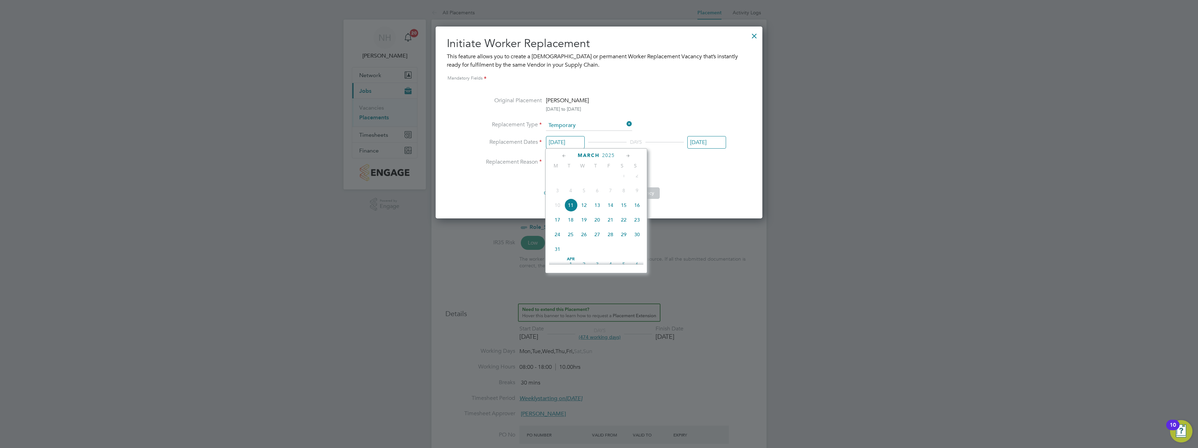
click at [627, 156] on icon at bounding box center [628, 156] width 7 height 8
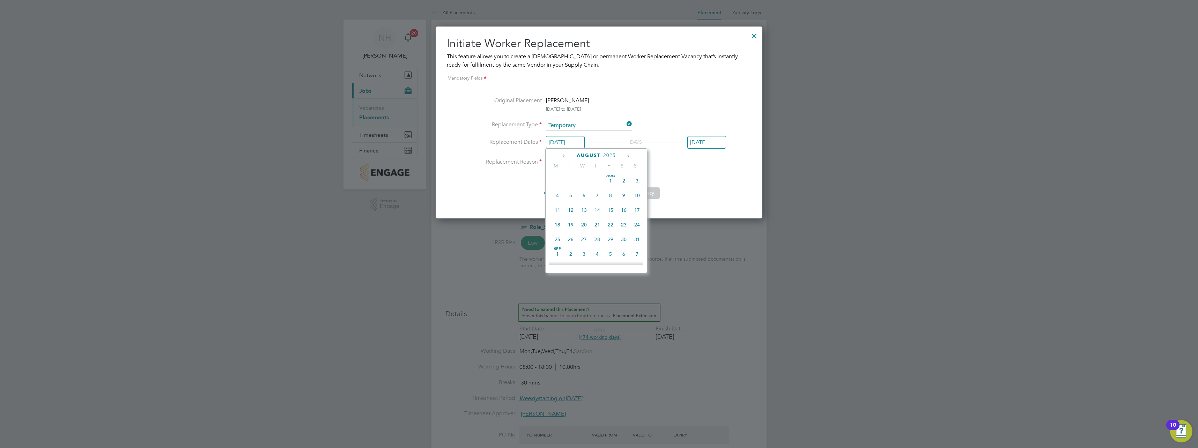
click at [627, 156] on icon at bounding box center [628, 156] width 7 height 8
click at [612, 215] on span "19" at bounding box center [610, 208] width 13 height 13
type input "[DATE]"
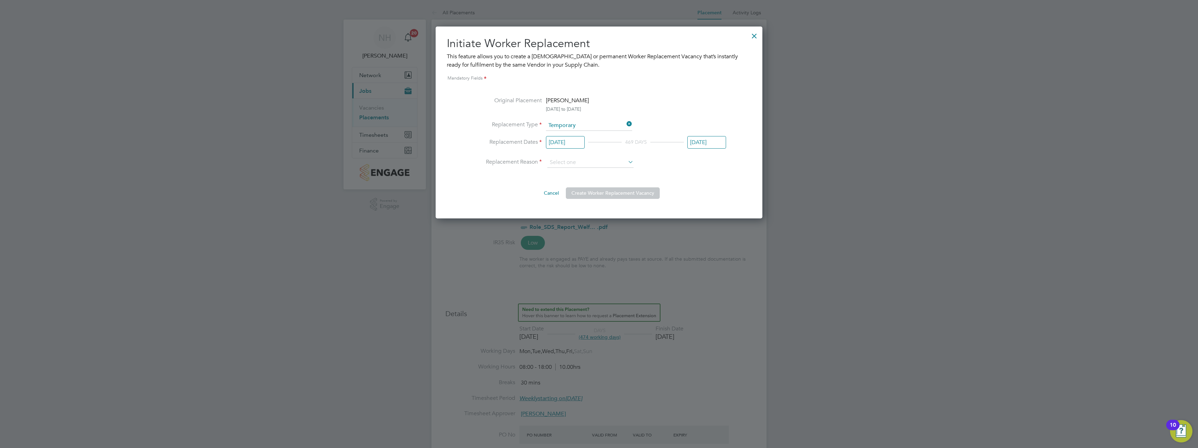
click at [708, 143] on input "[DATE]" at bounding box center [706, 142] width 39 height 13
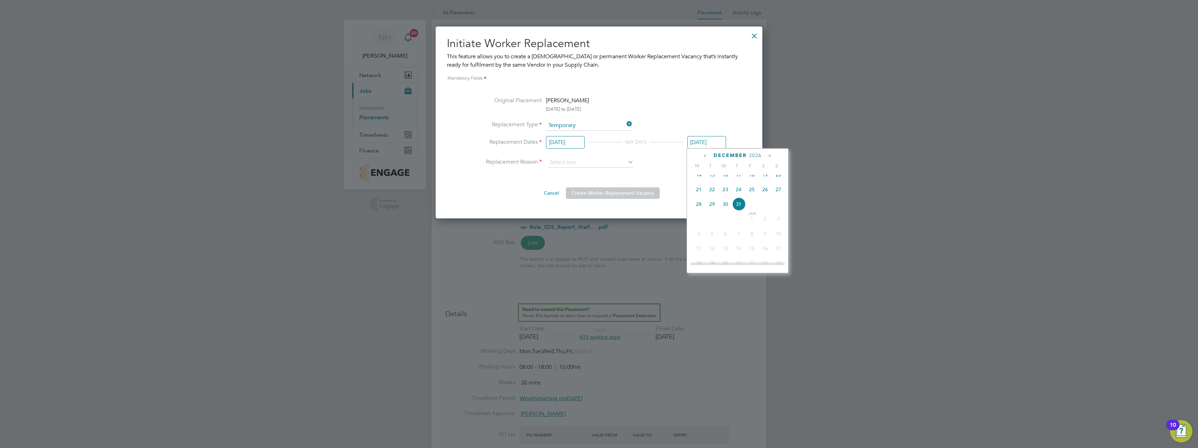
click at [705, 155] on icon at bounding box center [705, 156] width 7 height 8
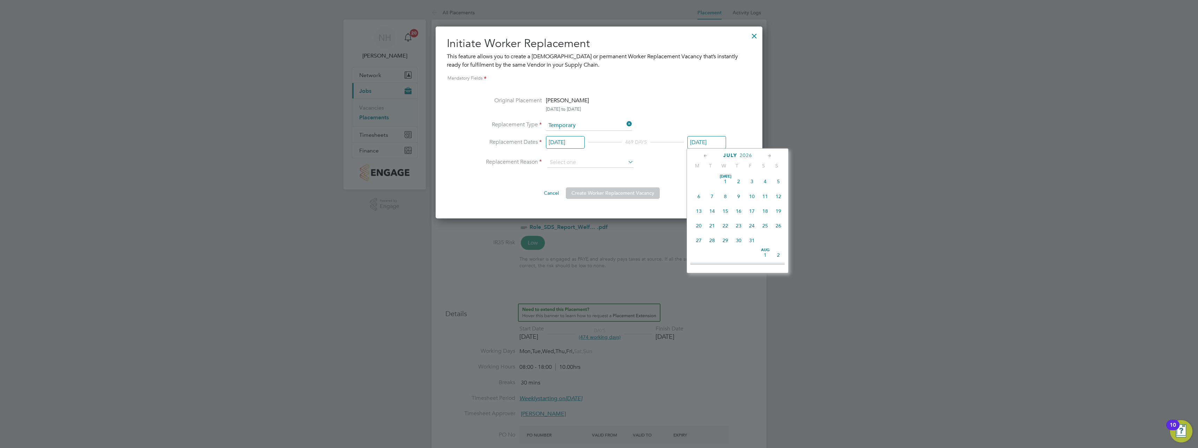
click at [705, 155] on icon at bounding box center [705, 156] width 7 height 8
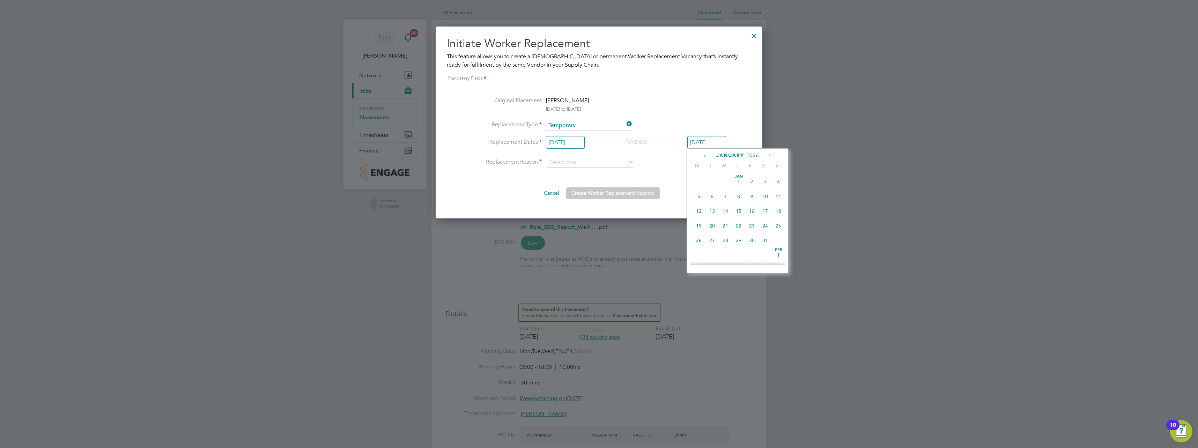
click at [705, 155] on icon at bounding box center [705, 156] width 7 height 8
click at [711, 227] on span "23" at bounding box center [711, 225] width 13 height 13
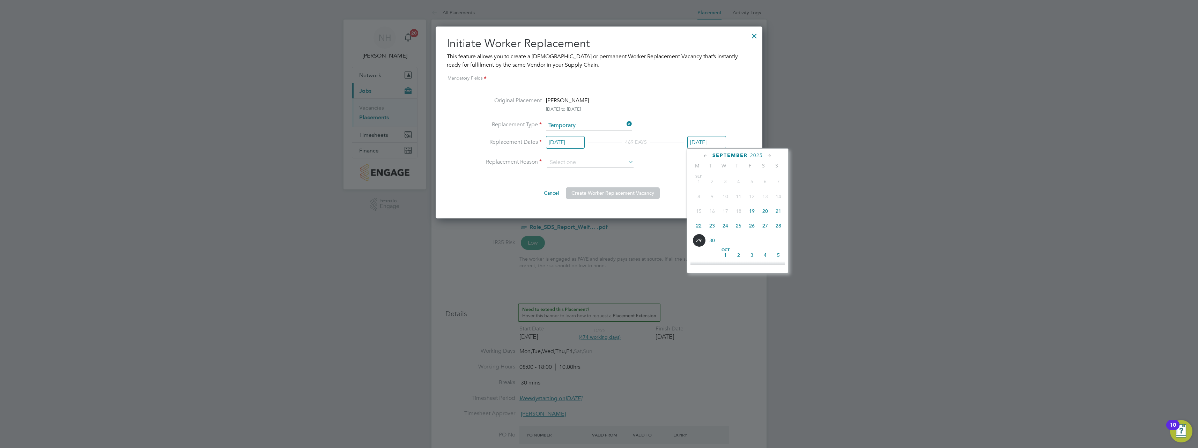
type input "[DATE]"
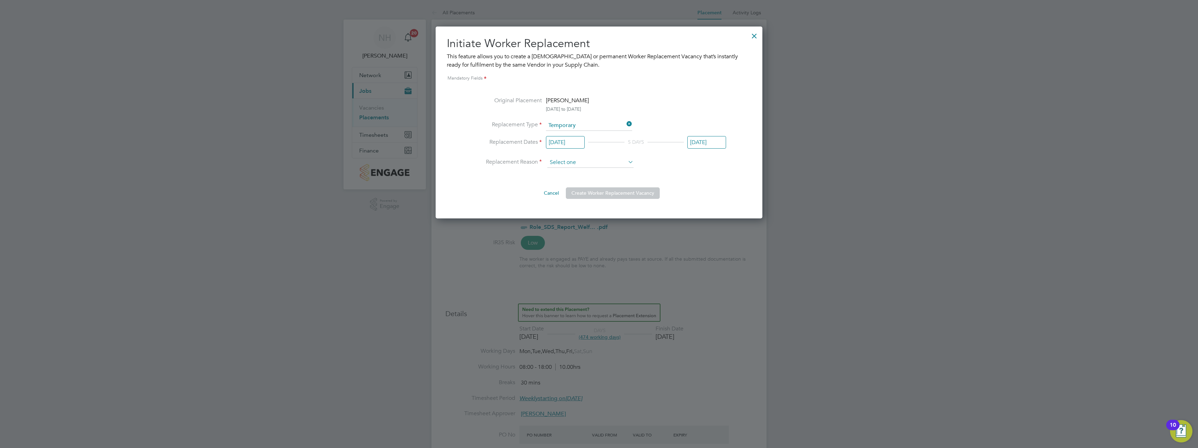
click at [592, 164] on input at bounding box center [590, 162] width 86 height 10
click at [569, 183] on li "Holiday" at bounding box center [590, 181] width 87 height 9
type input "Holiday"
click at [602, 192] on button "Create Worker Replacement Vacancy" at bounding box center [613, 192] width 94 height 11
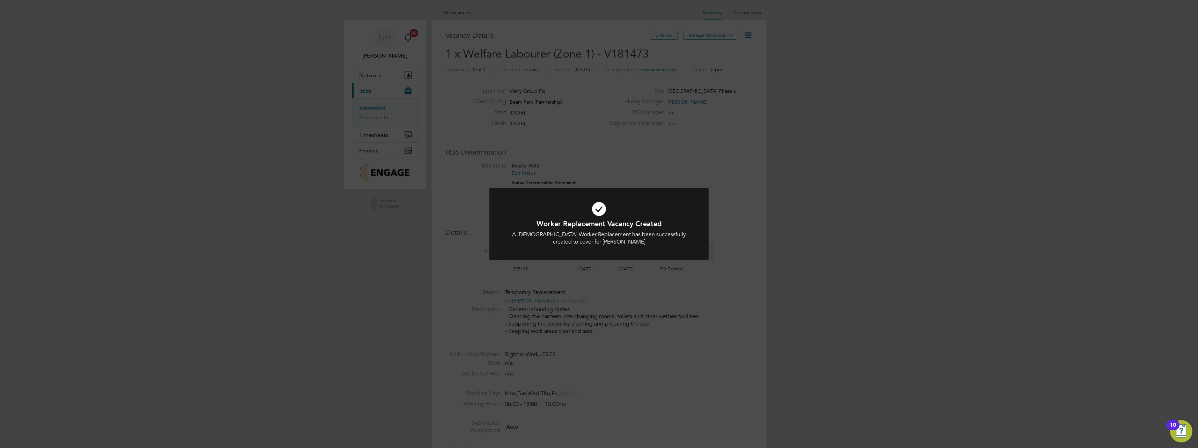
click at [646, 53] on div "Worker Replacement Vacancy Created A [DEMOGRAPHIC_DATA] Worker Replacement has …" at bounding box center [599, 224] width 1198 height 448
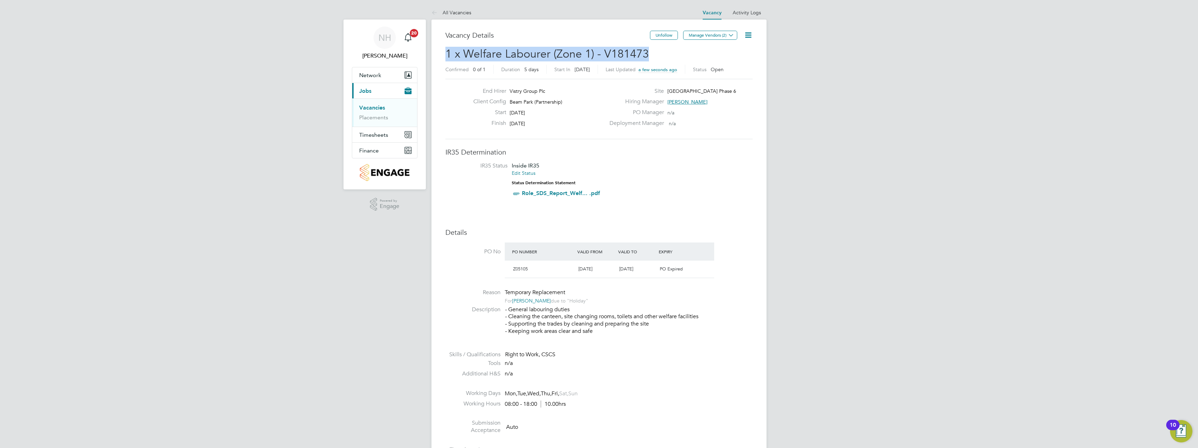
drag, startPoint x: 647, startPoint y: 53, endPoint x: 443, endPoint y: 54, distance: 203.9
copy span "1 x Welfare Labourer (Zone 1) - V181473"
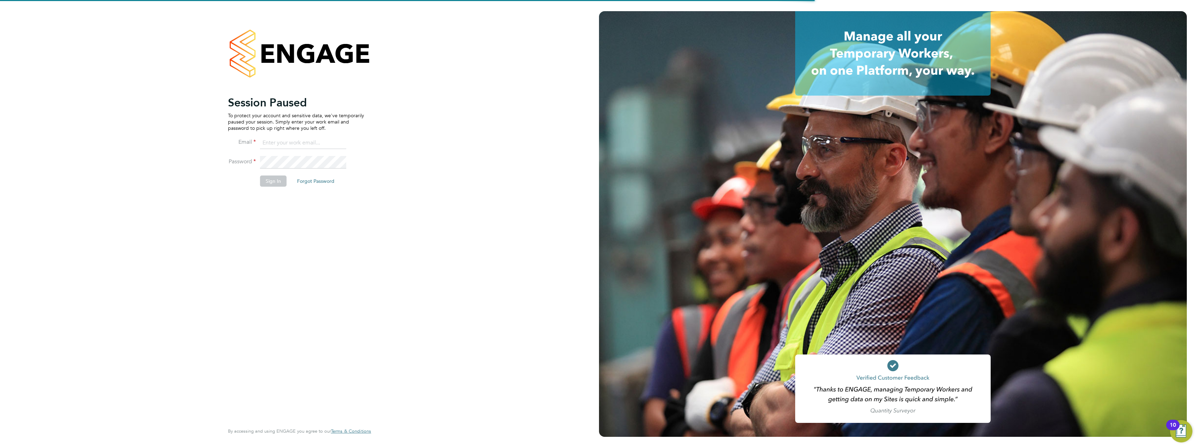
type input "[PERSON_NAME][EMAIL_ADDRESS][PERSON_NAME][DOMAIN_NAME]"
